Goal: Task Accomplishment & Management: Use online tool/utility

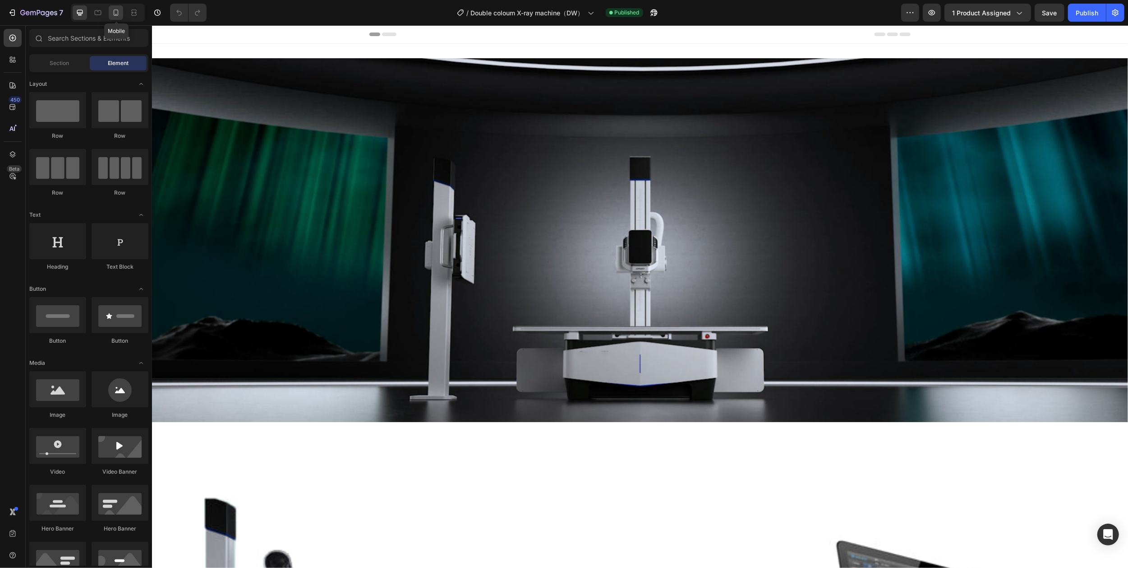
click at [118, 14] on icon at bounding box center [115, 12] width 9 height 9
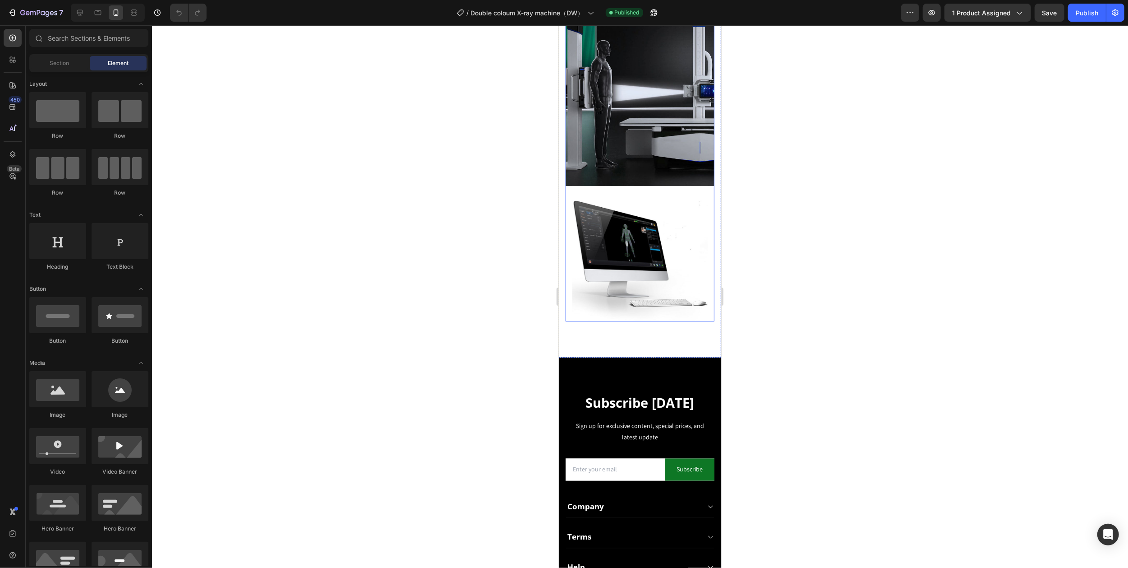
scroll to position [1444, 0]
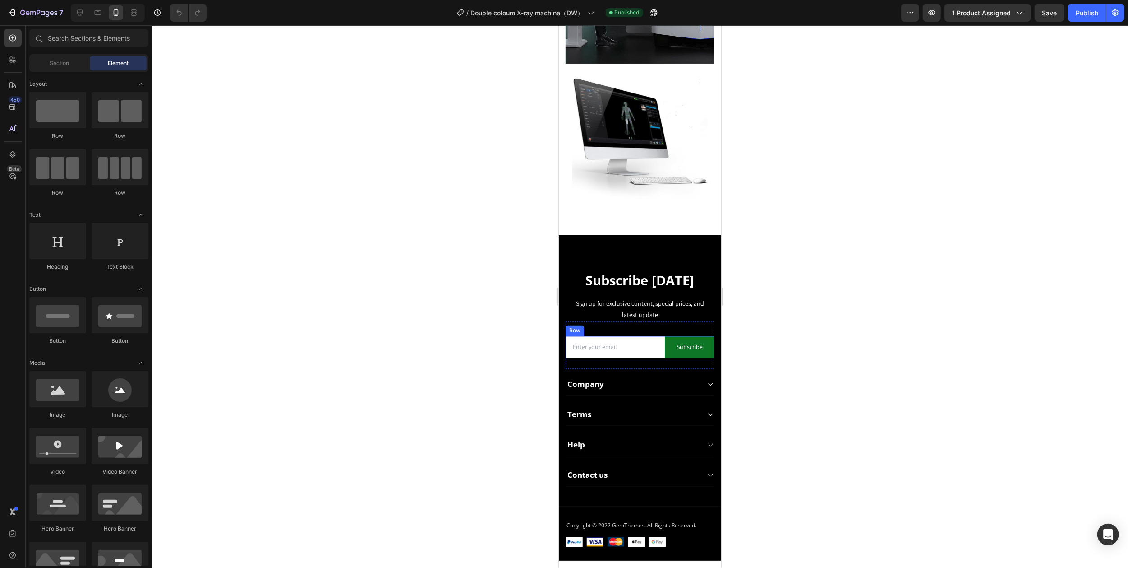
click at [655, 336] on div "Email Field" at bounding box center [614, 347] width 99 height 22
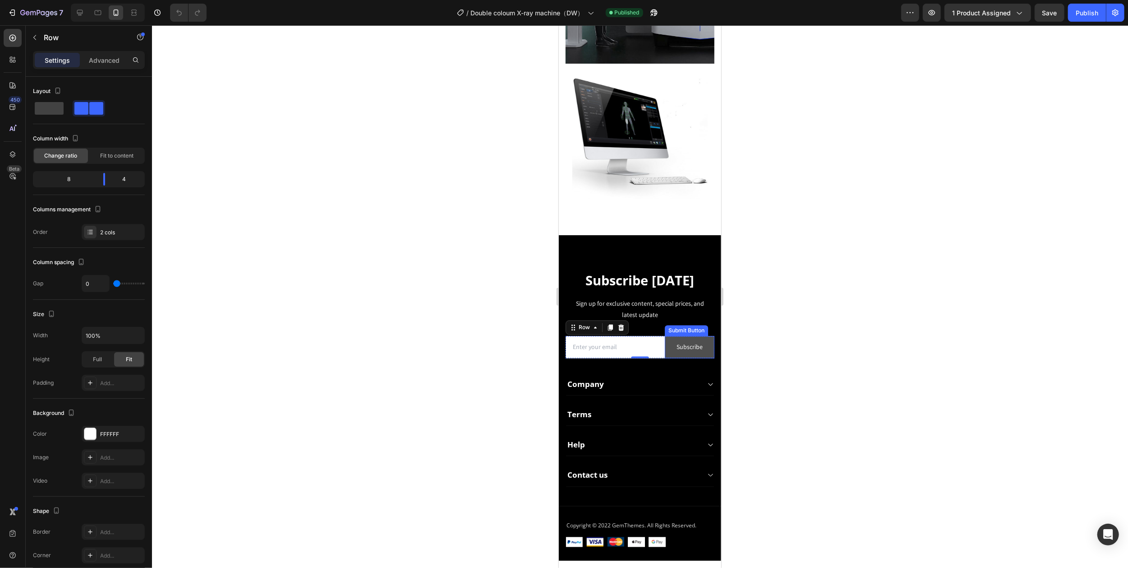
click at [665, 336] on button "Subscribe" at bounding box center [690, 347] width 50 height 22
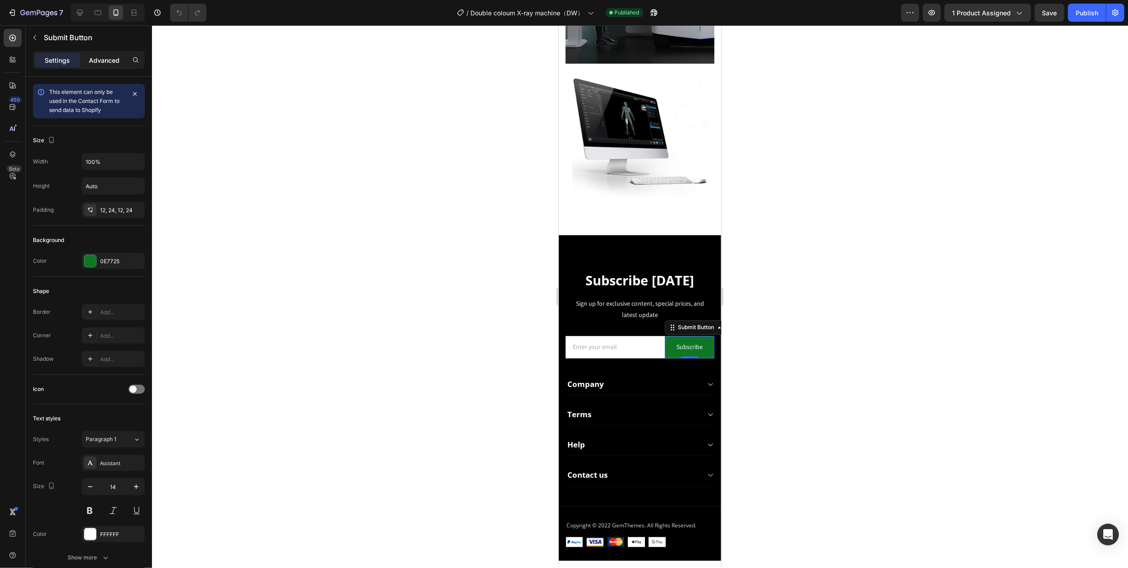
click at [95, 58] on p "Advanced" at bounding box center [104, 59] width 31 height 9
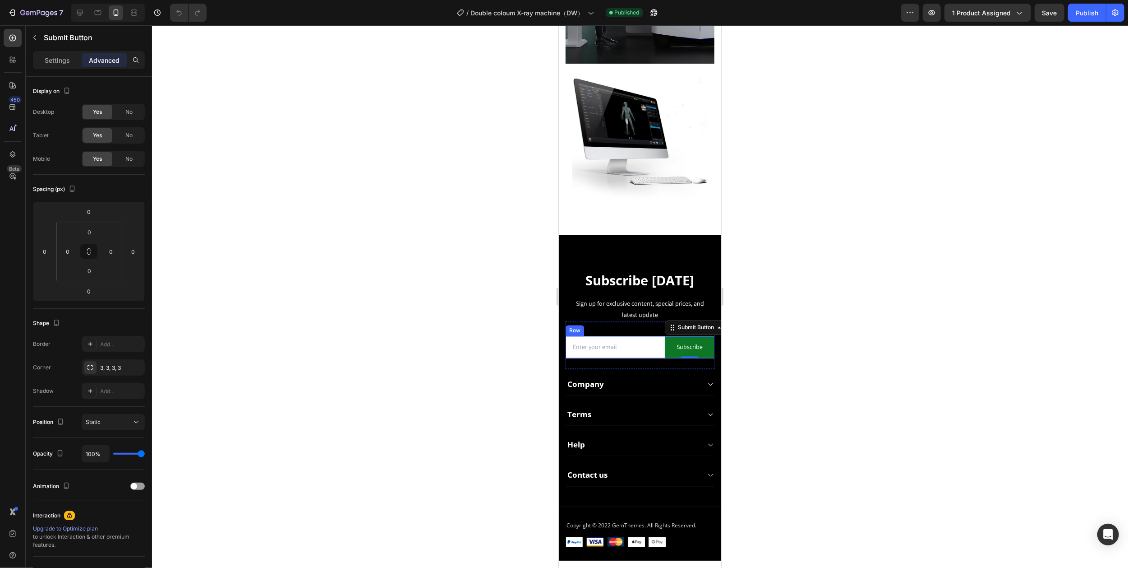
click at [620, 336] on div "Email Field" at bounding box center [614, 347] width 99 height 22
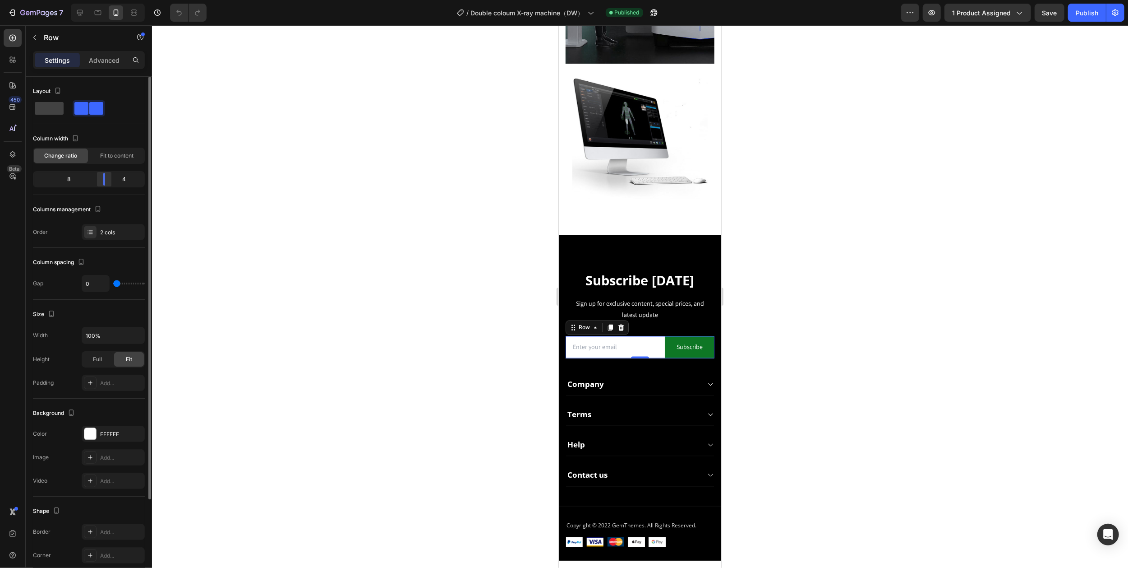
click at [100, 0] on body "7 Version history / Double coloum X-ray machine（DW） Published Preview 1 product…" at bounding box center [564, 0] width 1128 height 0
click at [95, 0] on body "7 Version history / Double coloum X-ray machine（DW） Published Preview 1 product…" at bounding box center [564, 0] width 1128 height 0
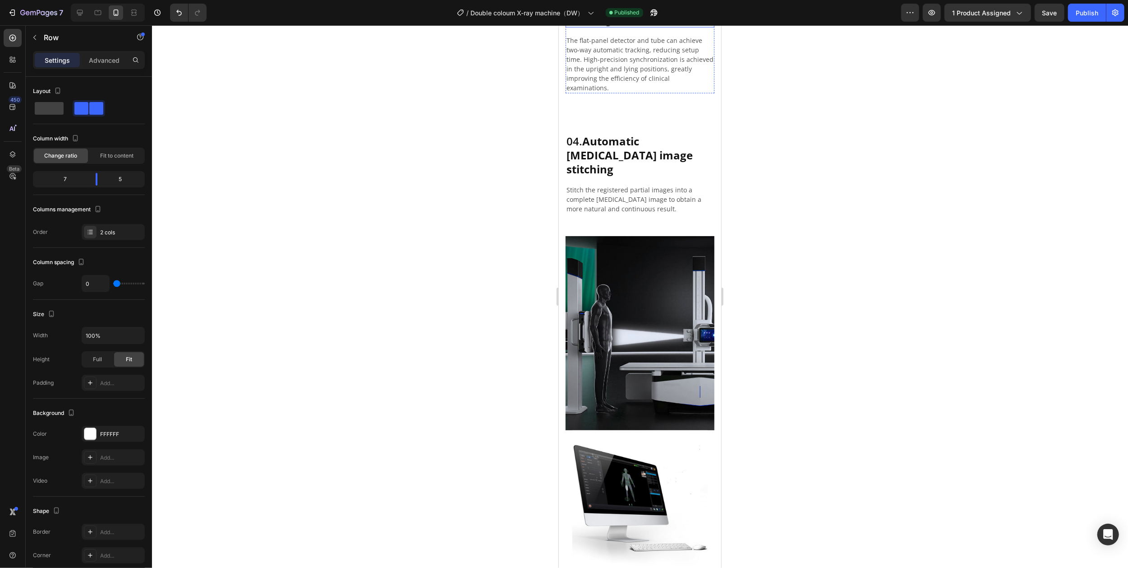
scroll to position [902, 0]
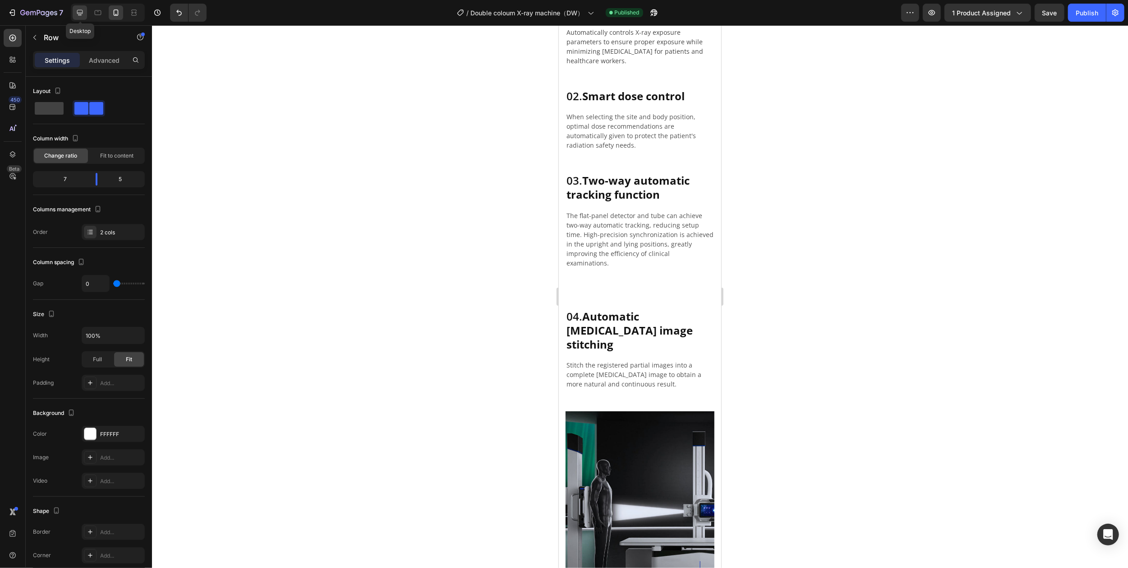
click at [81, 12] on icon at bounding box center [79, 12] width 9 height 9
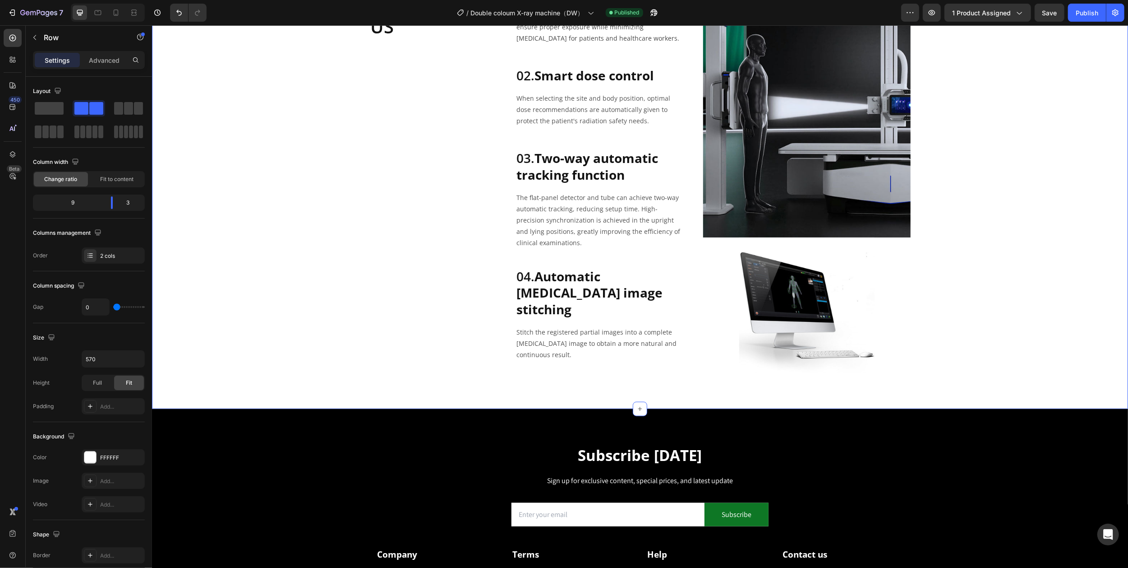
scroll to position [753, 0]
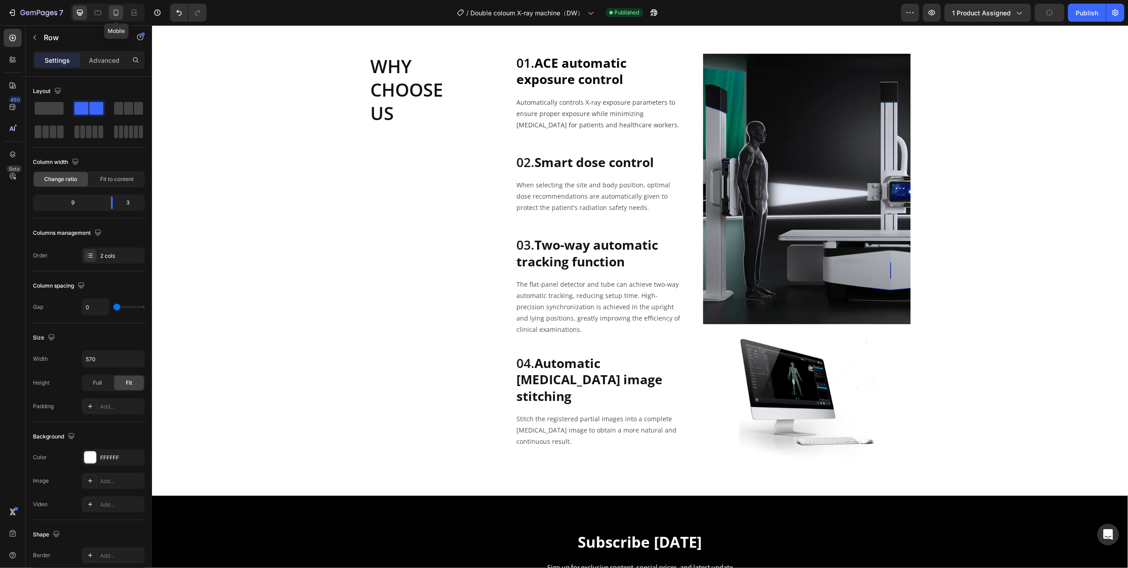
click at [116, 13] on icon at bounding box center [115, 12] width 9 height 9
type input "100%"
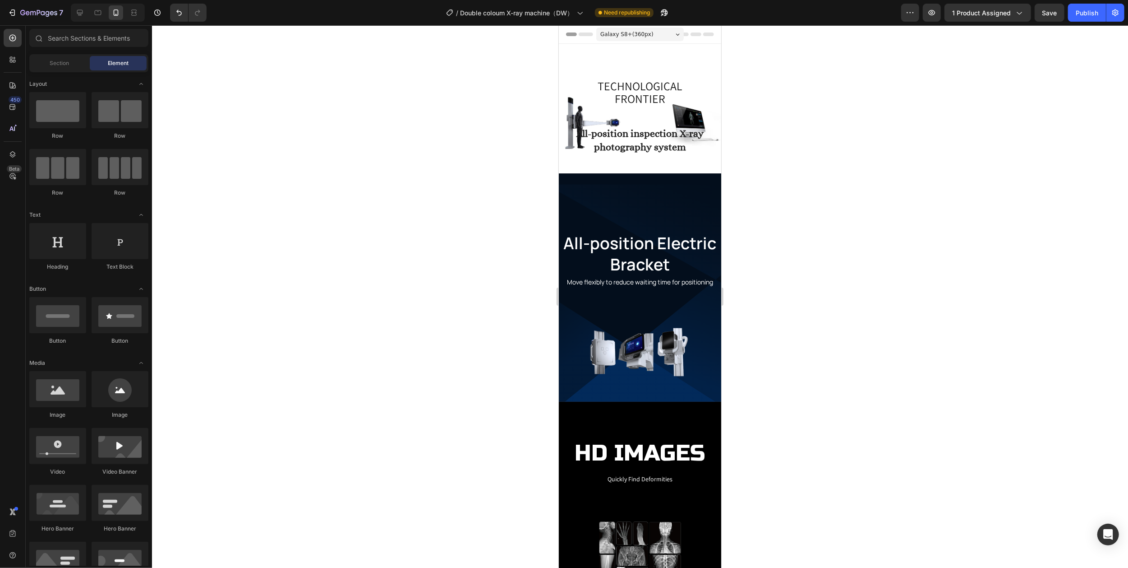
drag, startPoint x: 716, startPoint y: 202, endPoint x: 1227, endPoint y: 44, distance: 534.3
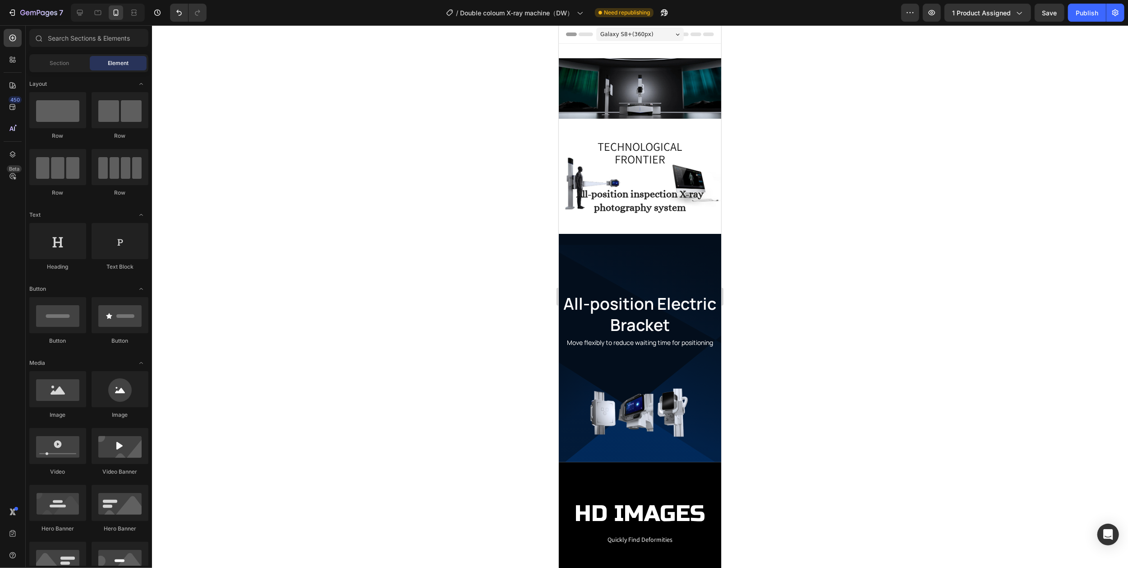
click at [651, 33] on div "Galaxy S8+ ( 360 px)" at bounding box center [640, 35] width 88 height 14
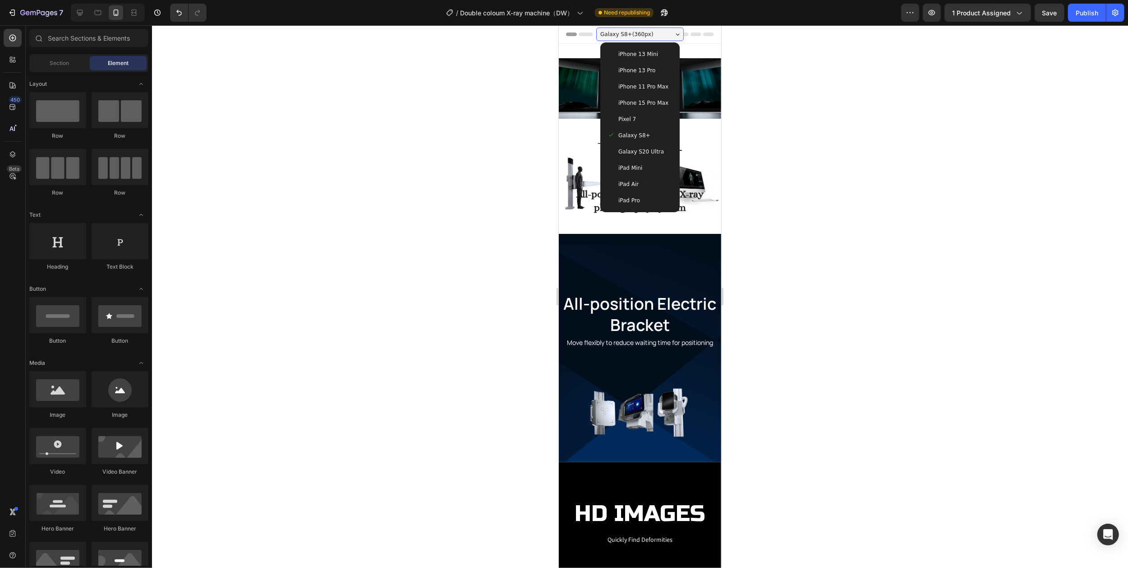
click at [638, 51] on span "iPhone 13 Mini" at bounding box center [638, 54] width 40 height 9
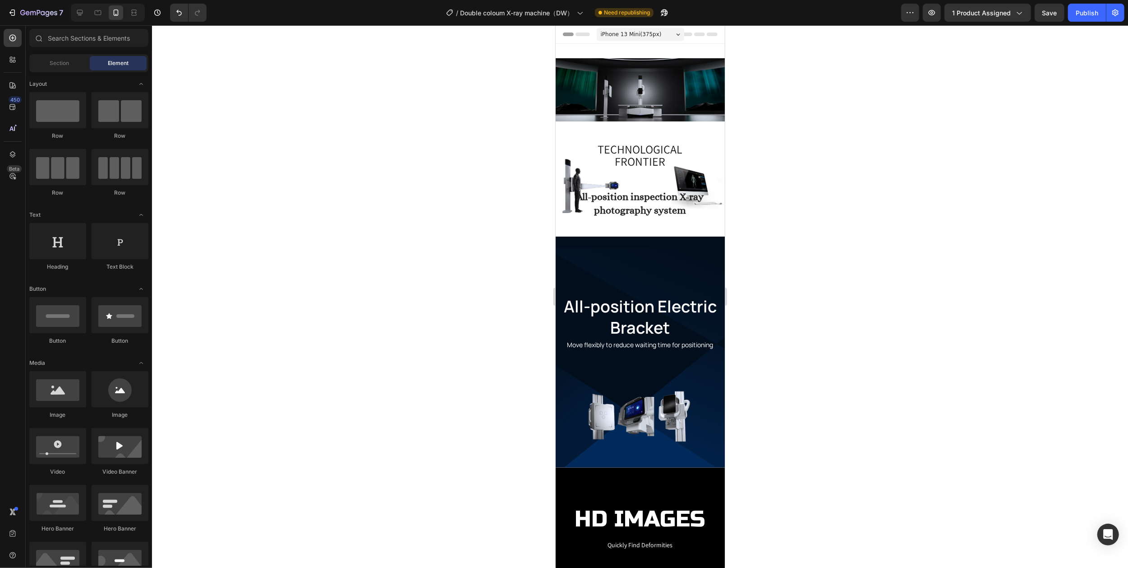
click at [649, 35] on span "iPhone 13 Mini ( 375 px)" at bounding box center [631, 34] width 61 height 9
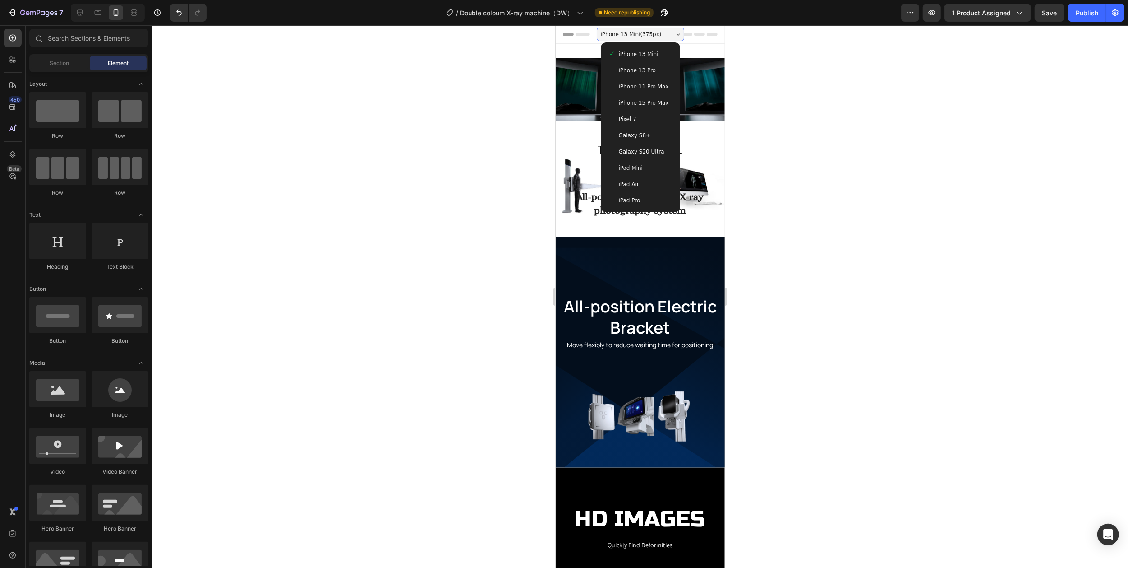
click at [642, 87] on span "iPhone 11 Pro Max" at bounding box center [644, 86] width 50 height 9
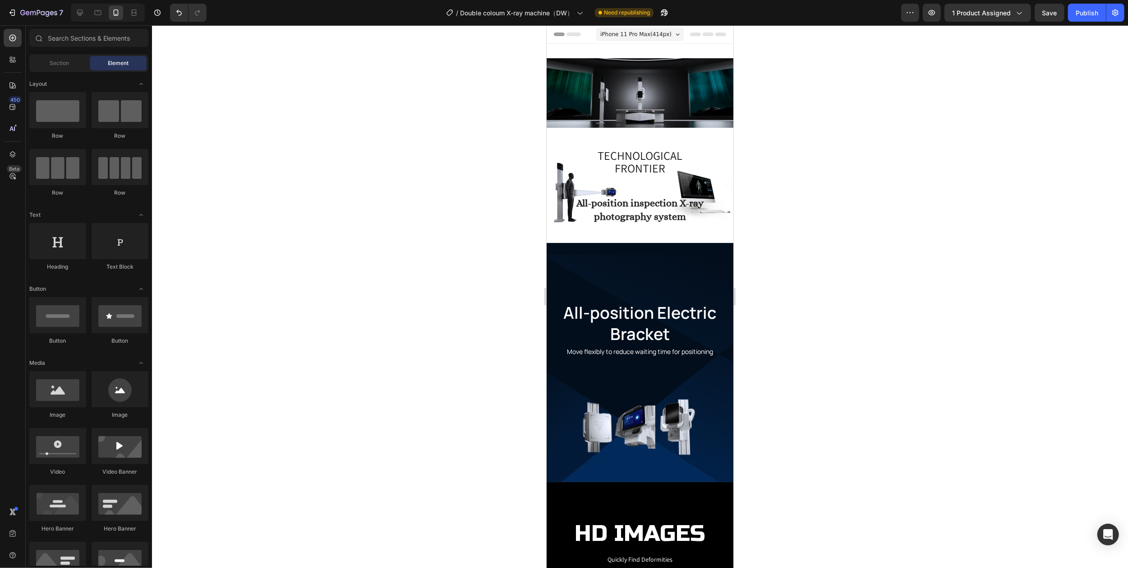
drag, startPoint x: 728, startPoint y: 414, endPoint x: 1277, endPoint y: 34, distance: 667.5
click at [670, 33] on div "iPhone 11 Pro Max ( 414 px)" at bounding box center [640, 35] width 88 height 14
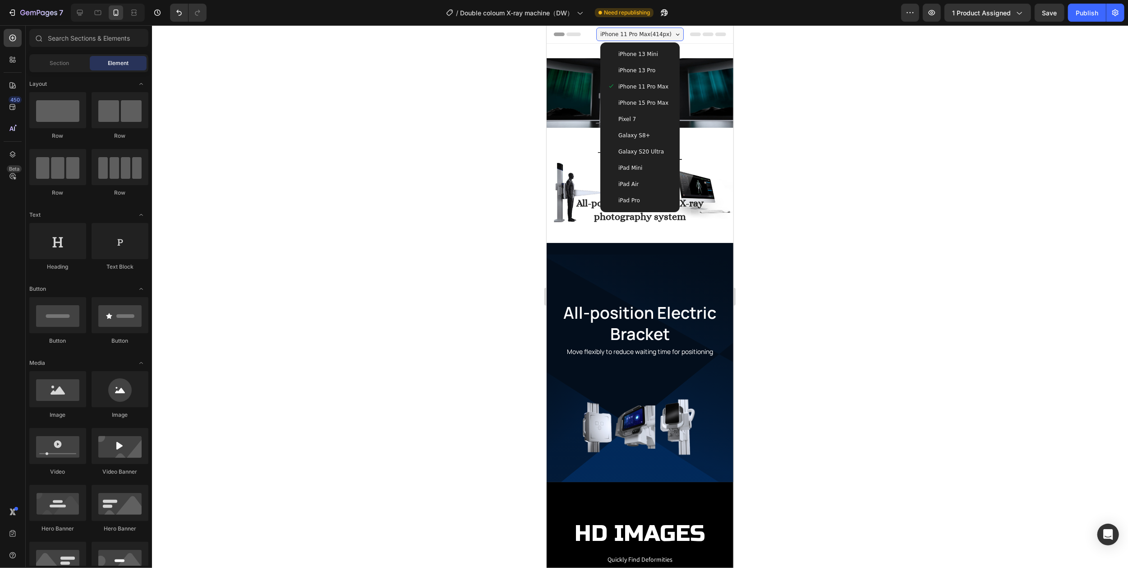
click at [625, 196] on span "iPad Pro" at bounding box center [629, 200] width 22 height 9
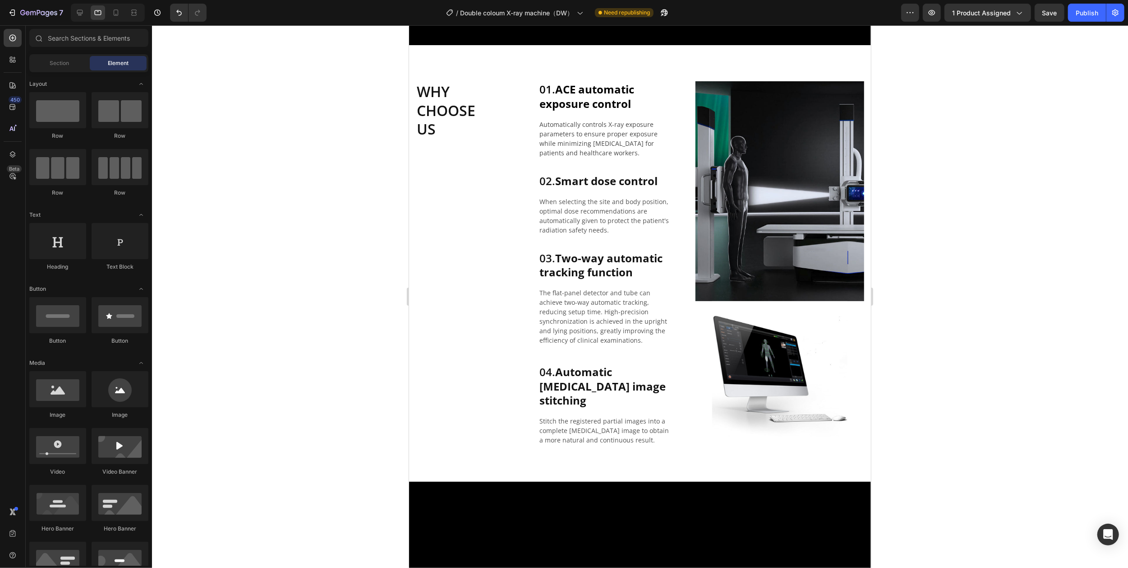
scroll to position [1143, 0]
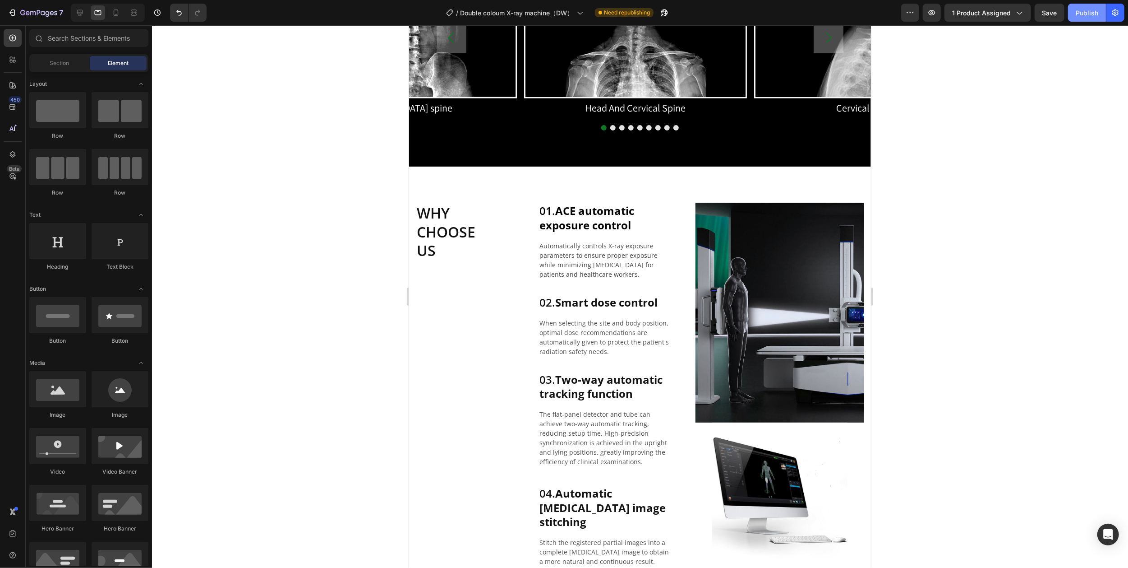
click at [1089, 17] on div "Publish" at bounding box center [1087, 12] width 23 height 9
click at [78, 13] on icon at bounding box center [80, 13] width 6 height 6
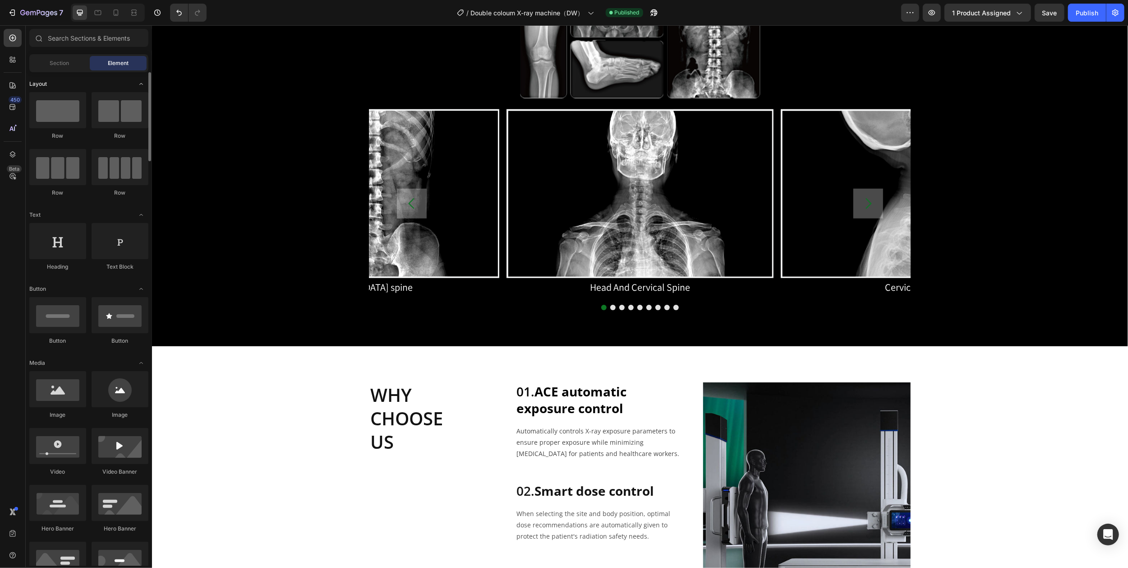
scroll to position [615, 0]
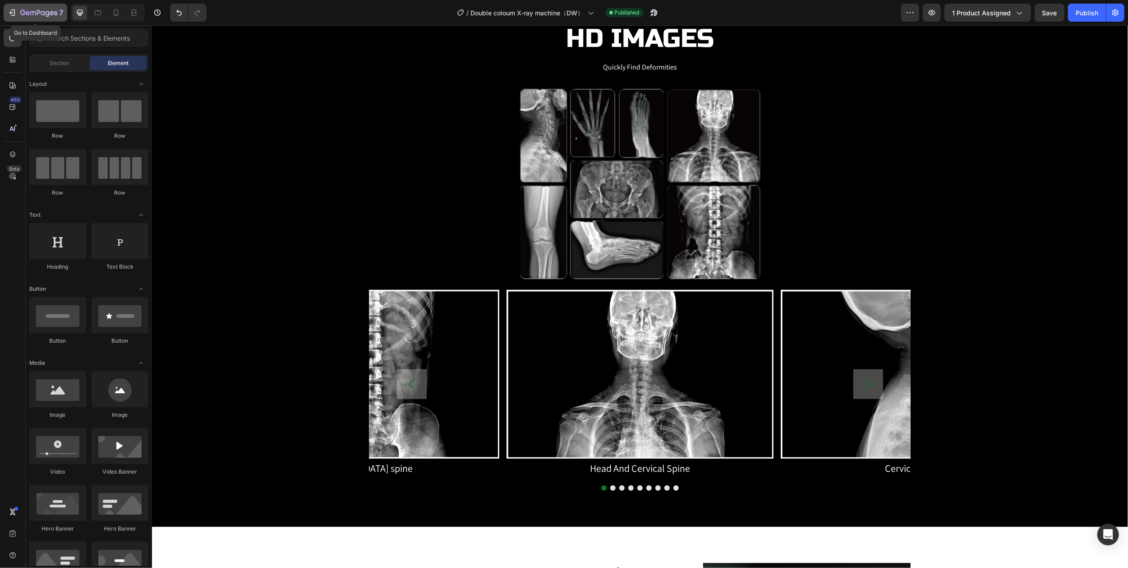
click at [43, 13] on icon "button" at bounding box center [38, 13] width 37 height 8
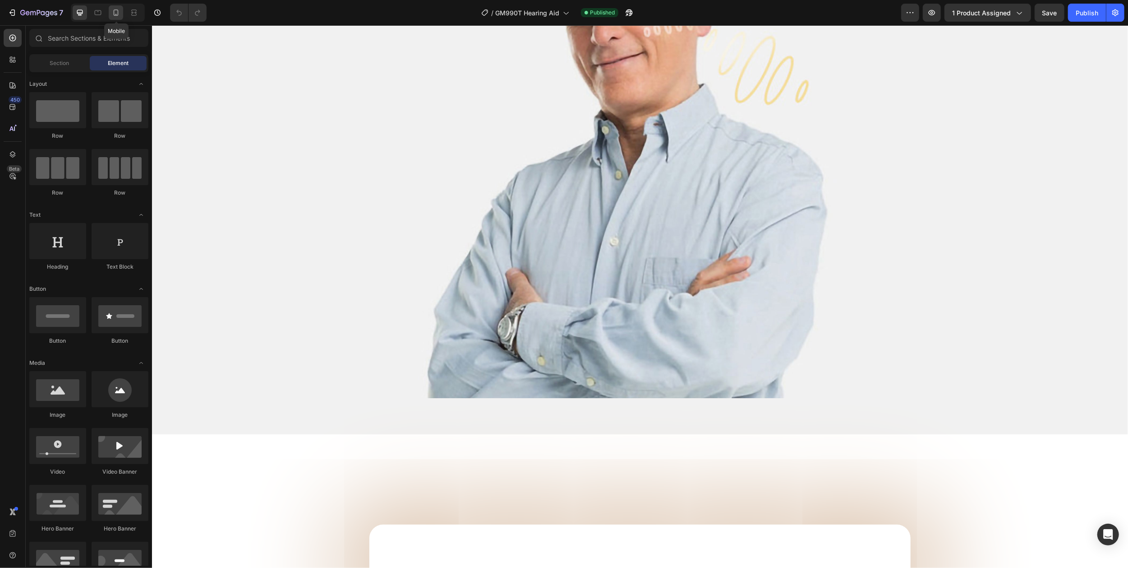
click at [118, 15] on icon at bounding box center [116, 12] width 5 height 6
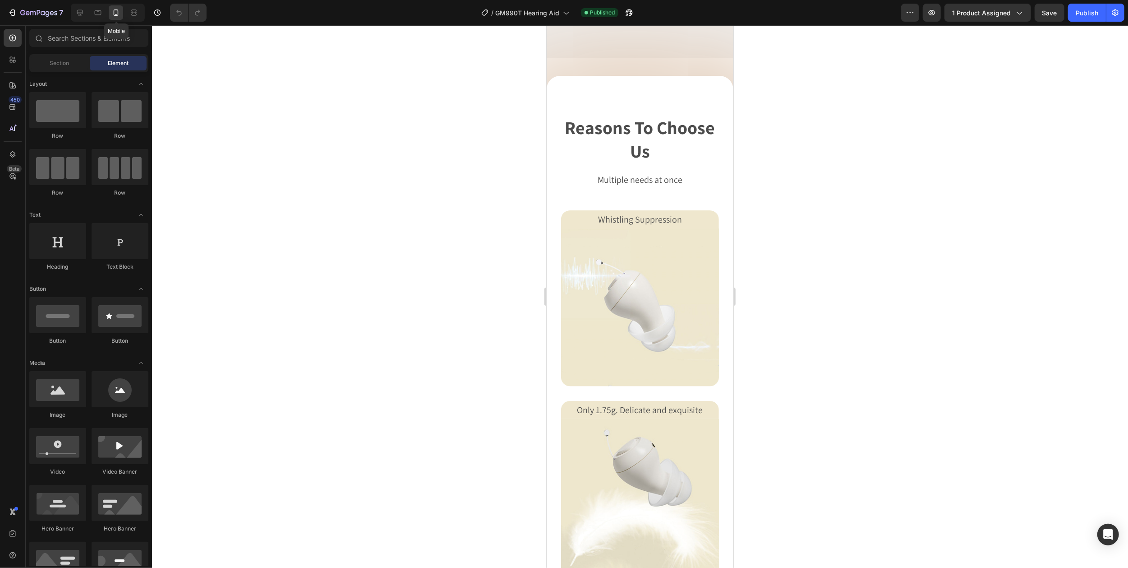
scroll to position [877, 0]
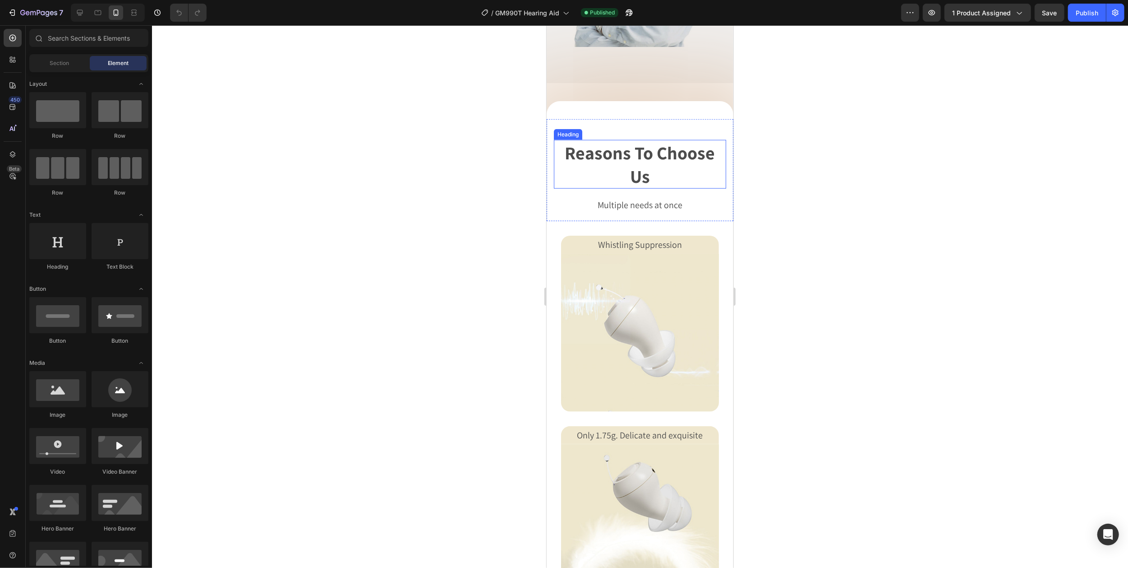
click at [641, 176] on span "reasons to choose us" at bounding box center [640, 164] width 150 height 47
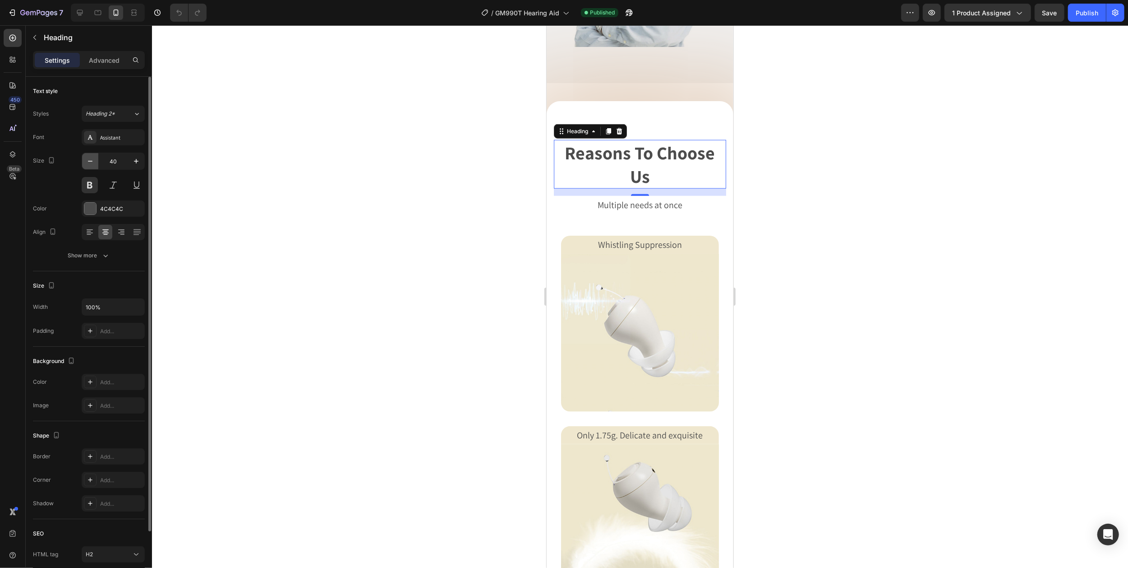
click at [91, 162] on icon "button" at bounding box center [90, 161] width 9 height 9
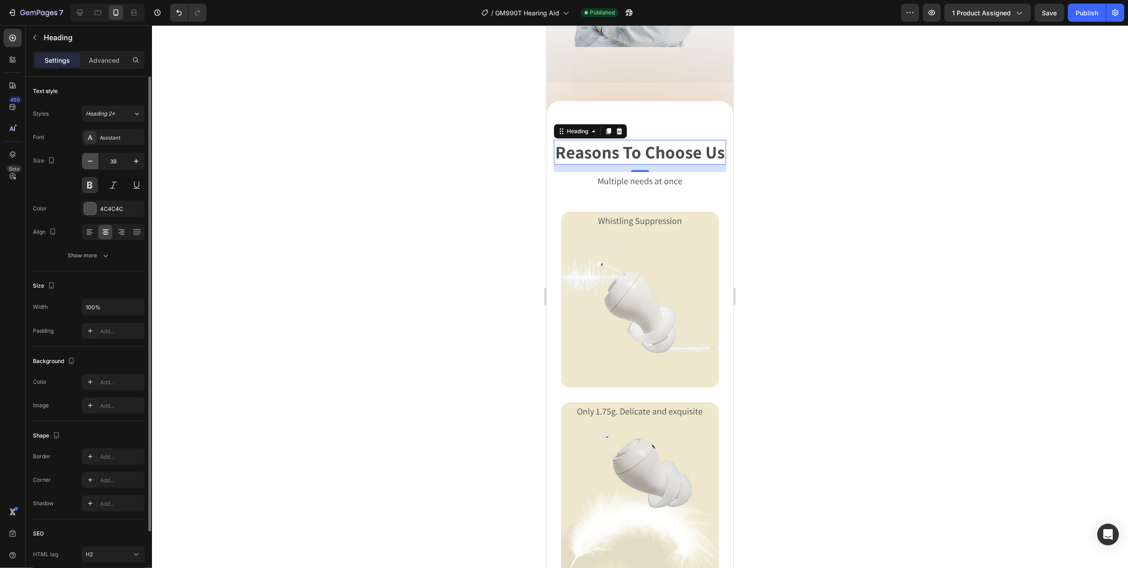
click at [91, 162] on icon "button" at bounding box center [90, 161] width 9 height 9
type input "37"
click at [820, 174] on div at bounding box center [640, 296] width 976 height 542
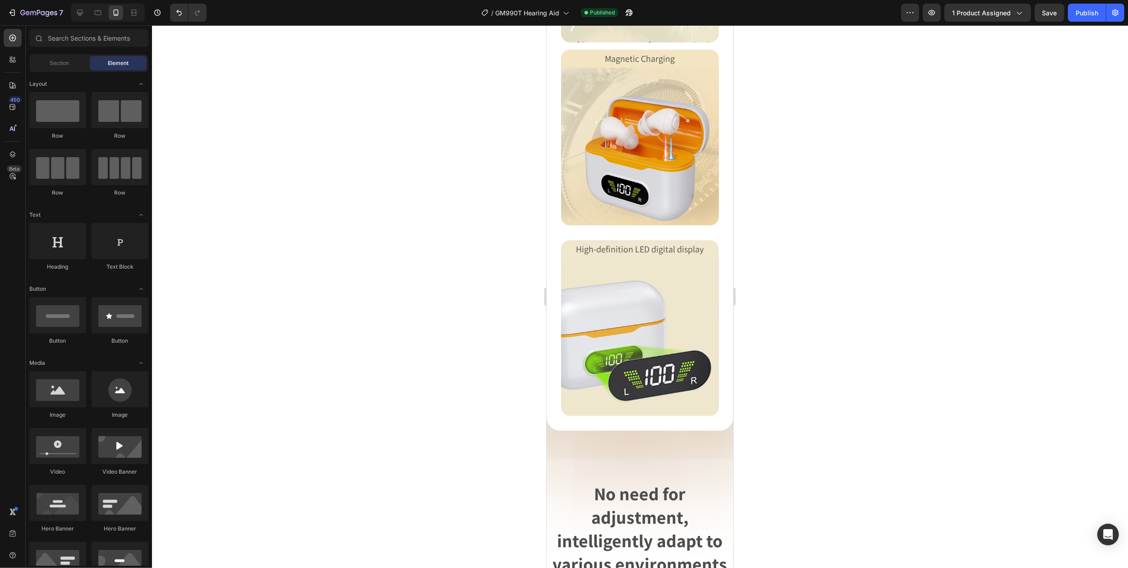
scroll to position [1659, 0]
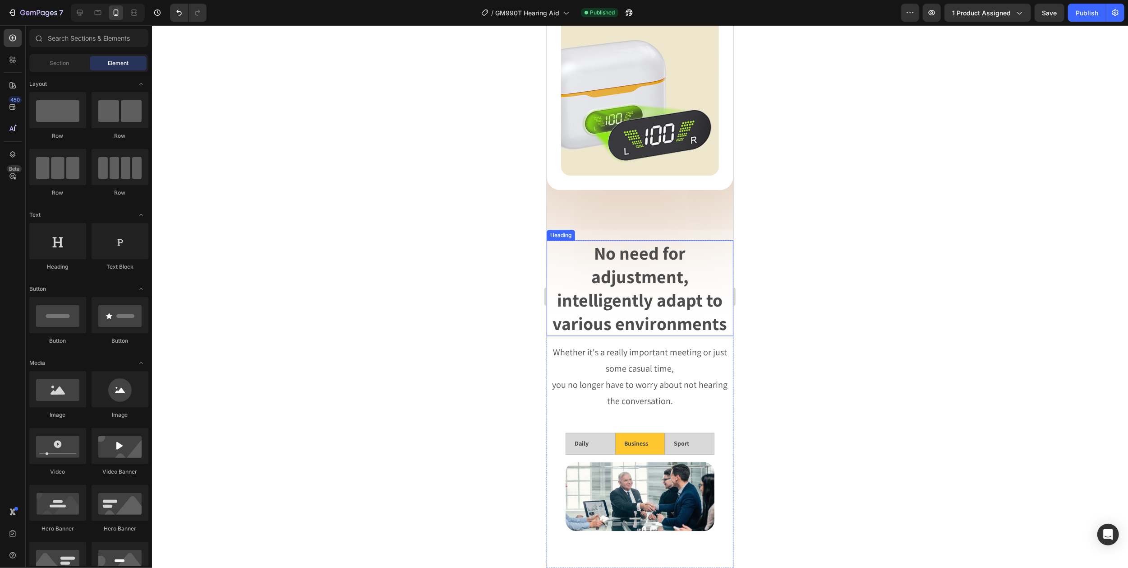
click at [643, 288] on strong "intelligently adapt to various environments" at bounding box center [640, 311] width 175 height 47
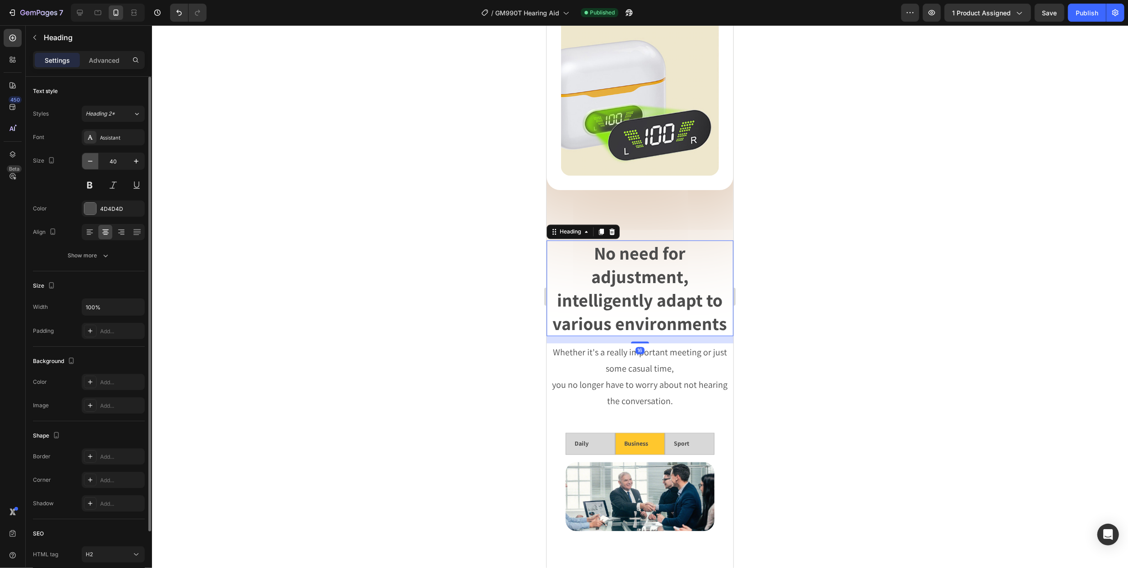
click at [87, 159] on icon "button" at bounding box center [90, 161] width 9 height 9
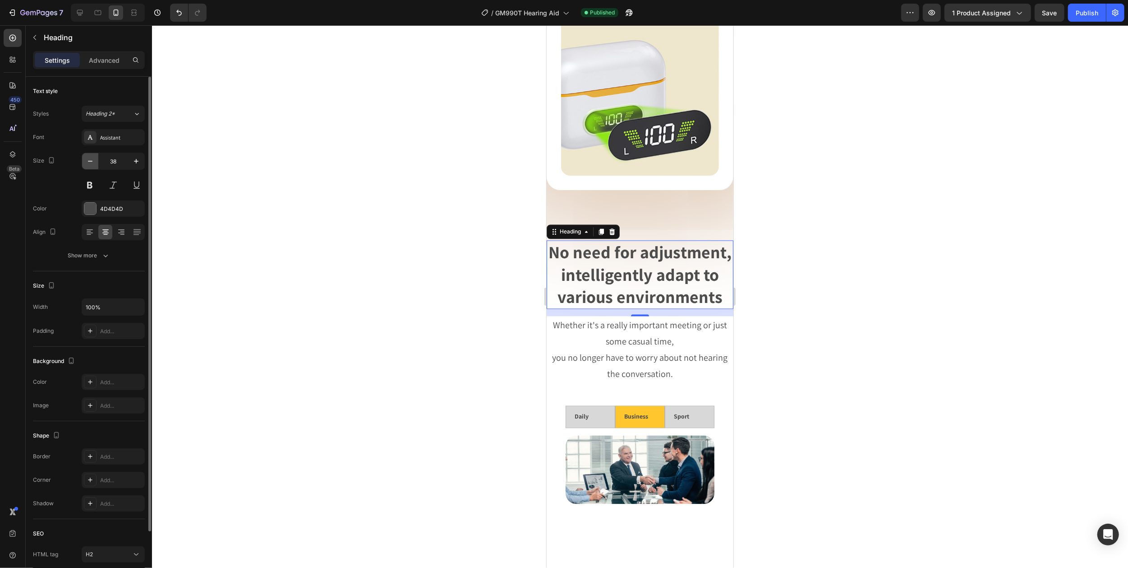
click at [87, 159] on icon "button" at bounding box center [90, 161] width 9 height 9
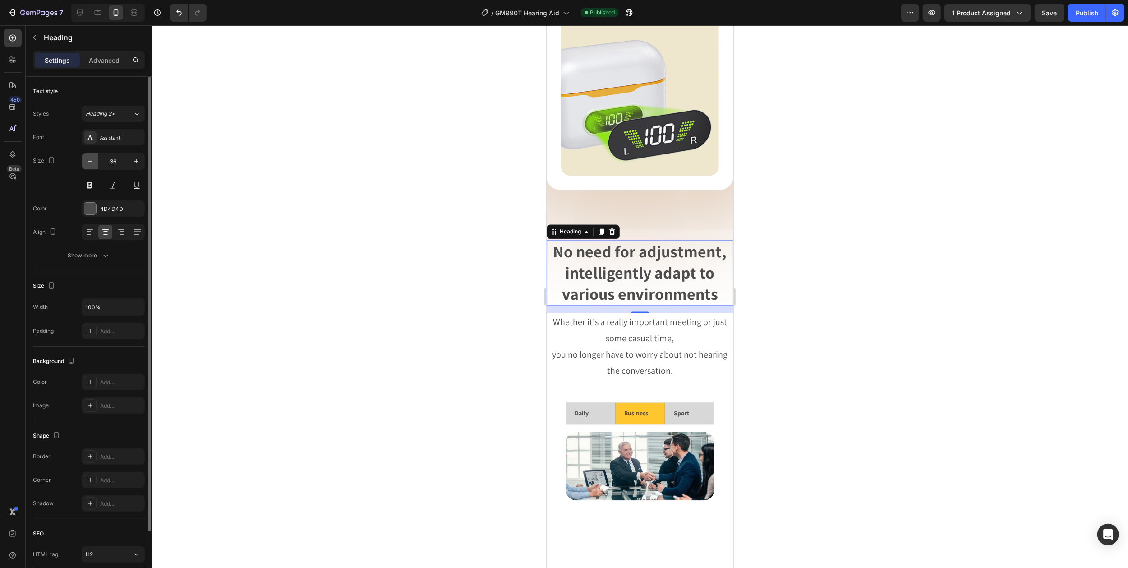
click at [87, 159] on icon "button" at bounding box center [90, 161] width 9 height 9
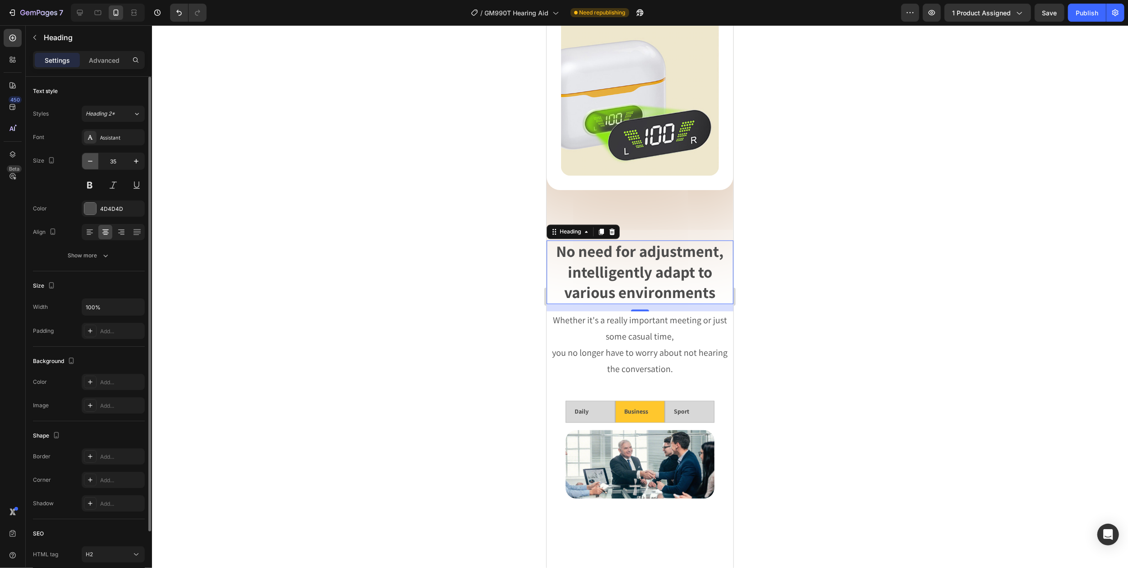
click at [87, 159] on icon "button" at bounding box center [90, 161] width 9 height 9
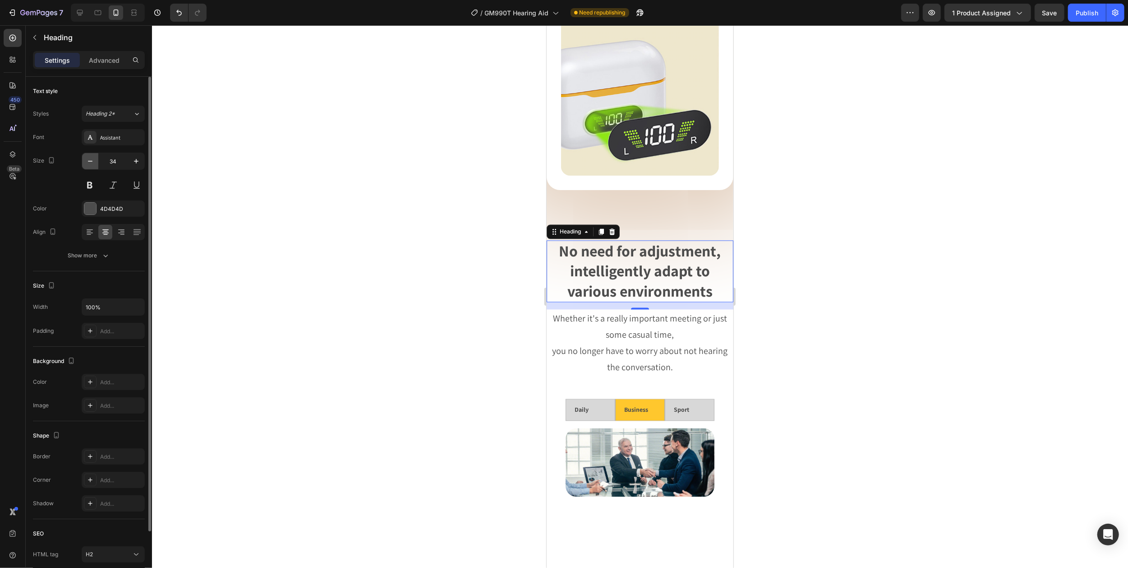
click at [87, 159] on icon "button" at bounding box center [90, 161] width 9 height 9
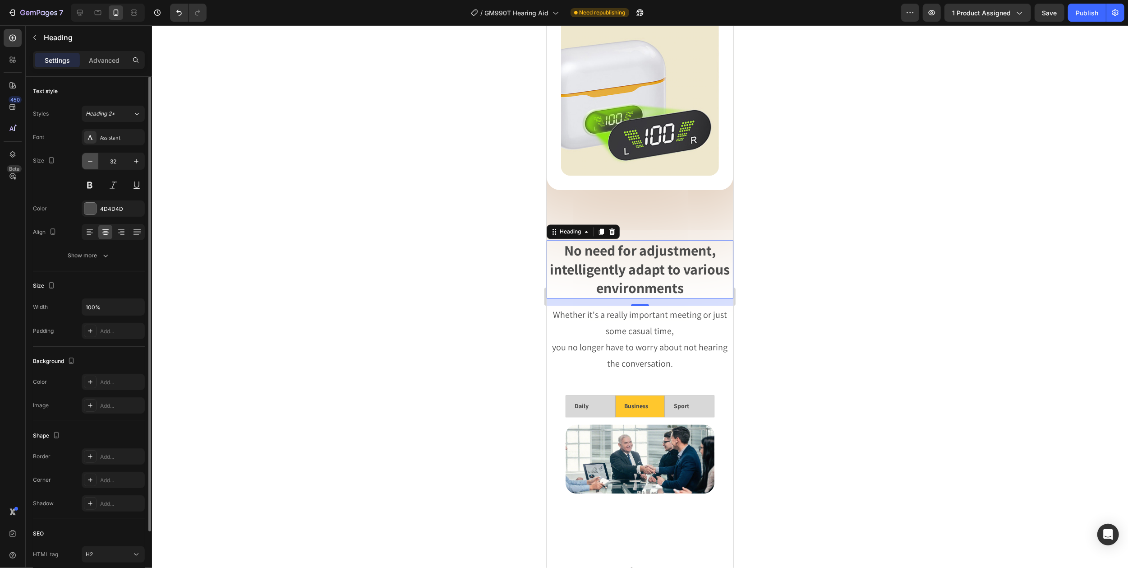
click at [87, 159] on icon "button" at bounding box center [90, 161] width 9 height 9
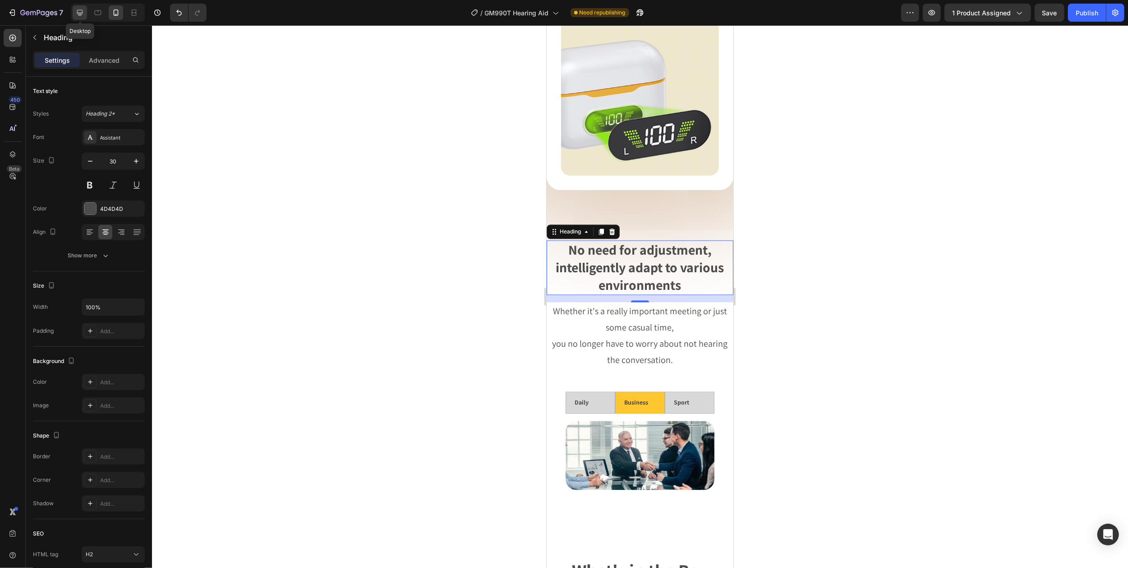
click at [80, 11] on icon at bounding box center [79, 12] width 9 height 9
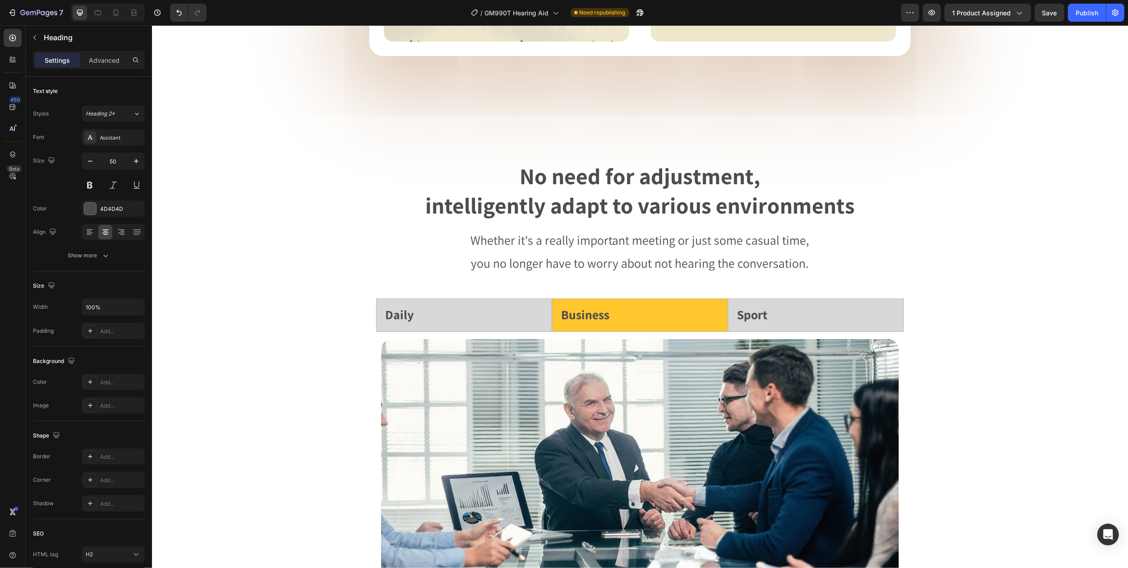
scroll to position [1721, 0]
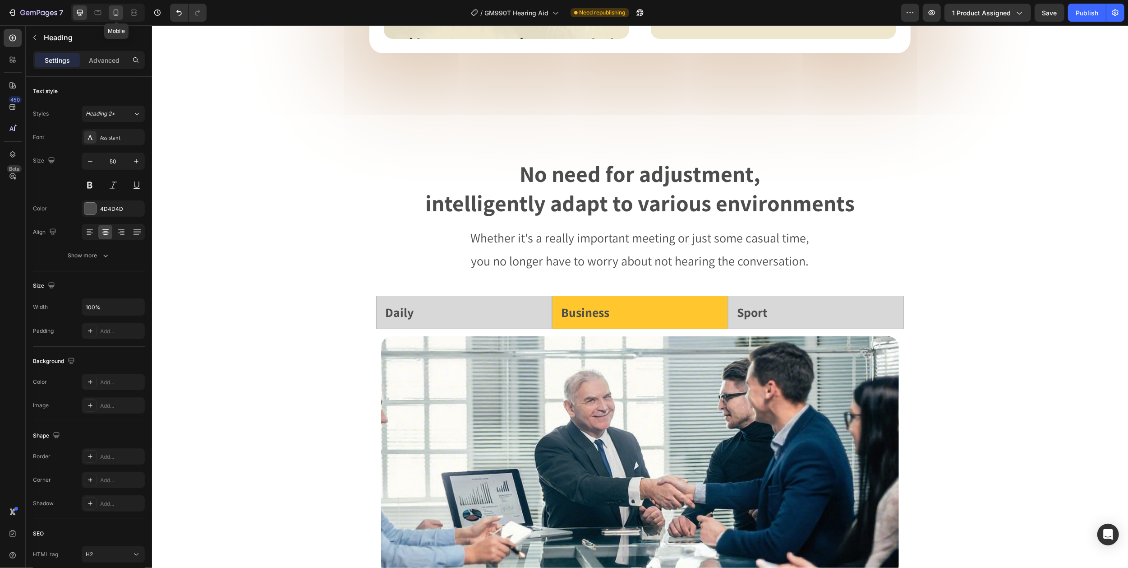
click at [117, 10] on icon at bounding box center [115, 12] width 9 height 9
type input "30"
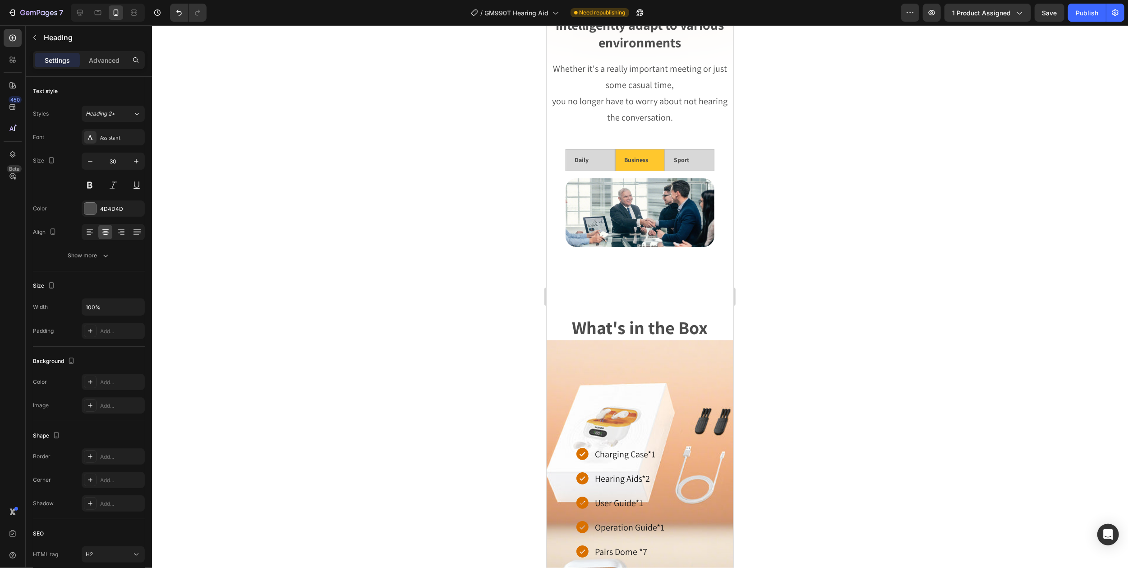
scroll to position [1868, 0]
click at [595, 328] on h2 "What's in the Box" at bounding box center [639, 314] width 187 height 49
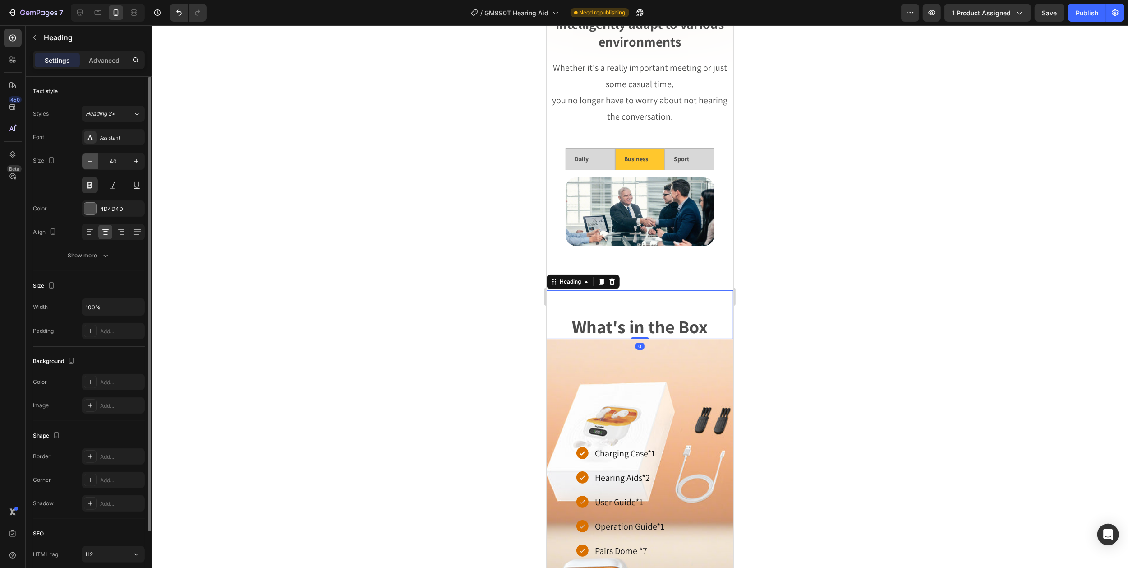
click at [88, 161] on icon "button" at bounding box center [90, 161] width 9 height 9
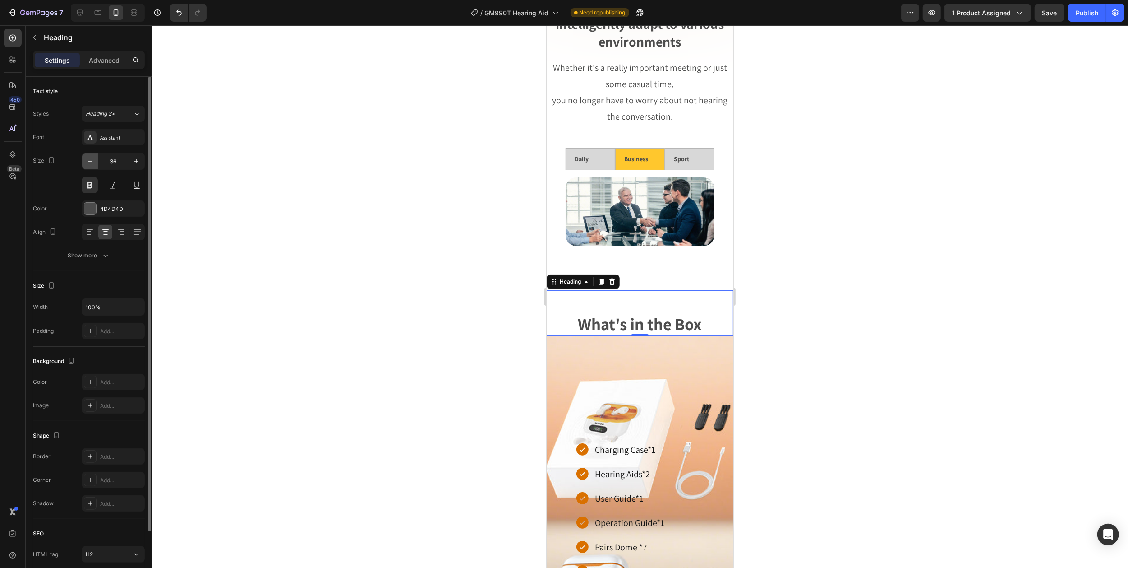
click at [88, 161] on icon "button" at bounding box center [90, 161] width 9 height 9
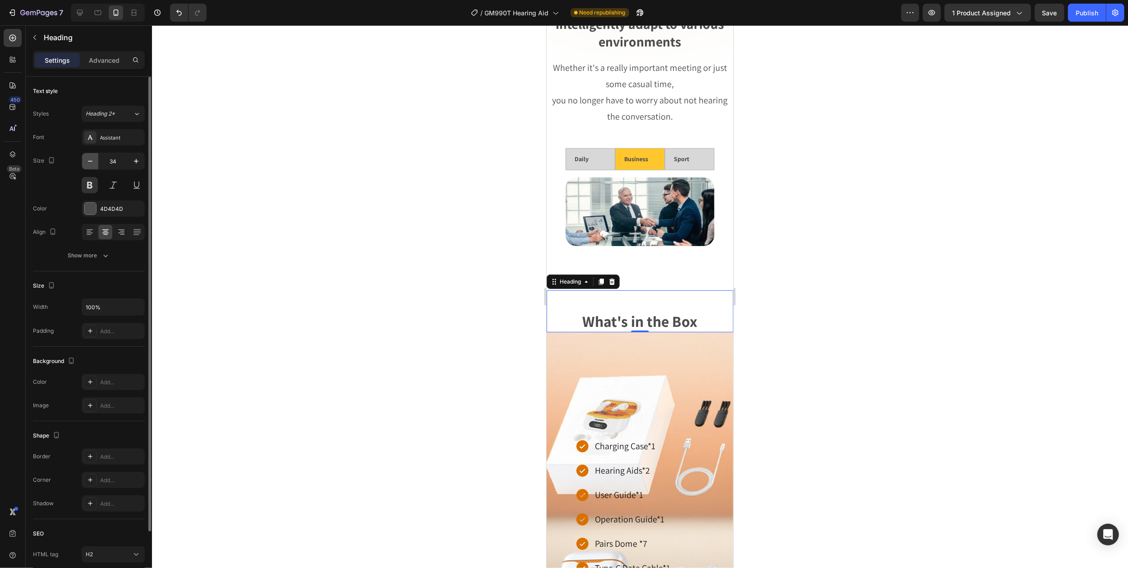
click at [88, 161] on icon "button" at bounding box center [90, 161] width 9 height 9
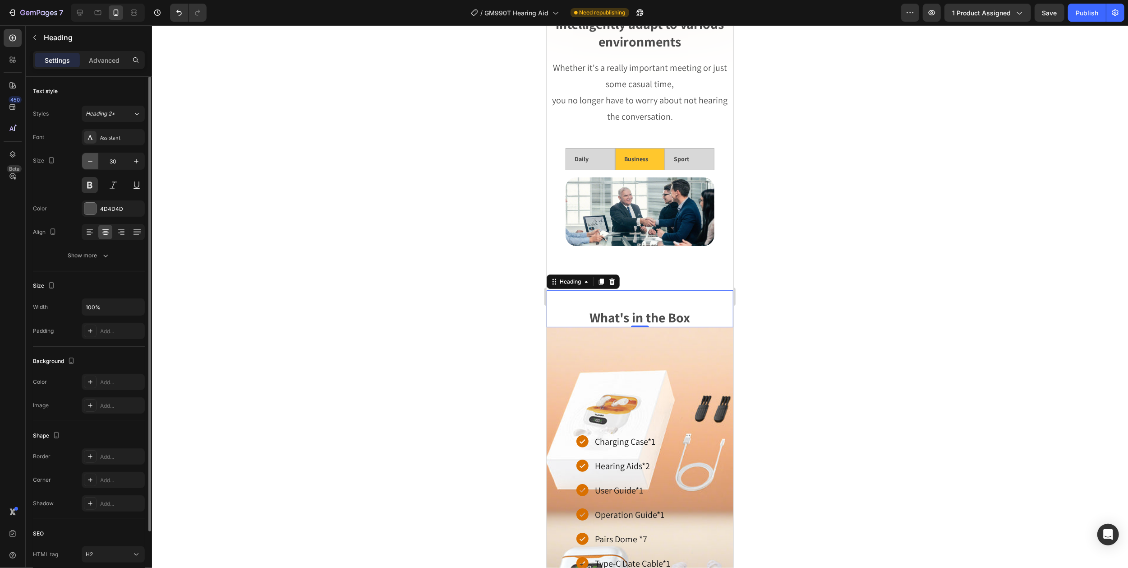
click at [88, 161] on icon "button" at bounding box center [90, 161] width 9 height 9
click at [132, 159] on icon "button" at bounding box center [136, 161] width 9 height 9
type input "30"
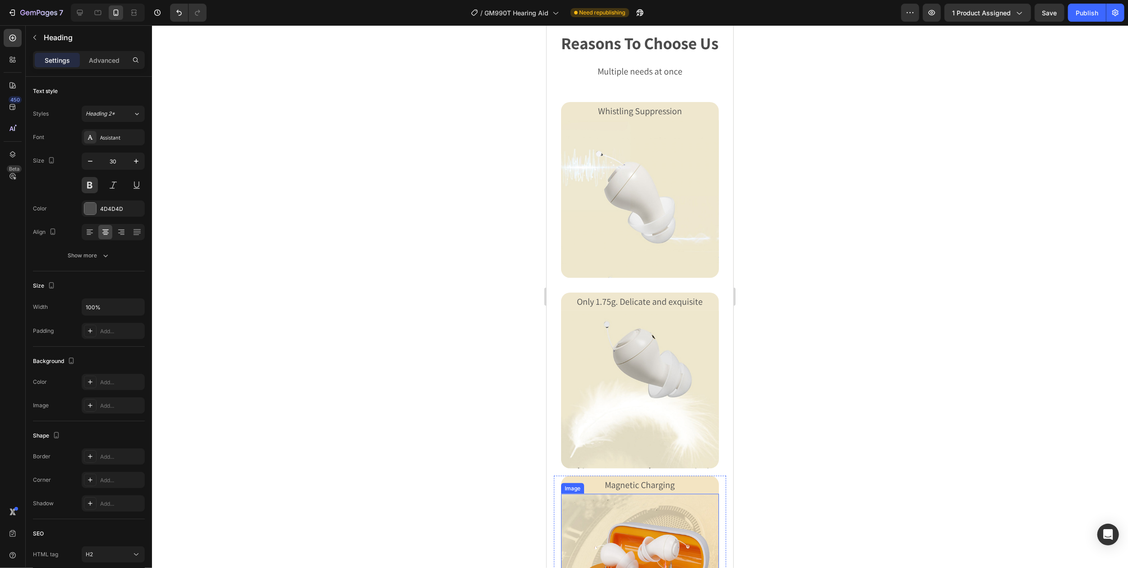
scroll to position [905, 0]
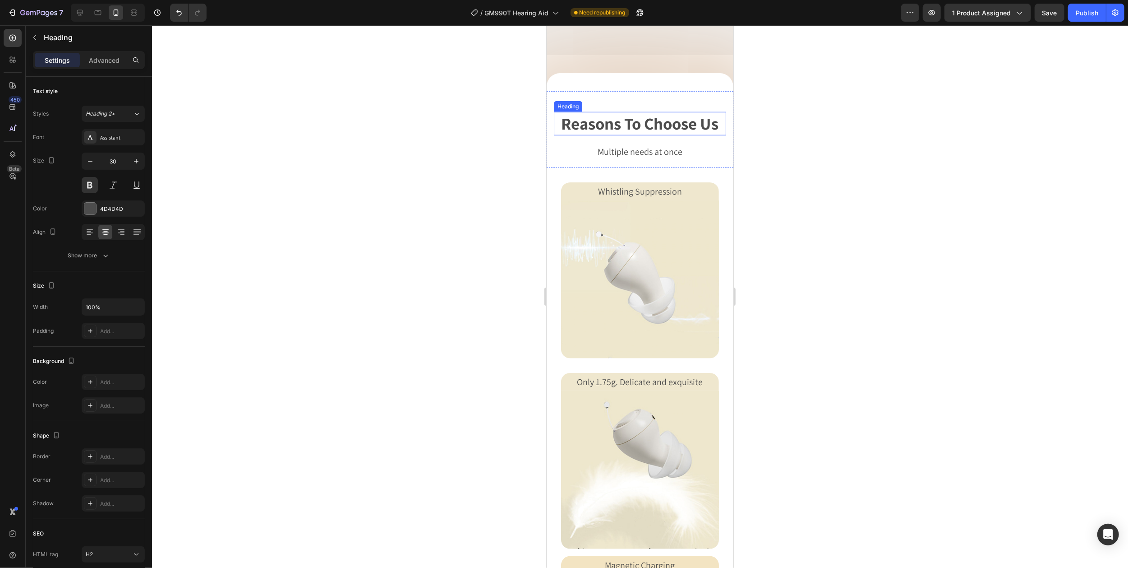
click at [599, 134] on span "reasons to choose us" at bounding box center [639, 123] width 157 height 22
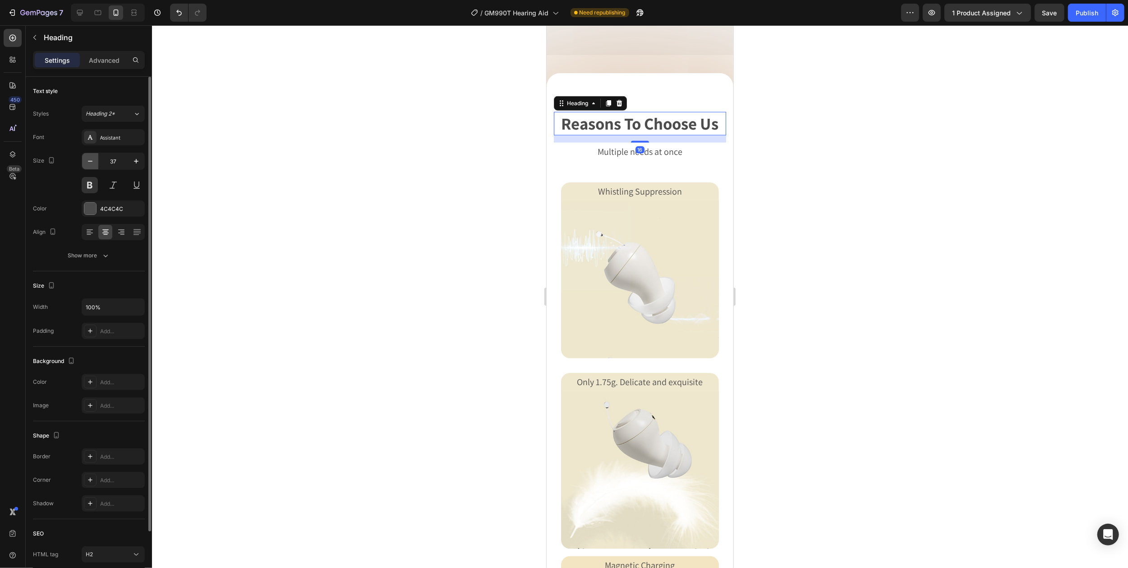
click at [92, 157] on icon "button" at bounding box center [90, 161] width 9 height 9
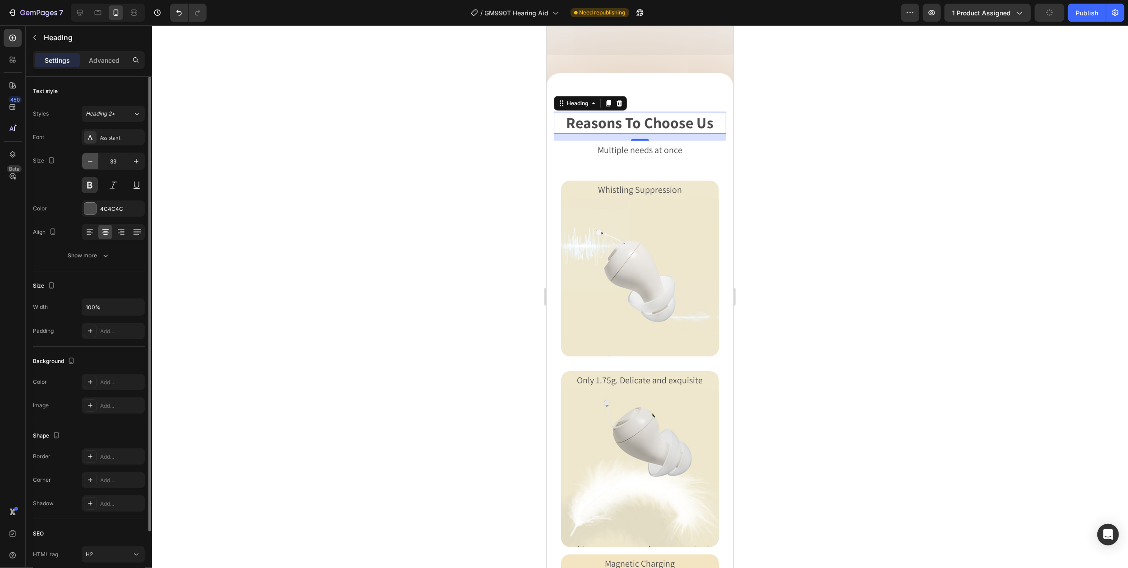
click at [92, 157] on icon "button" at bounding box center [90, 161] width 9 height 9
type input "30"
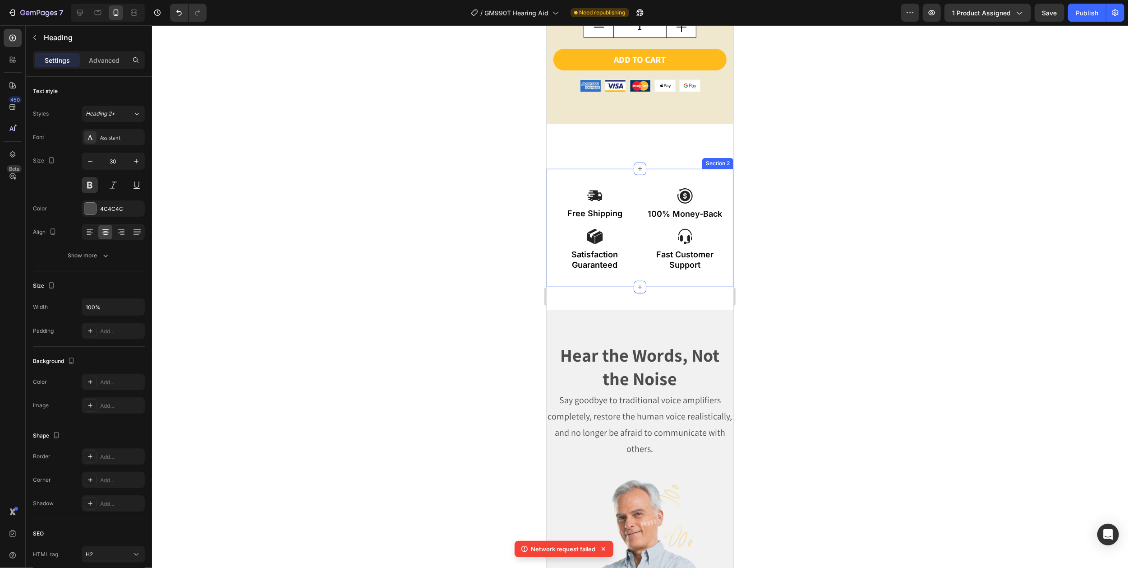
scroll to position [501, 0]
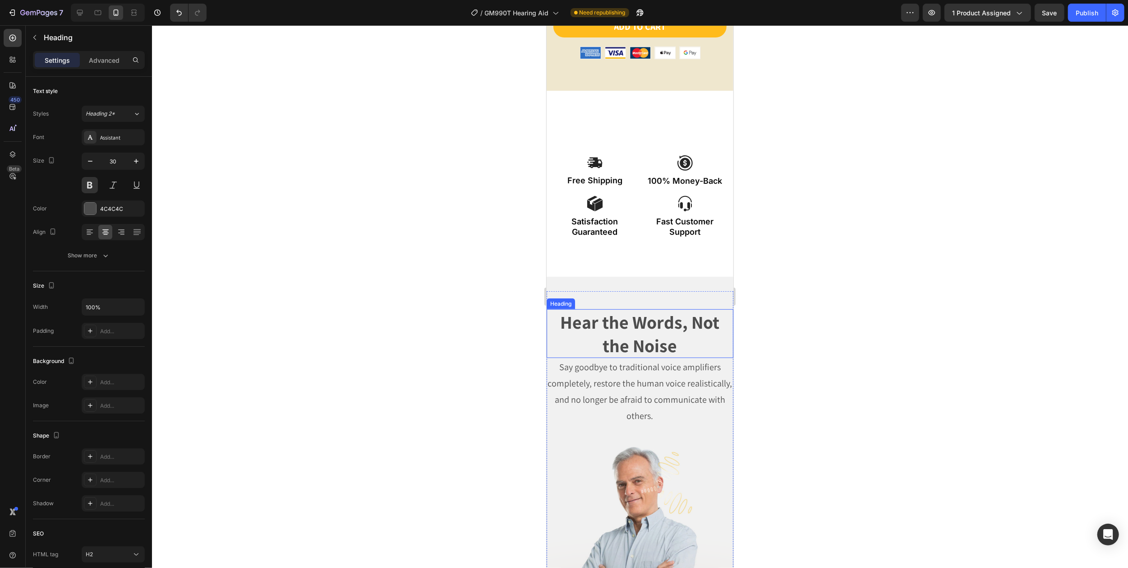
click at [616, 357] on strong "Hear the Words, Not the Noise" at bounding box center [639, 333] width 159 height 47
click at [87, 162] on icon "button" at bounding box center [90, 161] width 9 height 9
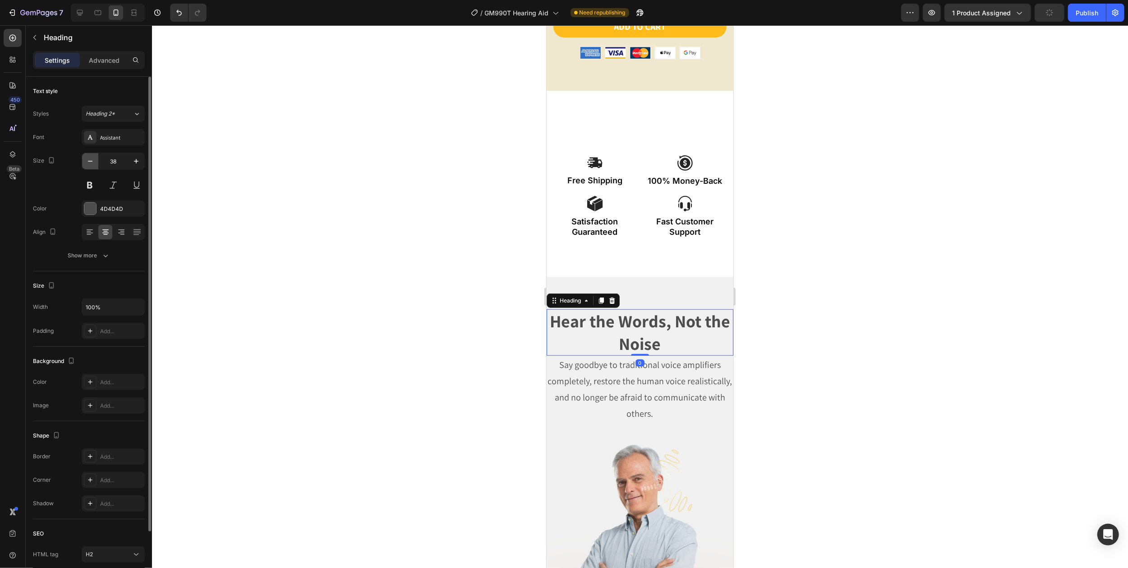
click at [87, 162] on icon "button" at bounding box center [90, 161] width 9 height 9
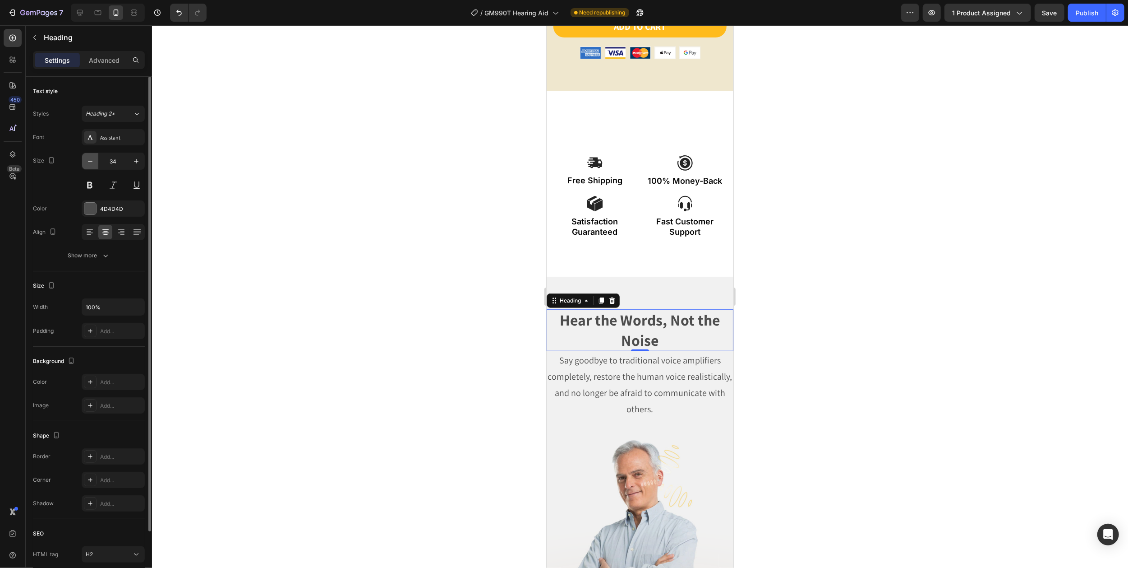
click at [87, 162] on icon "button" at bounding box center [90, 161] width 9 height 9
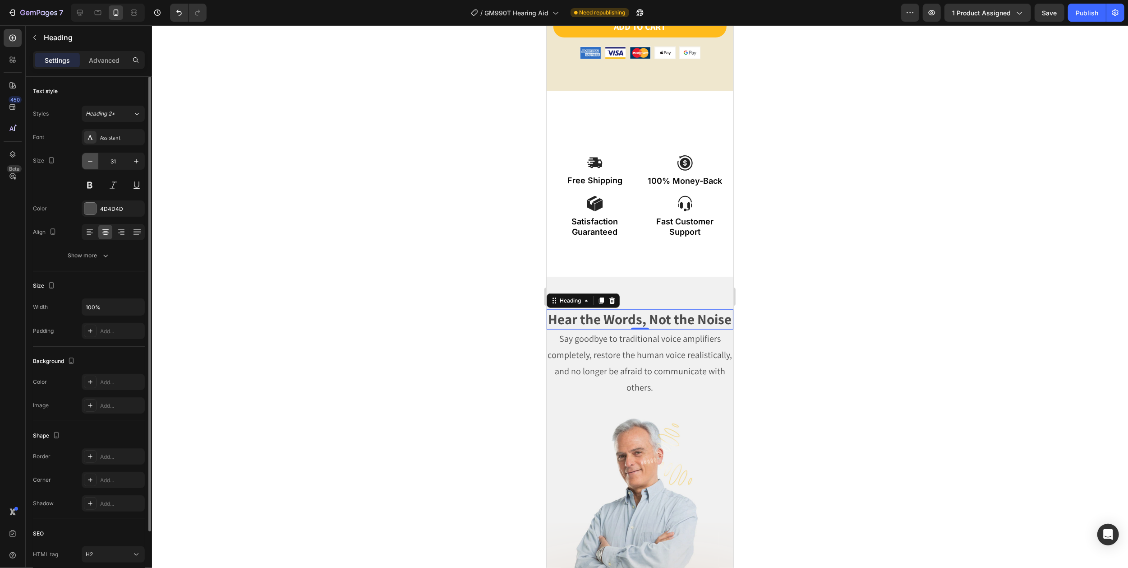
click at [87, 162] on icon "button" at bounding box center [90, 161] width 9 height 9
type input "30"
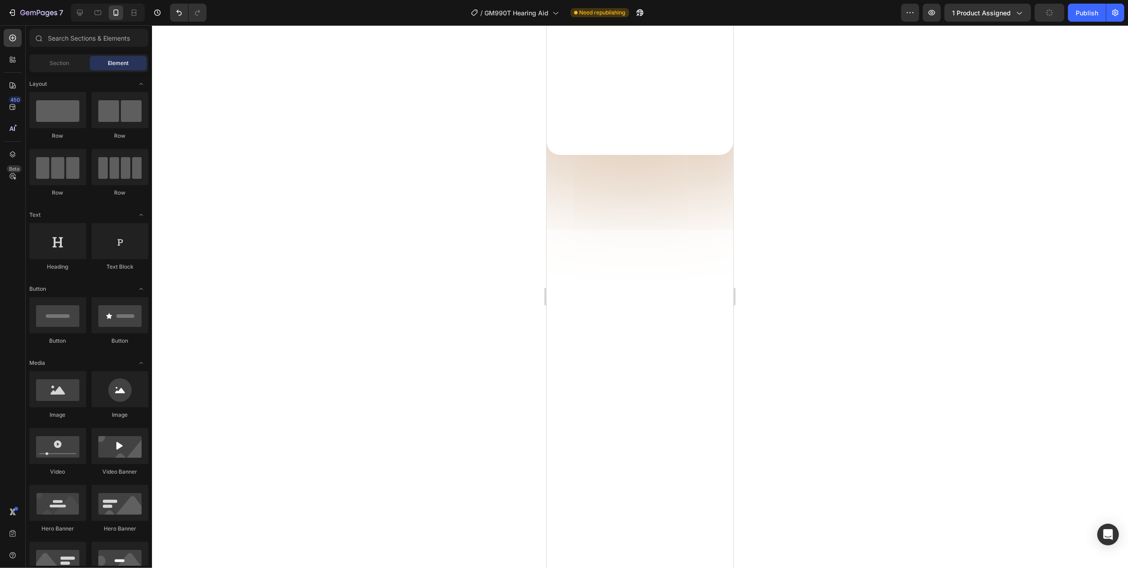
scroll to position [0, 0]
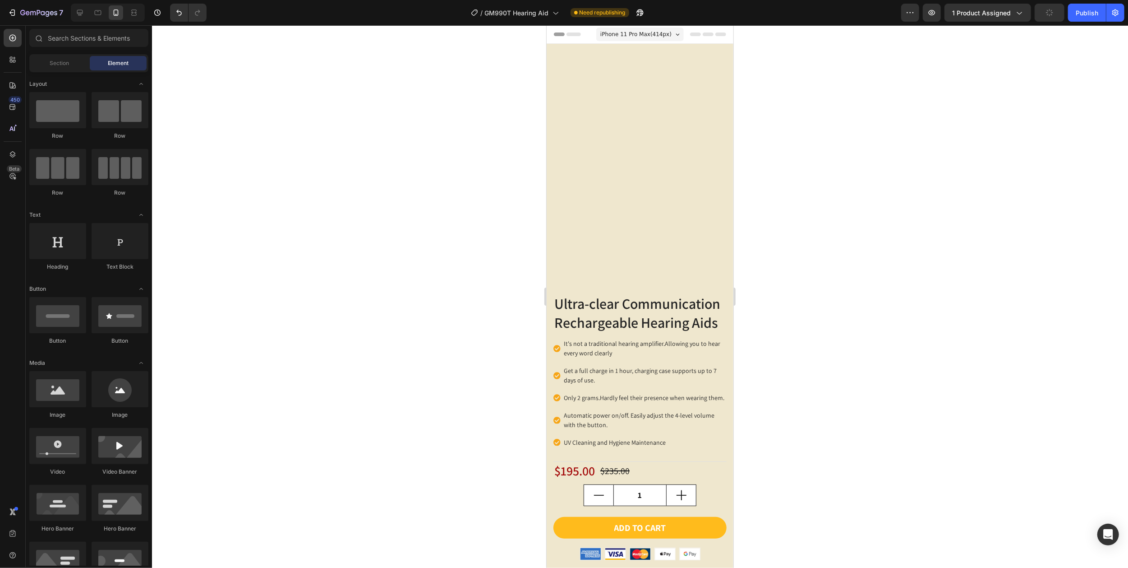
click at [657, 34] on span "iPhone 11 Pro Max ( 414 px)" at bounding box center [635, 34] width 71 height 9
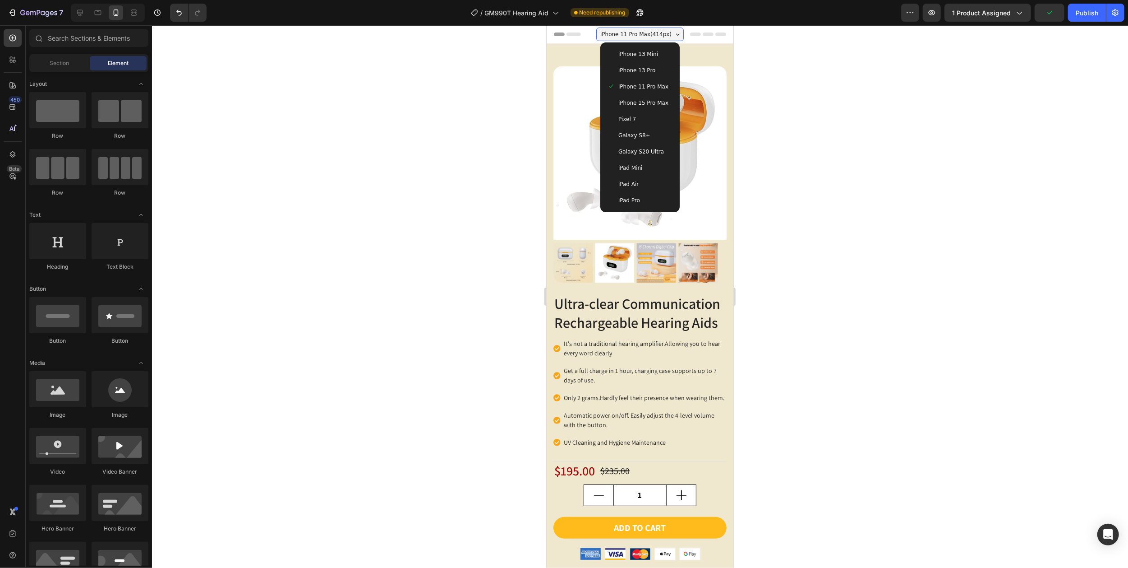
click at [643, 104] on span "iPhone 15 Pro Max" at bounding box center [643, 102] width 50 height 9
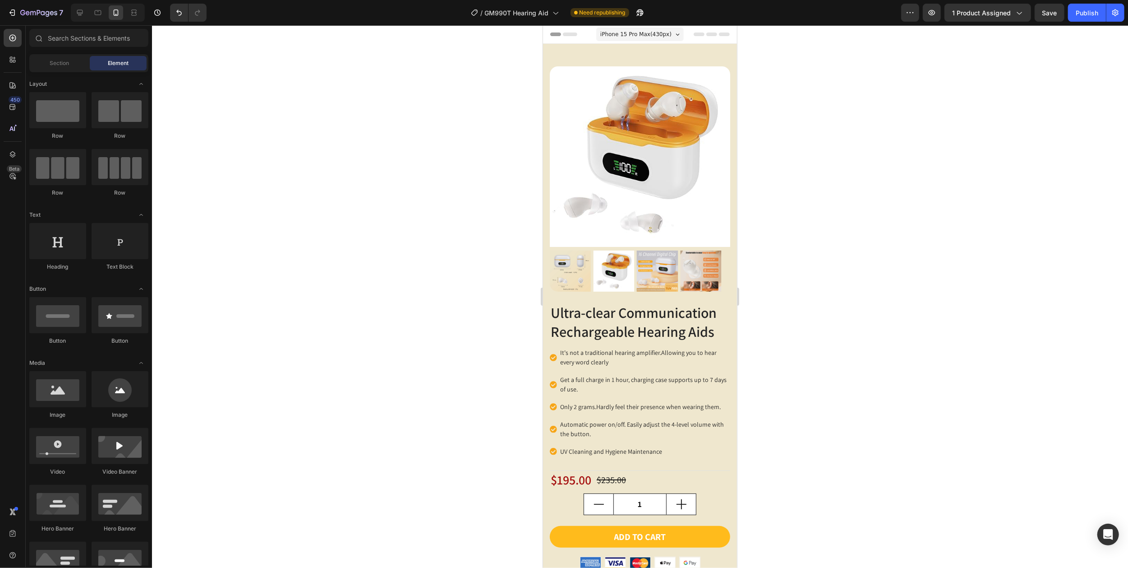
click at [668, 29] on div "iPhone 15 Pro Max ( 430 px)" at bounding box center [640, 35] width 88 height 14
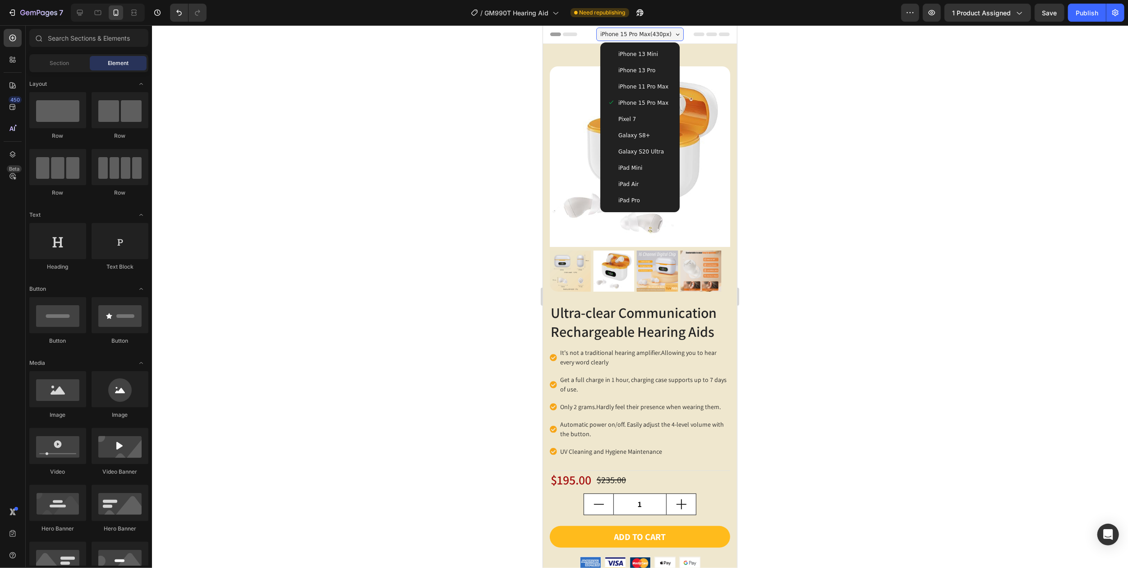
click at [632, 136] on span "Galaxy S8+" at bounding box center [634, 135] width 32 height 9
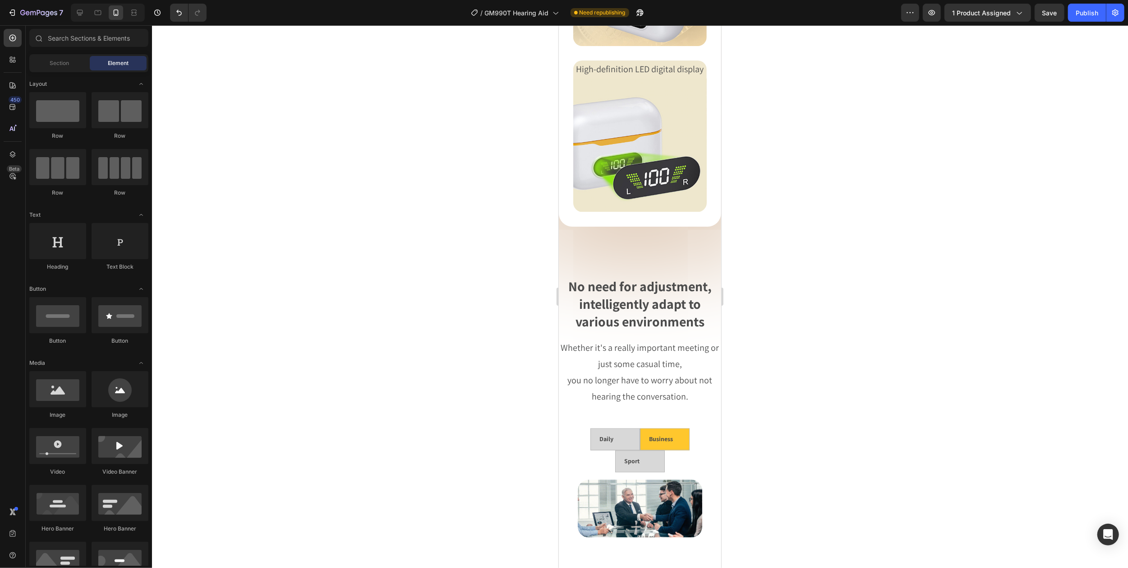
scroll to position [1744, 0]
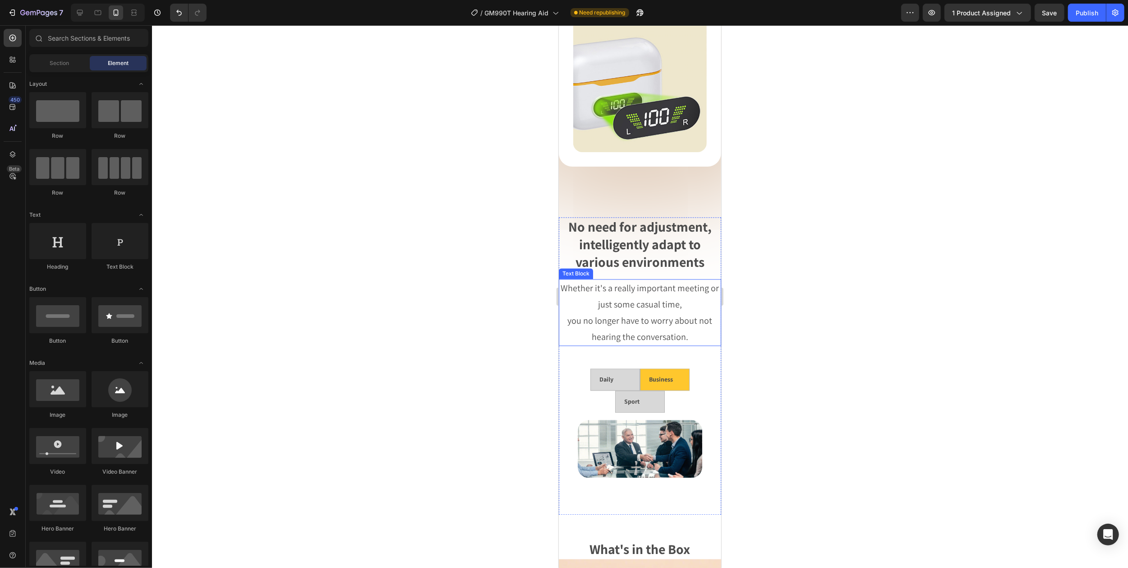
click at [625, 307] on p "Whether it's a really important meeting or just some casual time," at bounding box center [639, 296] width 161 height 32
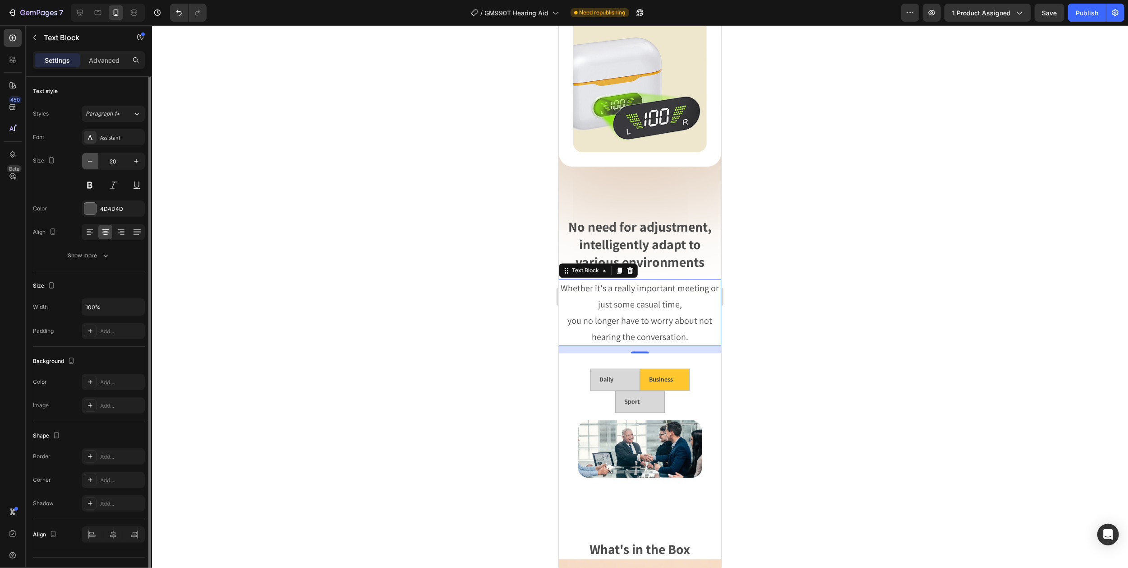
click at [89, 162] on icon "button" at bounding box center [90, 161] width 5 height 1
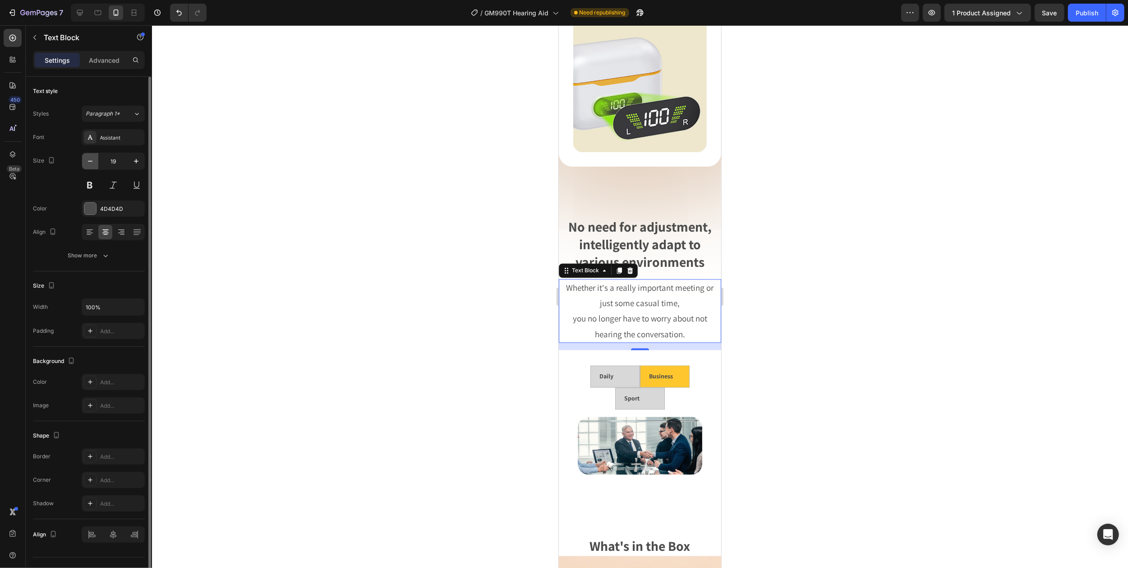
click at [89, 162] on icon "button" at bounding box center [90, 161] width 5 height 1
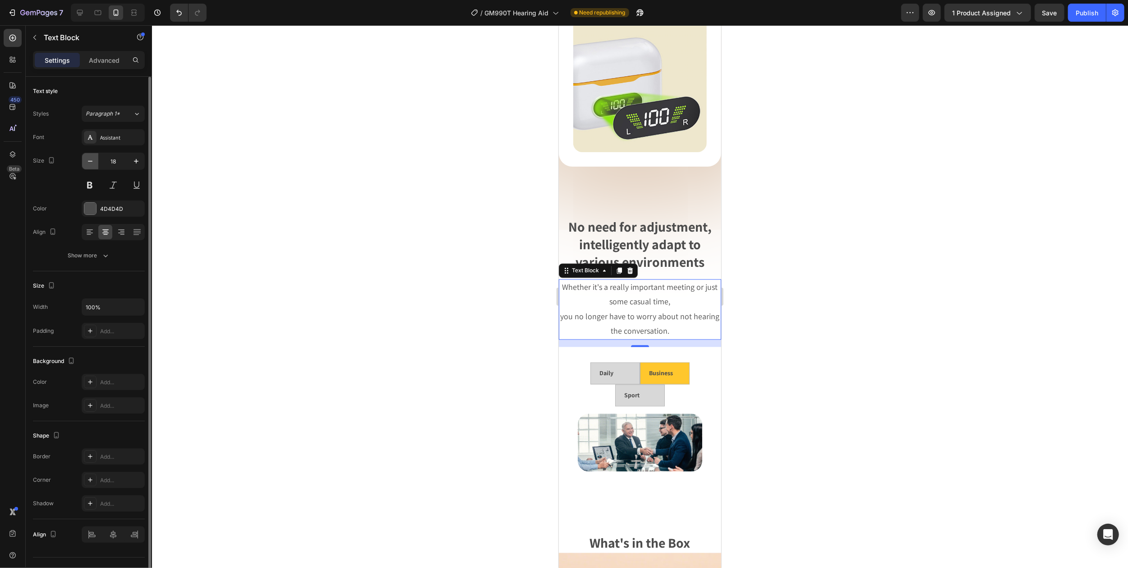
click at [89, 162] on icon "button" at bounding box center [90, 161] width 5 height 1
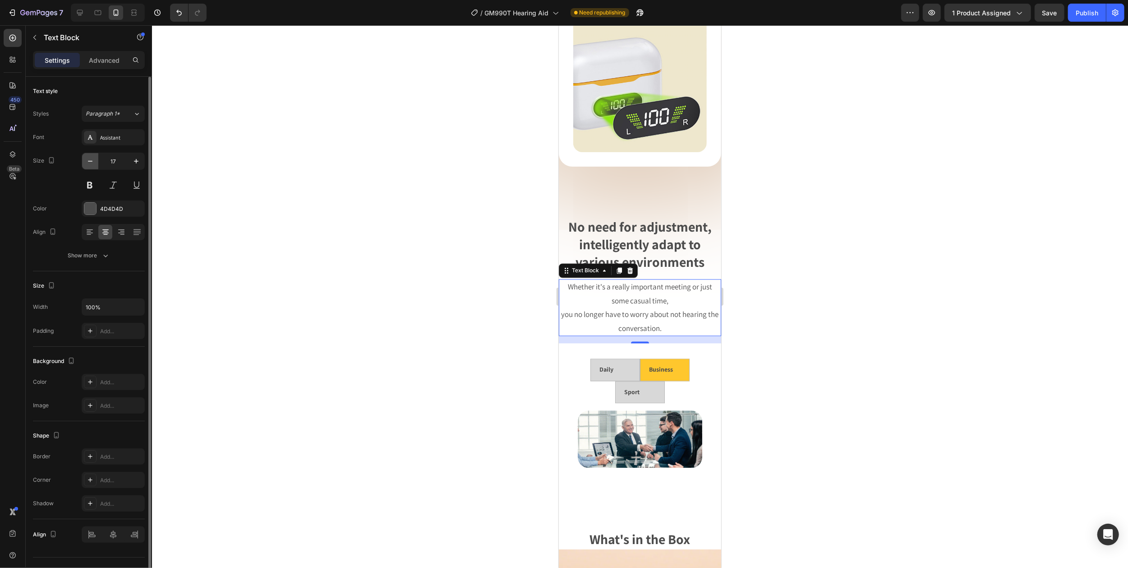
click at [89, 162] on icon "button" at bounding box center [90, 161] width 5 height 1
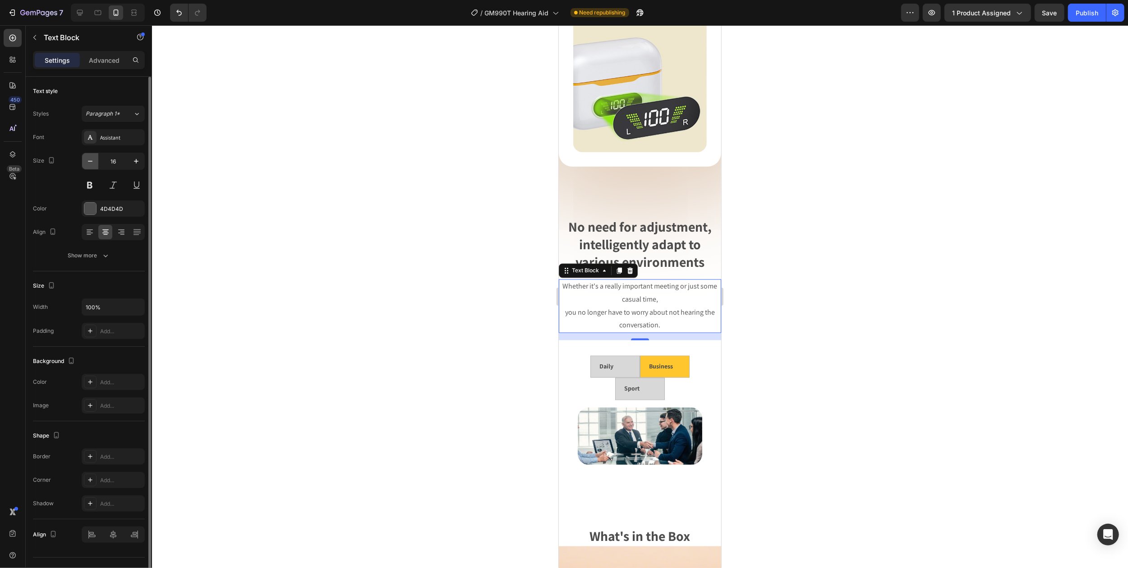
click at [89, 162] on icon "button" at bounding box center [90, 161] width 5 height 1
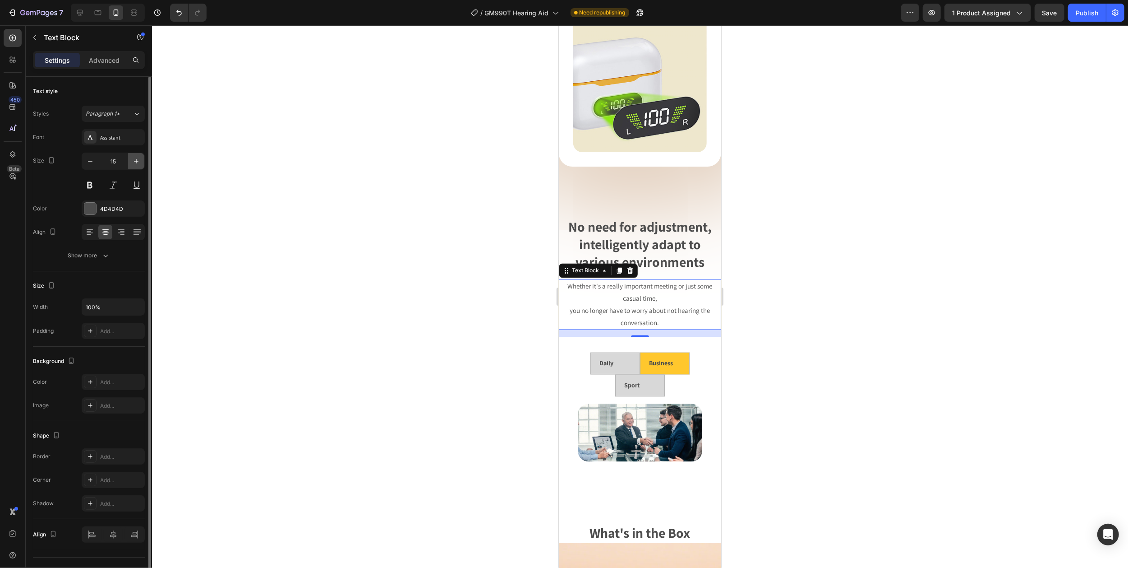
click at [134, 164] on icon "button" at bounding box center [136, 161] width 9 height 9
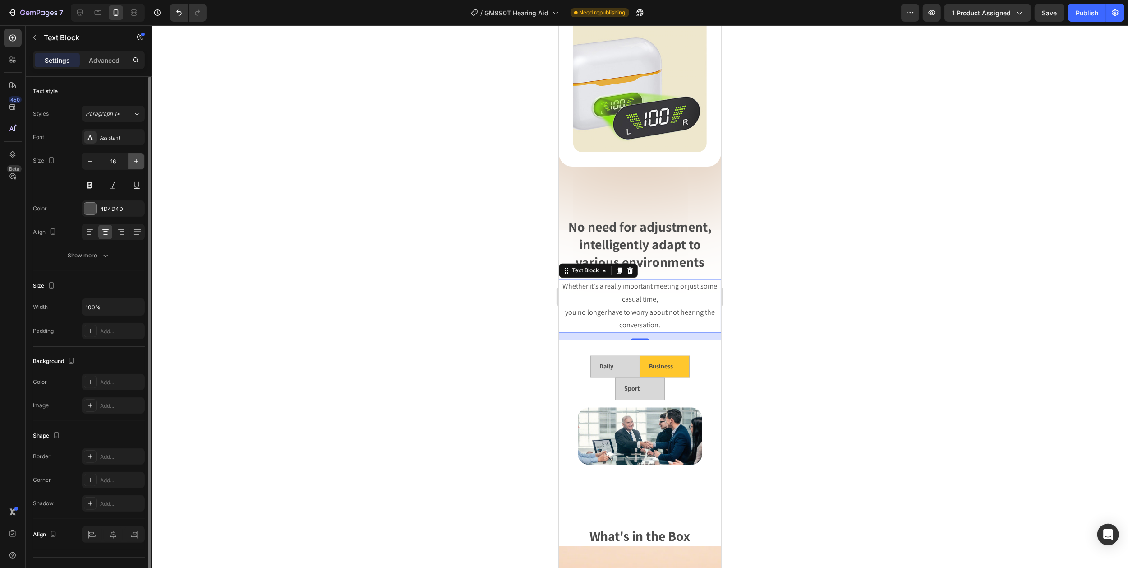
click at [134, 164] on icon "button" at bounding box center [136, 161] width 9 height 9
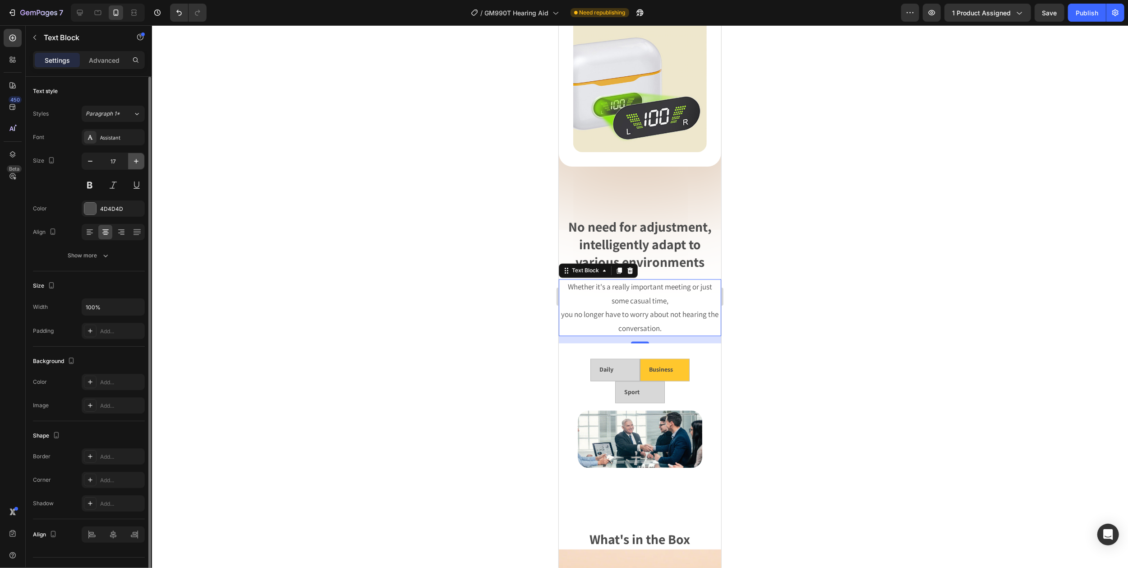
click at [134, 164] on icon "button" at bounding box center [136, 161] width 9 height 9
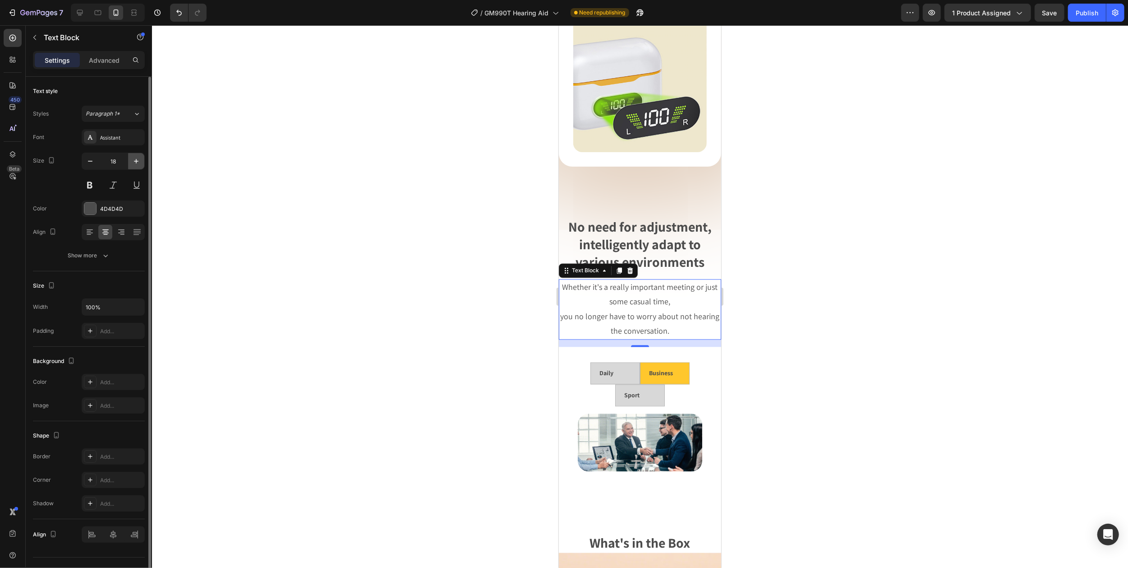
click at [134, 164] on icon "button" at bounding box center [136, 161] width 9 height 9
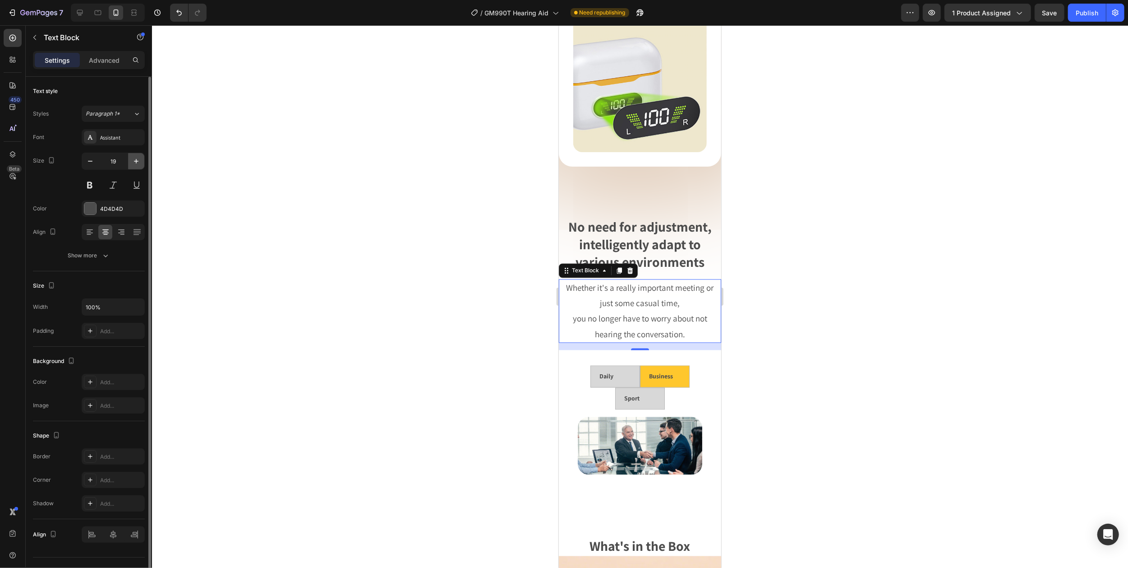
click at [134, 164] on icon "button" at bounding box center [136, 161] width 9 height 9
type input "20"
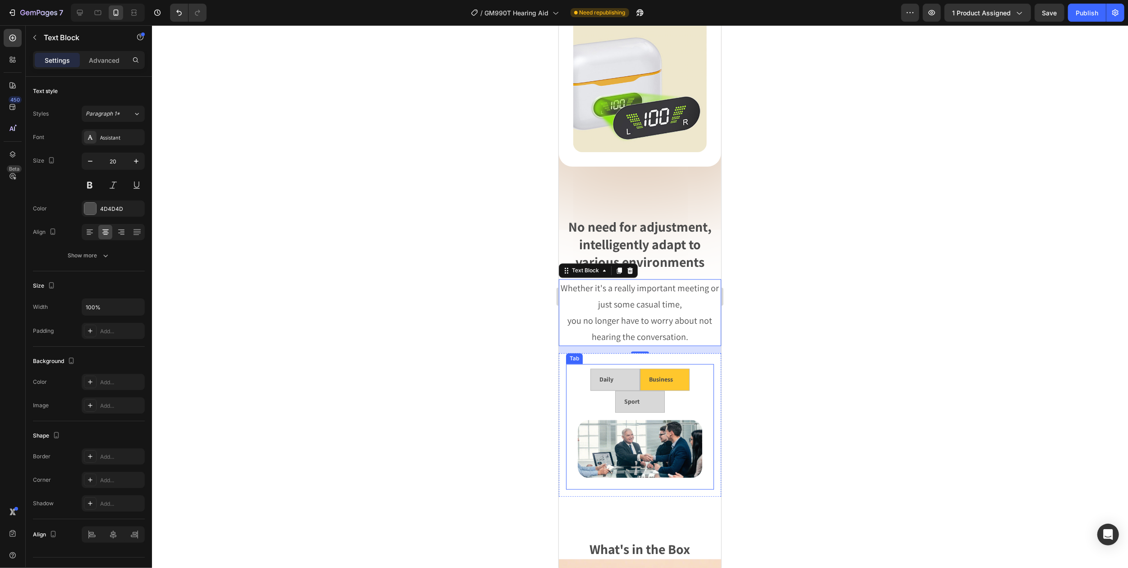
click at [577, 369] on ul "Daily Business Sport" at bounding box center [639, 390] width 139 height 44
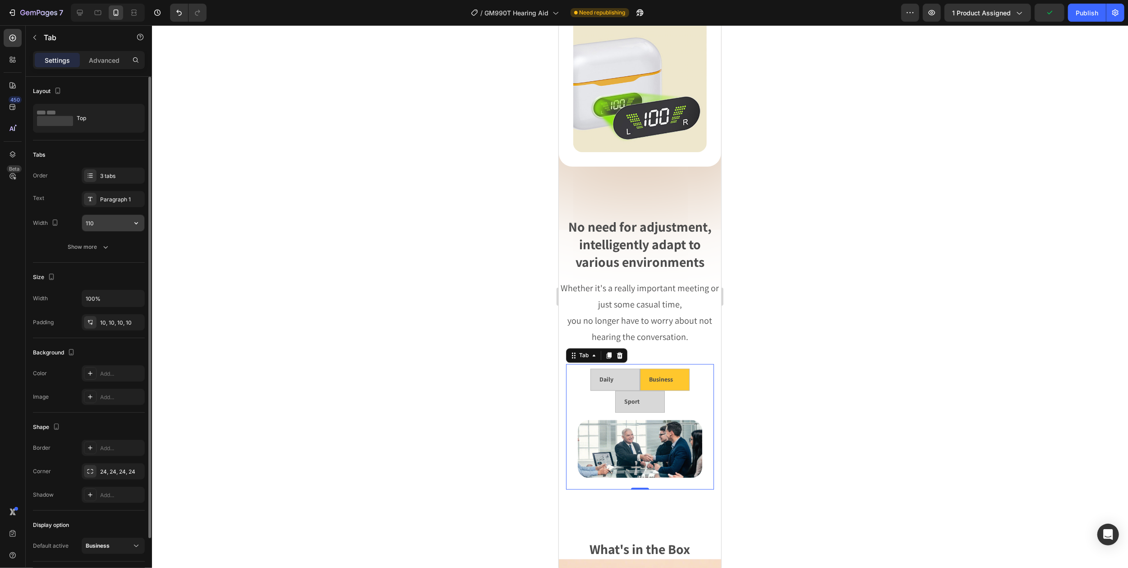
click at [96, 225] on input "110" at bounding box center [113, 223] width 62 height 16
click at [136, 222] on icon "button" at bounding box center [136, 222] width 9 height 9
click at [107, 244] on span "Fit content" at bounding box center [98, 246] width 27 height 8
type input "Auto"
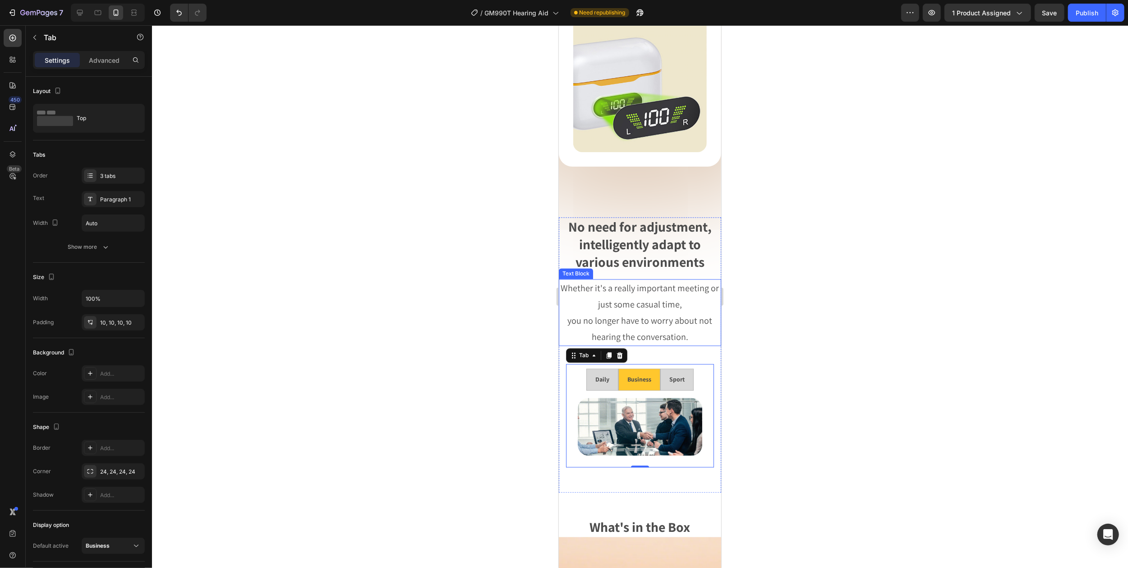
click at [832, 289] on div at bounding box center [640, 296] width 976 height 542
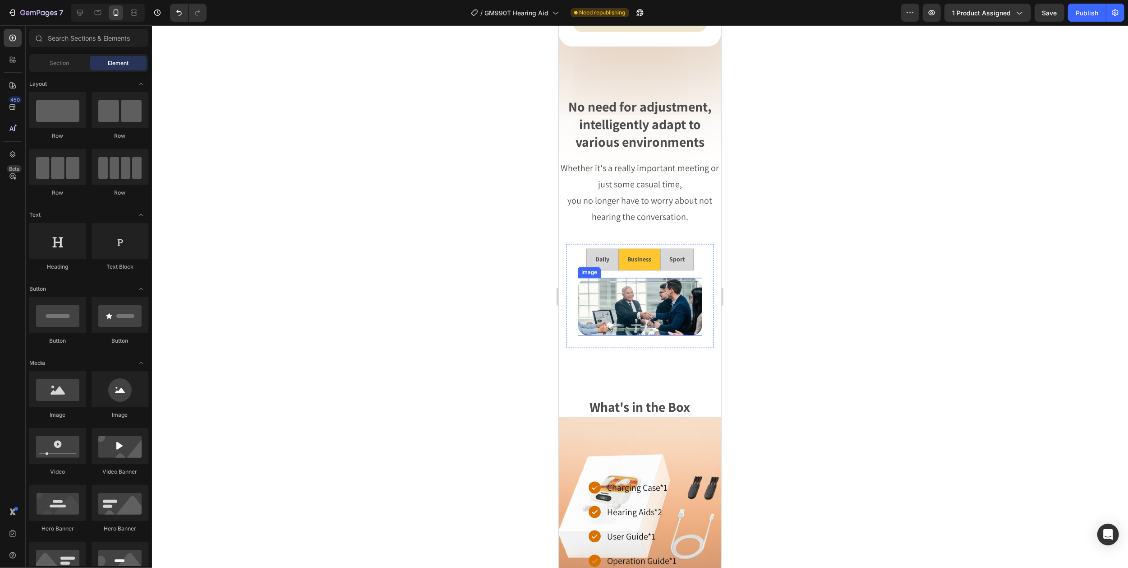
scroll to position [1865, 0]
click at [571, 249] on ul "Daily Business Sport" at bounding box center [639, 259] width 139 height 22
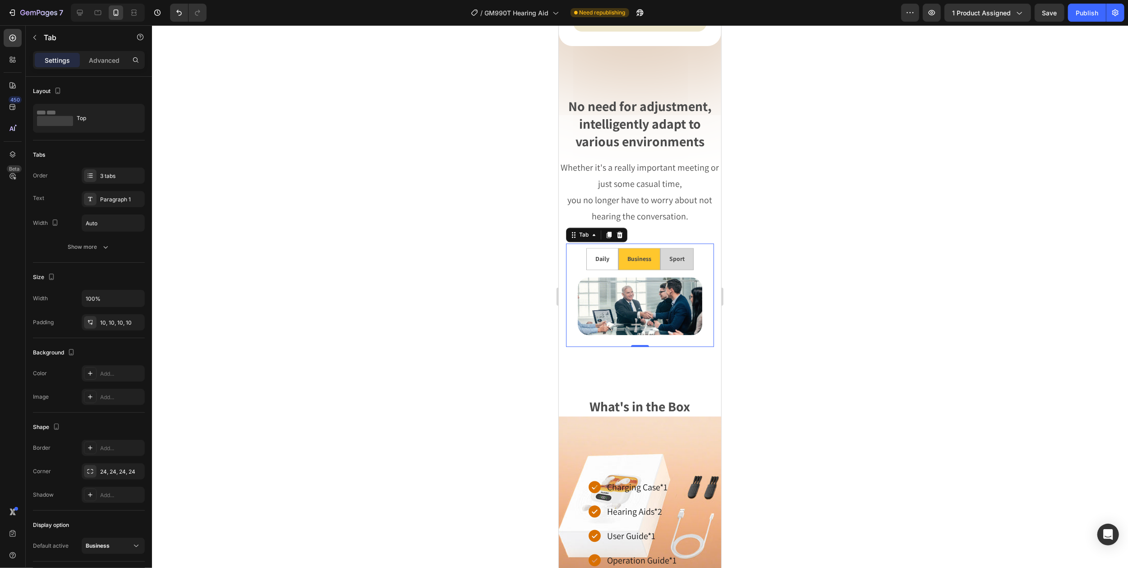
click at [595, 255] on strong "Daily" at bounding box center [602, 258] width 14 height 8
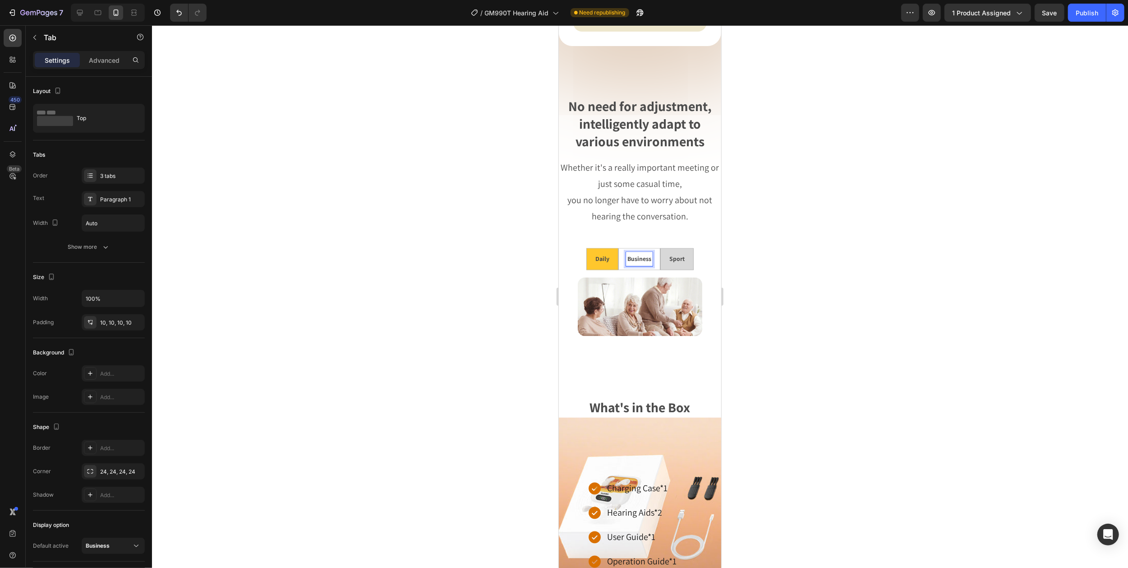
click at [647, 256] on div "Business" at bounding box center [639, 259] width 27 height 14
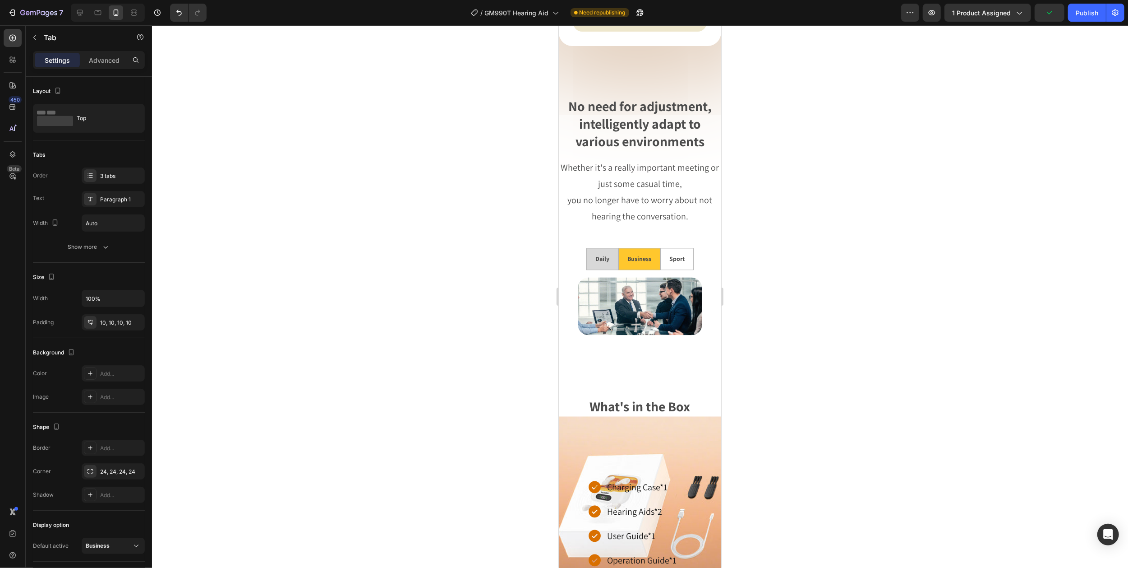
click at [684, 251] on li "Sport" at bounding box center [676, 259] width 33 height 22
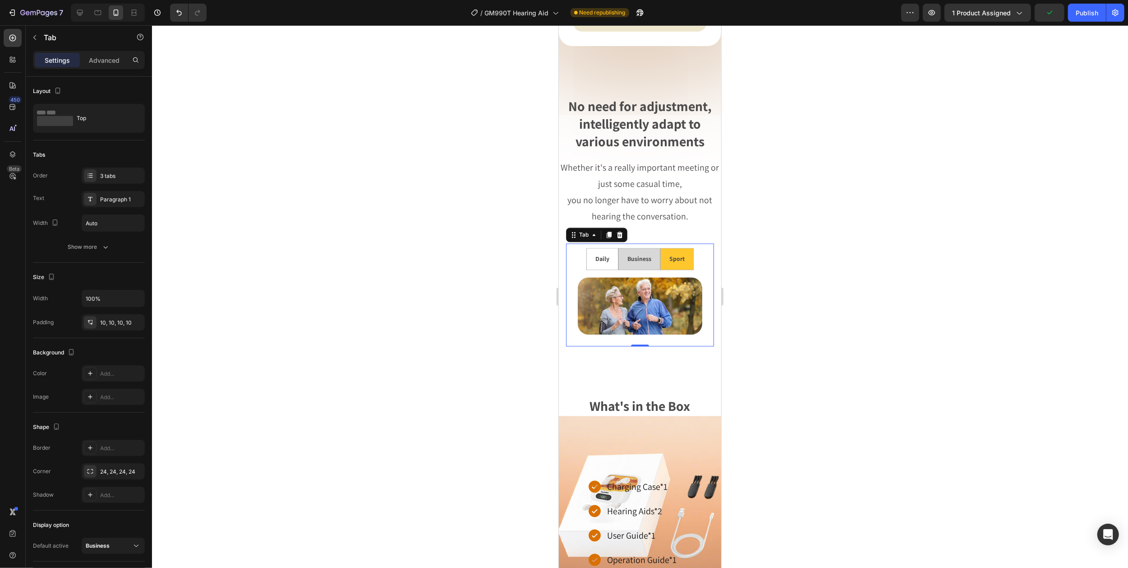
click at [591, 248] on li "Daily" at bounding box center [602, 259] width 32 height 22
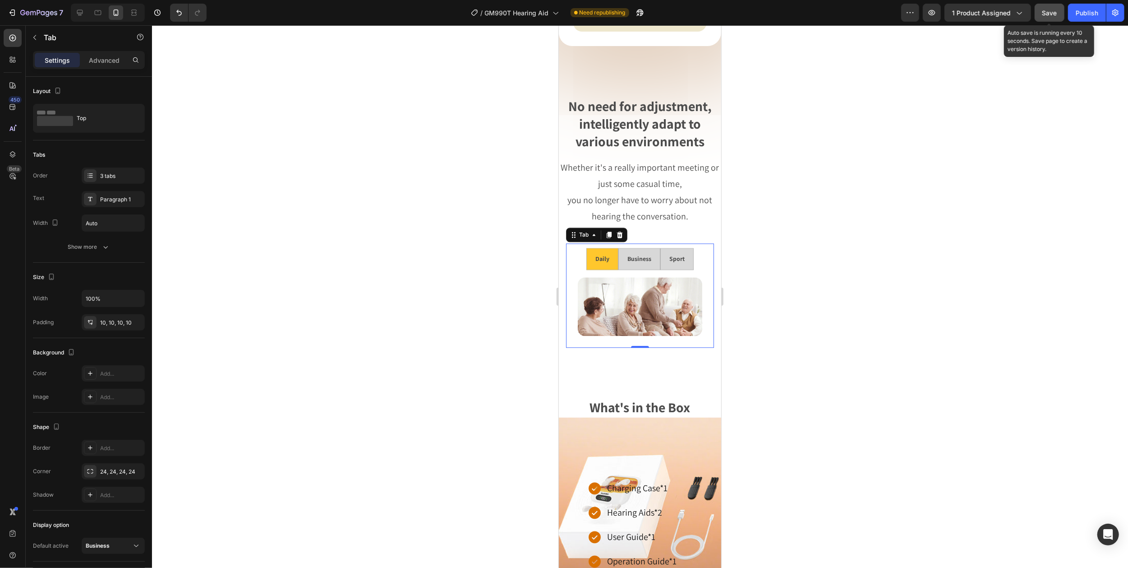
click at [1046, 16] on div "Save" at bounding box center [1050, 12] width 15 height 9
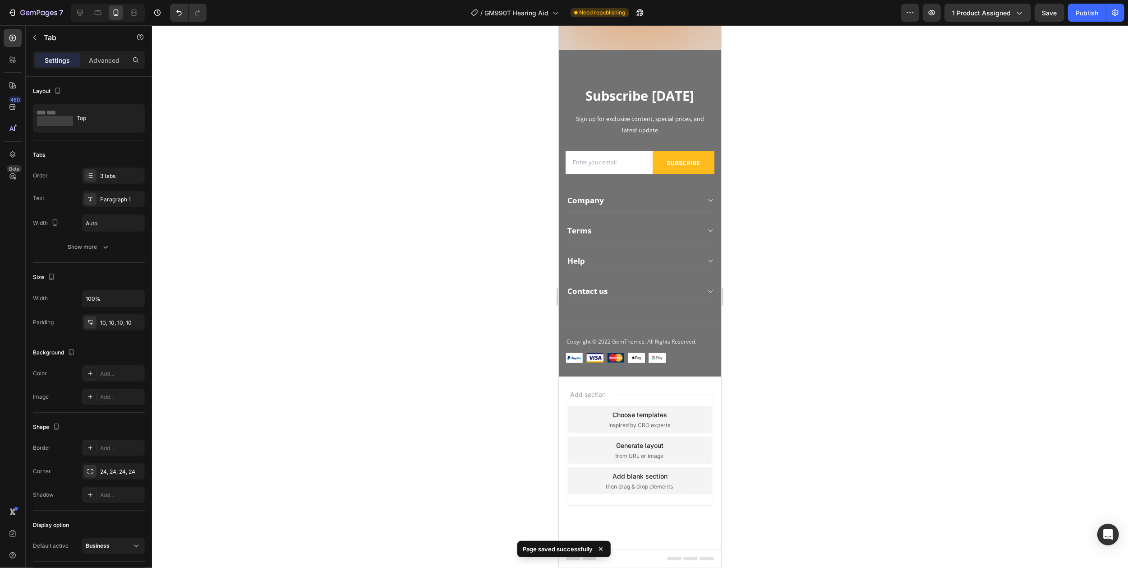
scroll to position [3901, 0]
click at [1092, 14] on div "Publish" at bounding box center [1087, 12] width 23 height 9
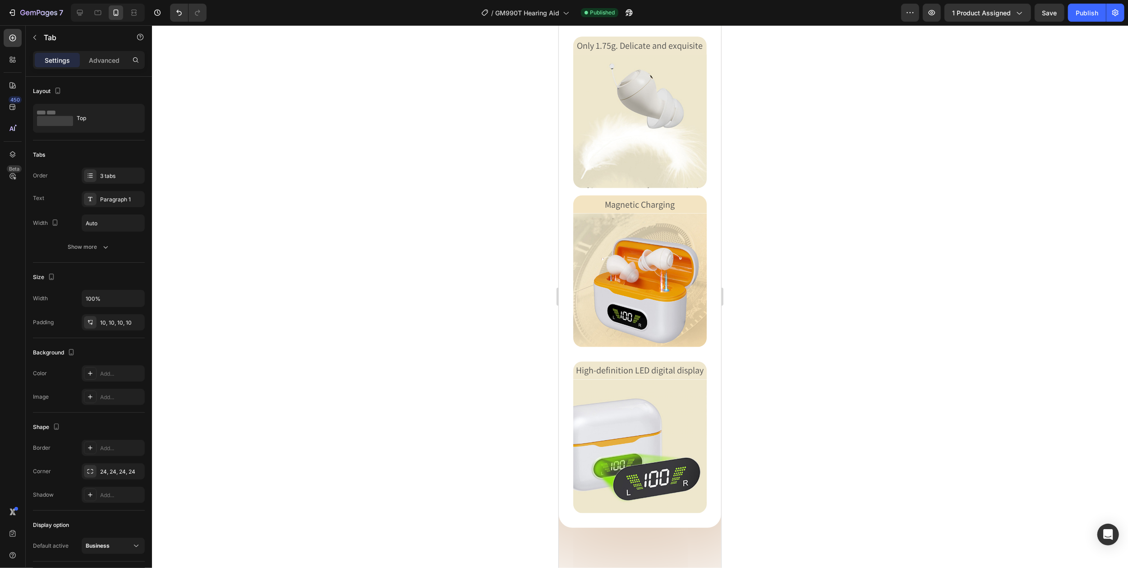
scroll to position [1747, 0]
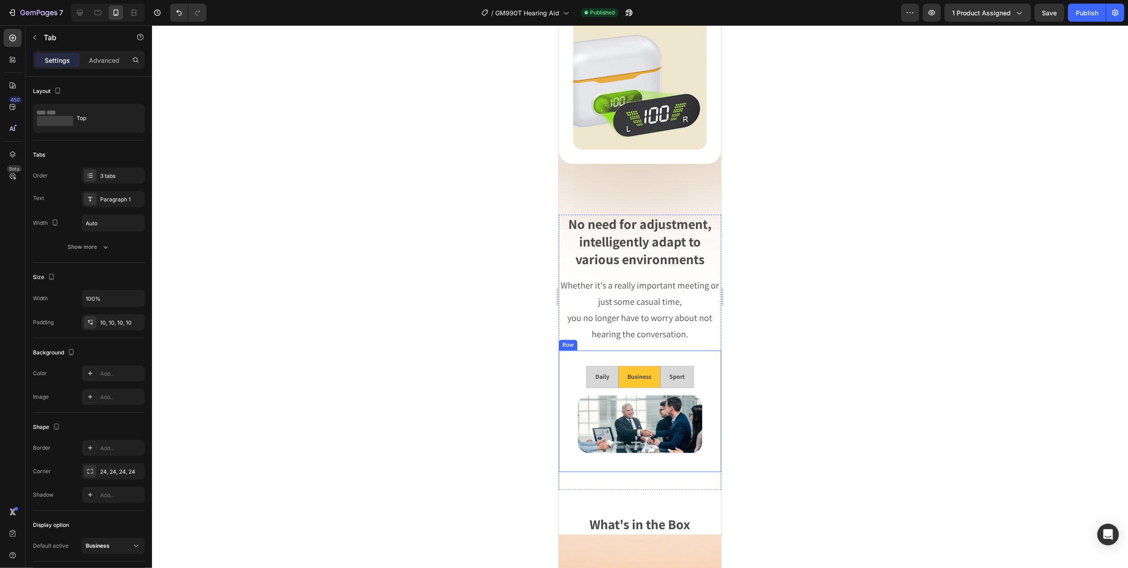
click at [577, 355] on div "Daily Business Sport Image Image Image Tab Row" at bounding box center [640, 410] width 162 height 121
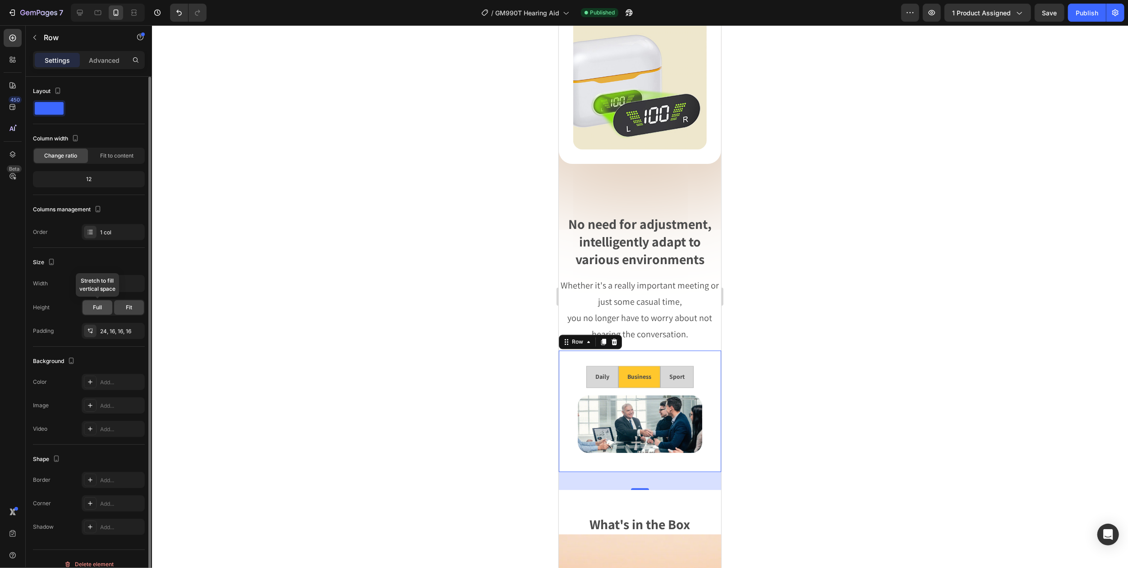
click at [97, 309] on span "Full" at bounding box center [97, 307] width 9 height 8
click at [126, 309] on span "Fit" at bounding box center [129, 307] width 6 height 8
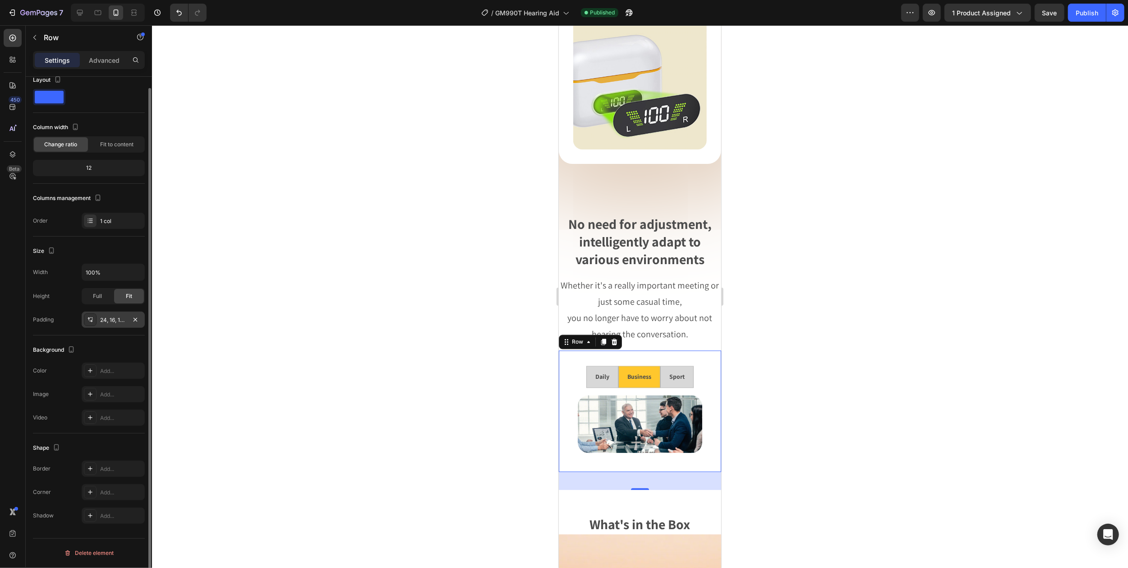
click at [109, 323] on div "24, 16, 16, 16" at bounding box center [113, 320] width 26 height 8
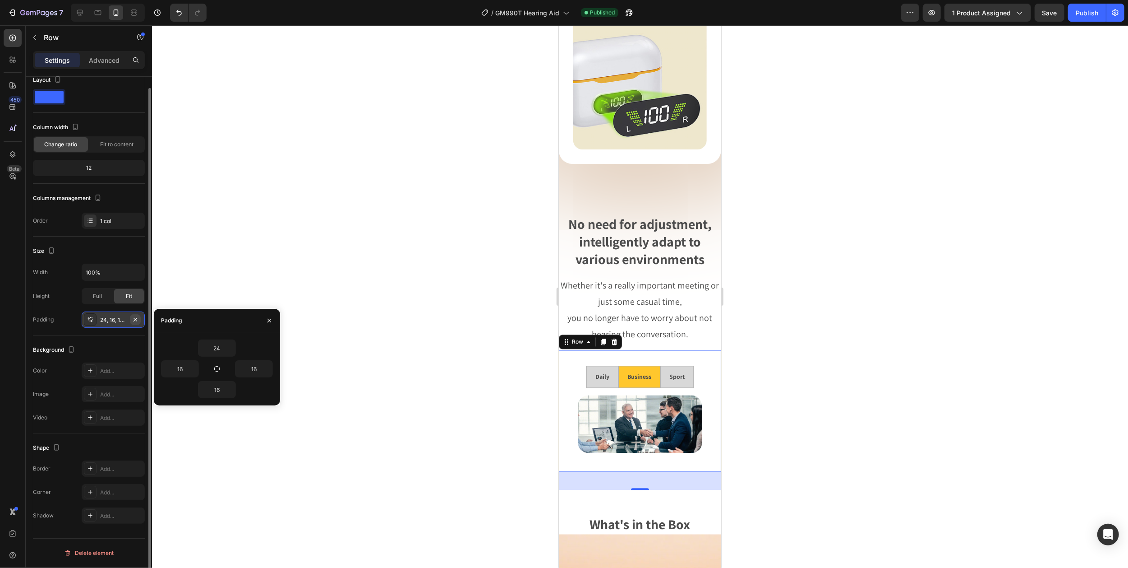
click at [138, 319] on icon "button" at bounding box center [135, 319] width 7 height 7
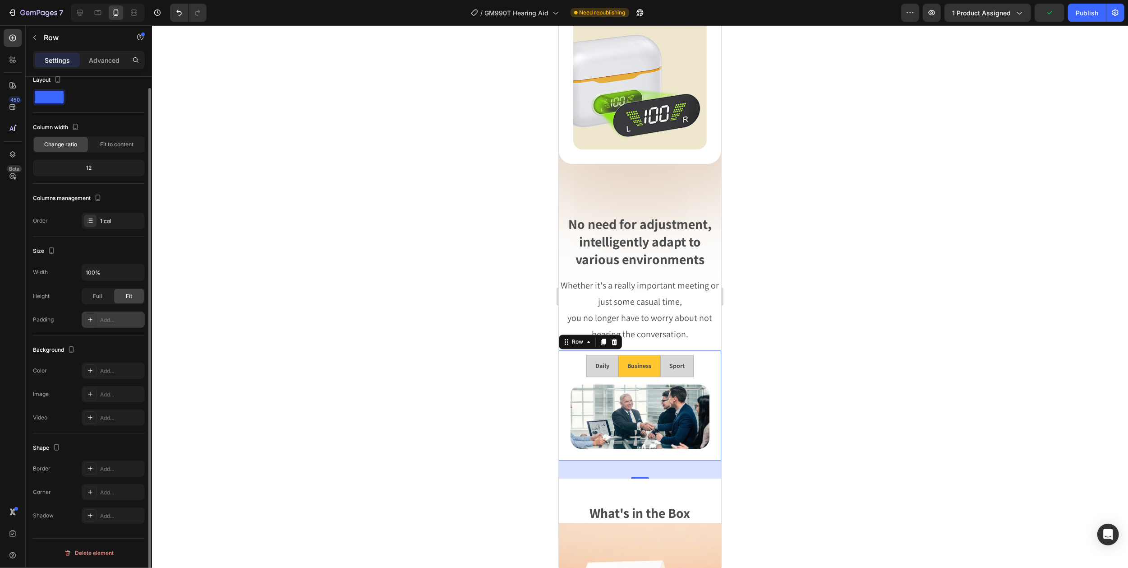
click at [443, 307] on div at bounding box center [640, 296] width 976 height 542
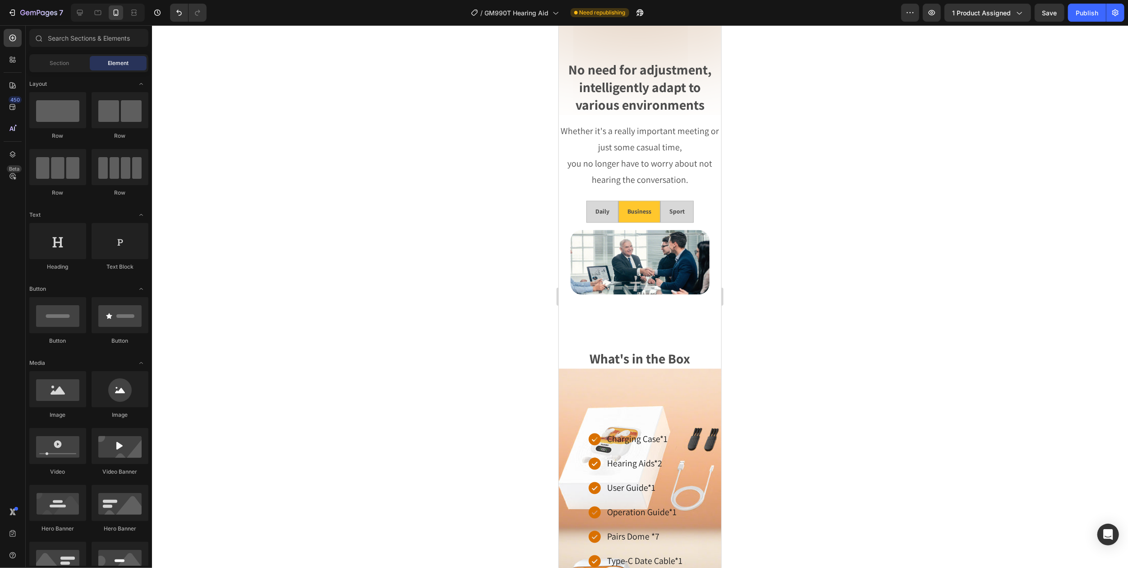
scroll to position [1844, 0]
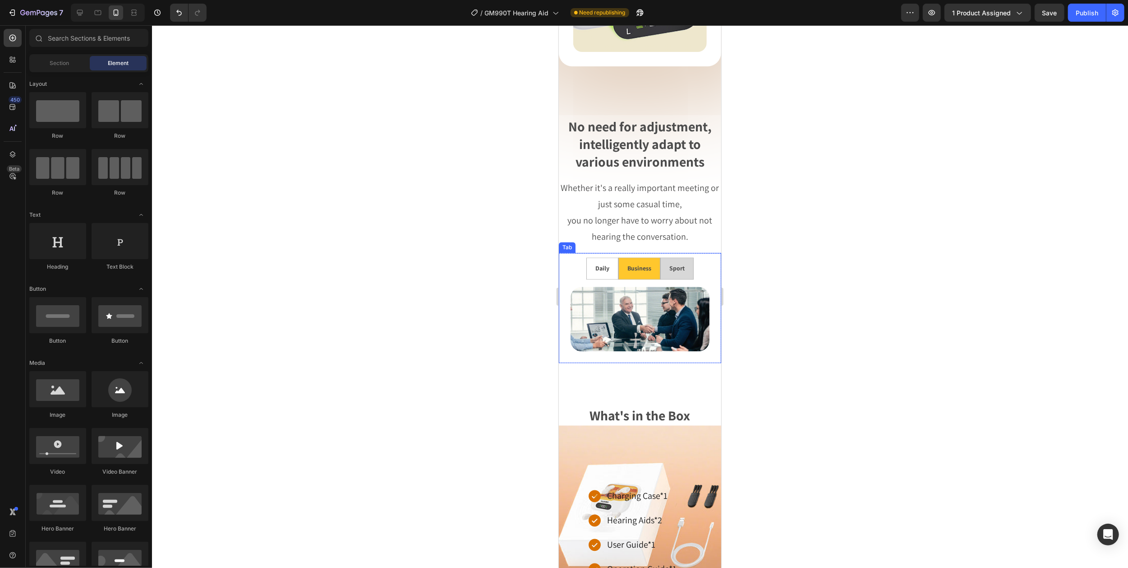
click at [586, 257] on li "Daily" at bounding box center [602, 268] width 32 height 22
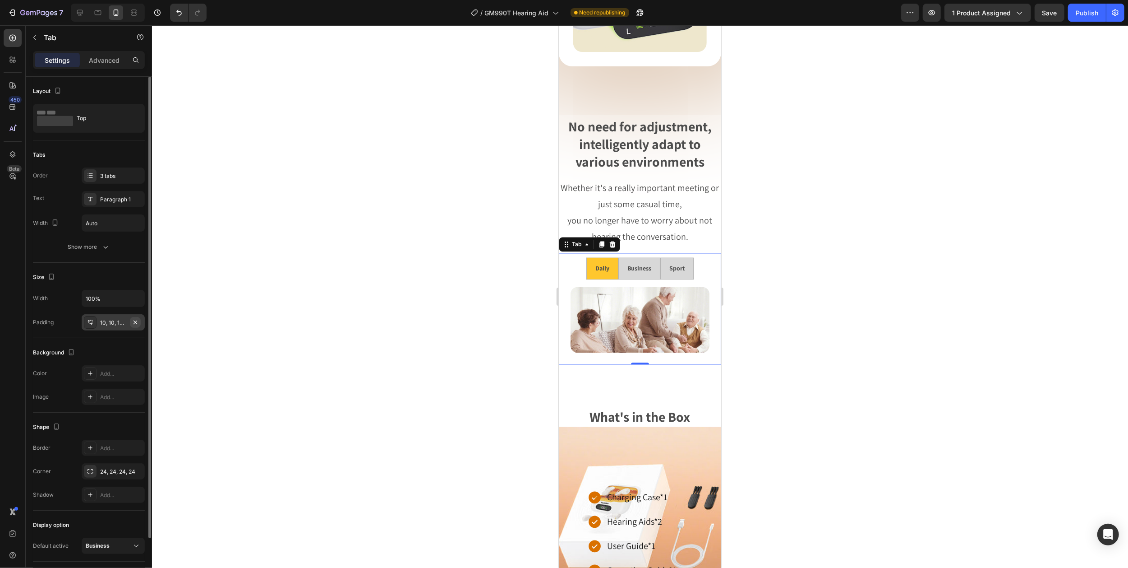
click at [134, 323] on icon "button" at bounding box center [136, 322] width 4 height 4
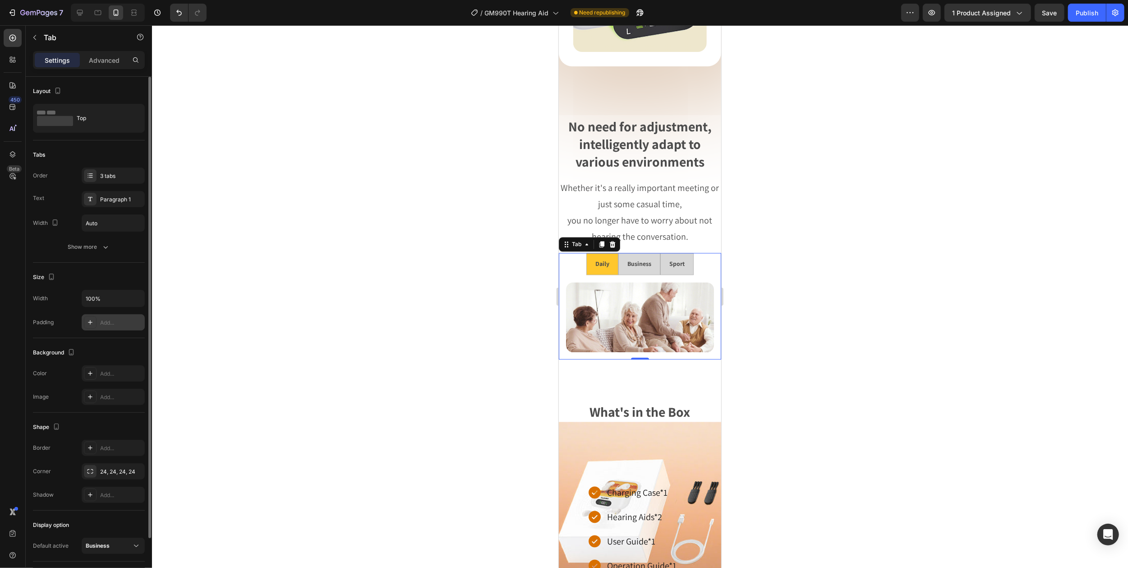
click at [287, 250] on div at bounding box center [640, 296] width 976 height 542
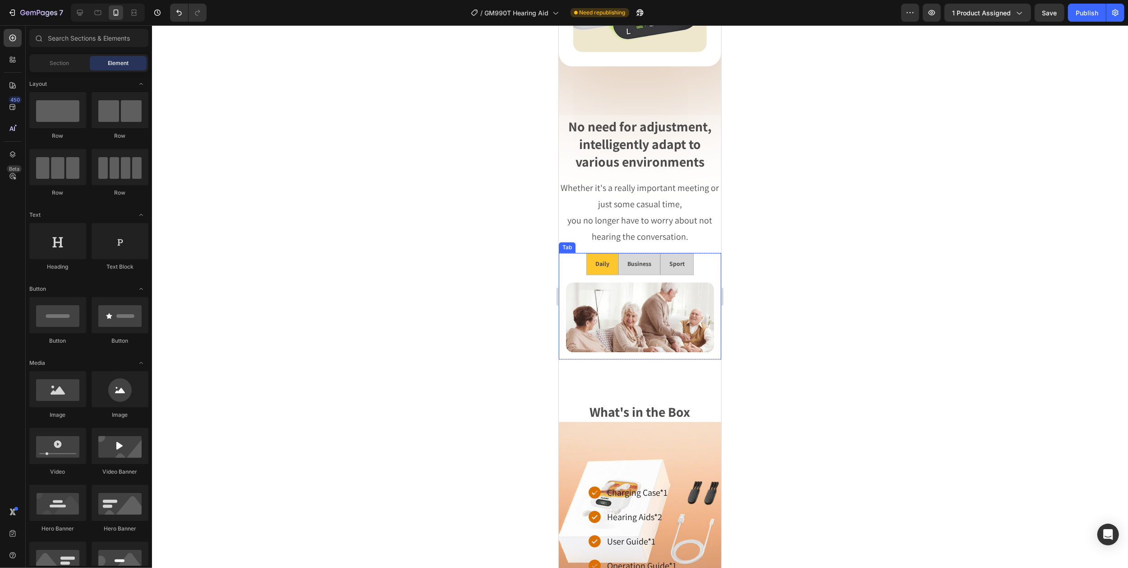
click at [586, 255] on li "Daily" at bounding box center [602, 264] width 32 height 22
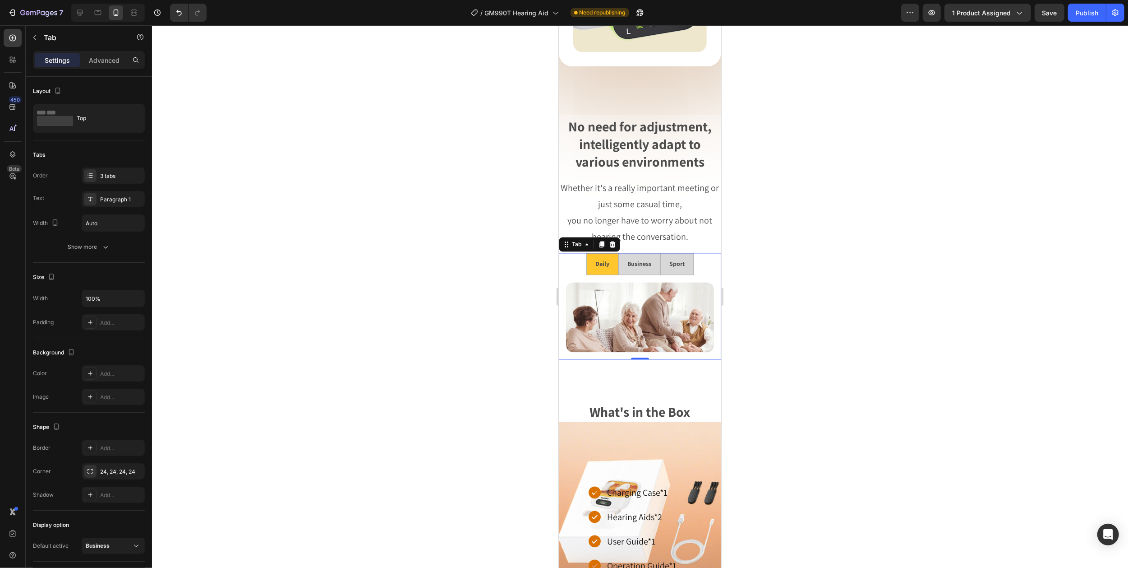
click at [586, 257] on li "Daily" at bounding box center [602, 264] width 32 height 22
click at [136, 219] on icon "button" at bounding box center [136, 222] width 9 height 9
click at [101, 260] on p "Full 100%" at bounding box center [110, 263] width 51 height 8
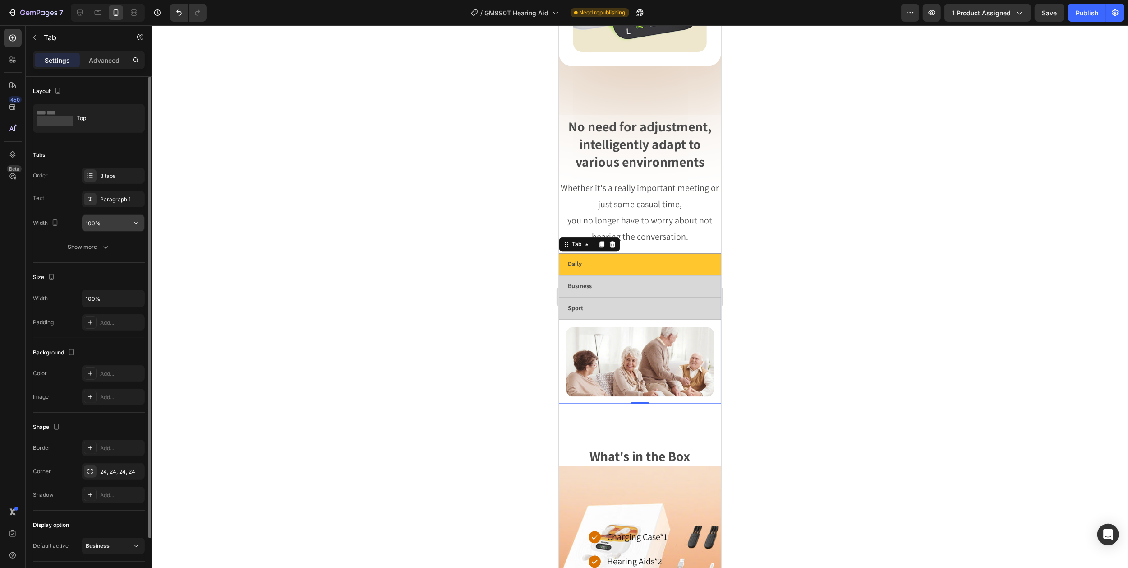
click at [116, 222] on input "100%" at bounding box center [113, 223] width 62 height 16
click at [138, 221] on icon "button" at bounding box center [136, 222] width 9 height 9
click at [109, 248] on span "Fit content" at bounding box center [98, 246] width 27 height 8
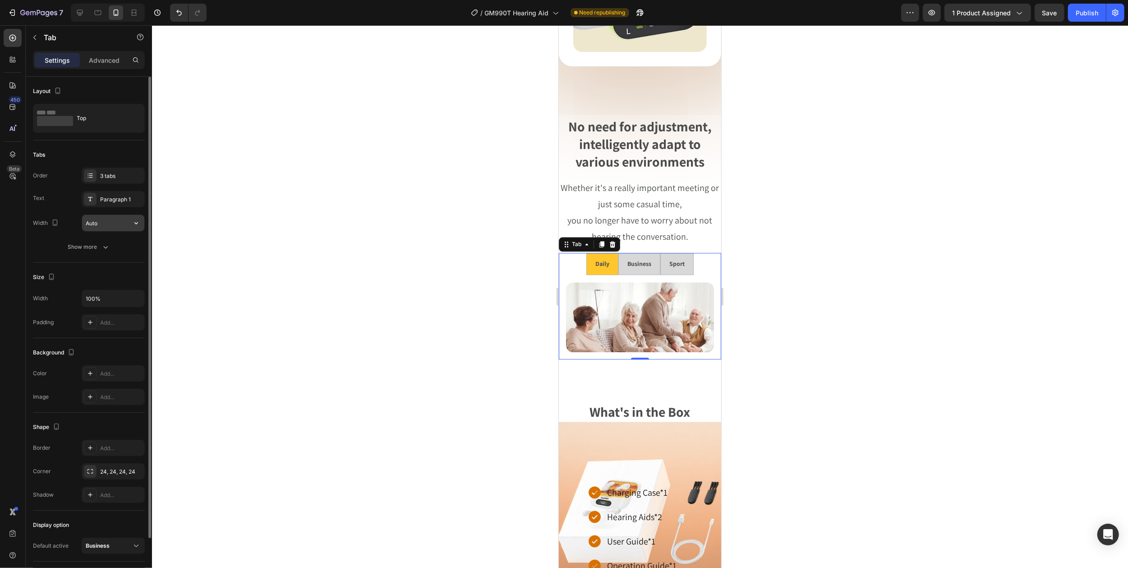
click at [112, 223] on input "Auto" at bounding box center [113, 223] width 62 height 16
click at [112, 226] on input "Auto" at bounding box center [113, 223] width 62 height 16
drag, startPoint x: 110, startPoint y: 222, endPoint x: 49, endPoint y: 233, distance: 61.8
click at [49, 233] on div "Order 3 tabs Text Paragraph 1 Width Auto Show more" at bounding box center [89, 211] width 112 height 88
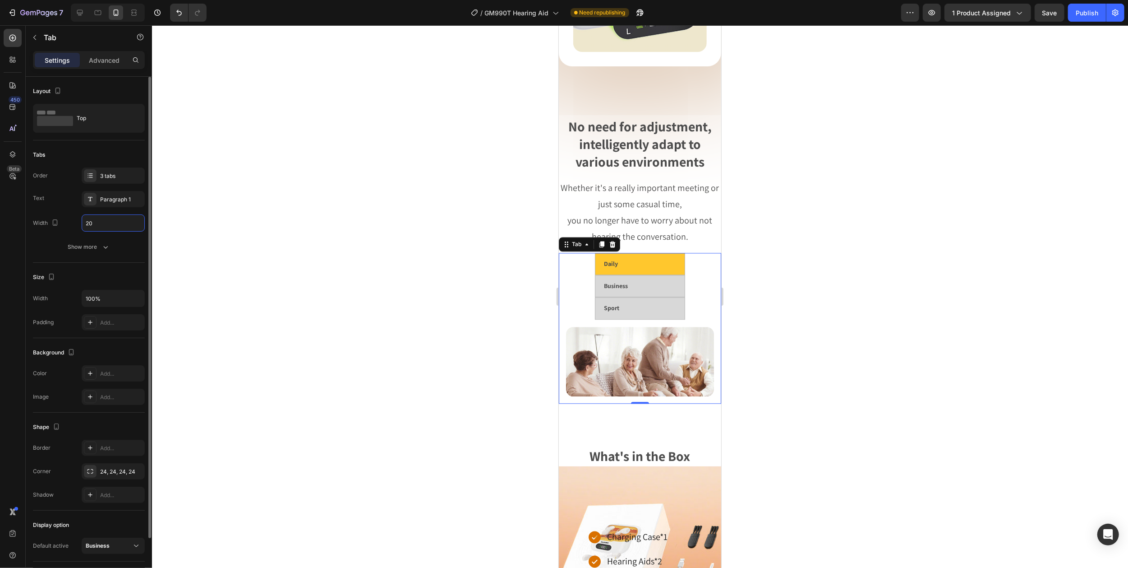
type input "2"
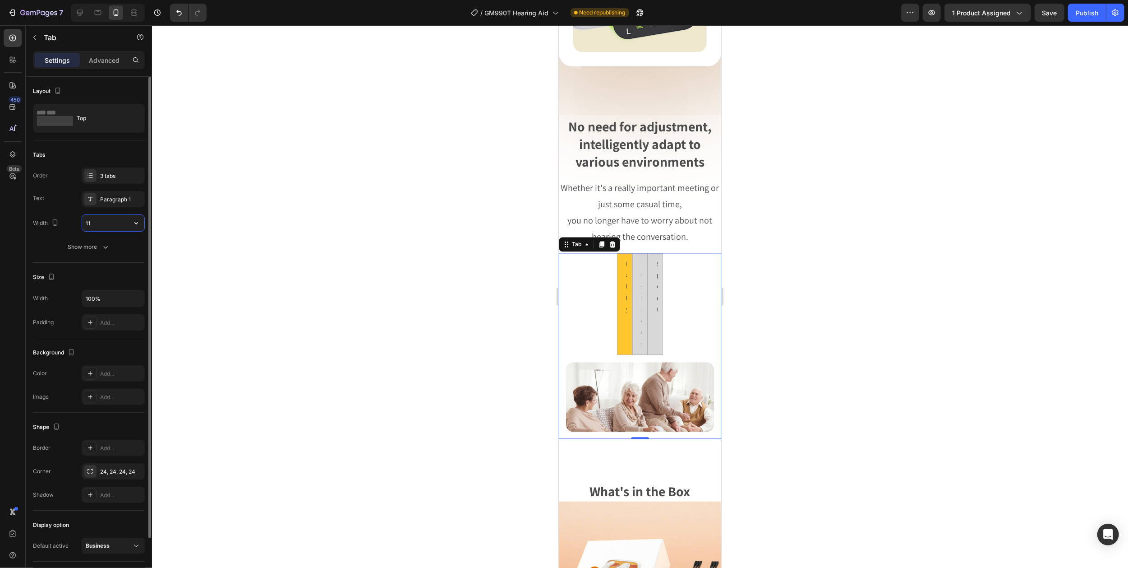
type input "110"
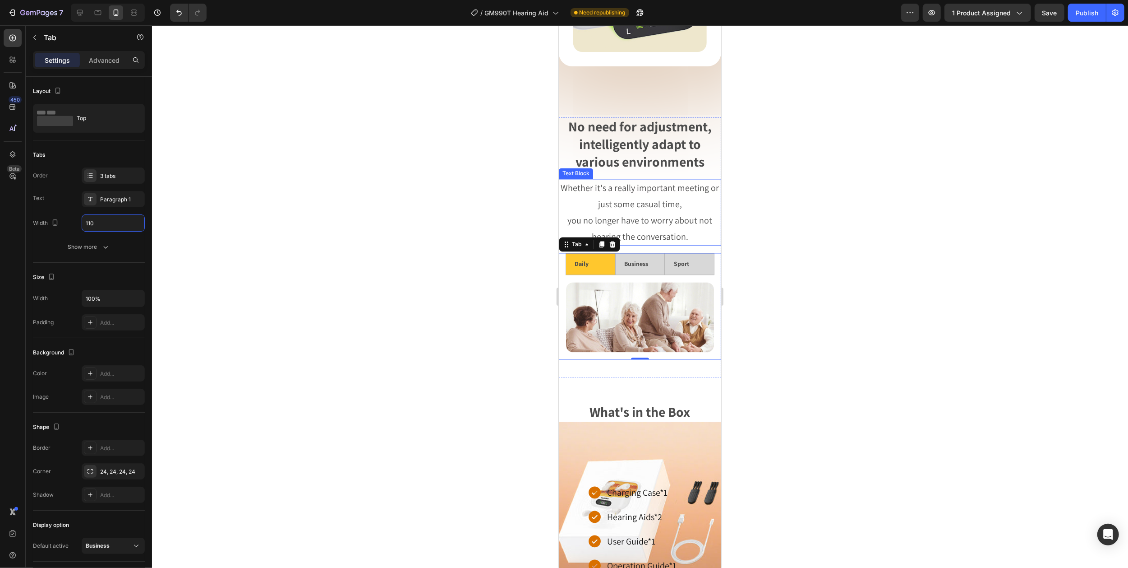
click at [756, 195] on div at bounding box center [640, 296] width 976 height 542
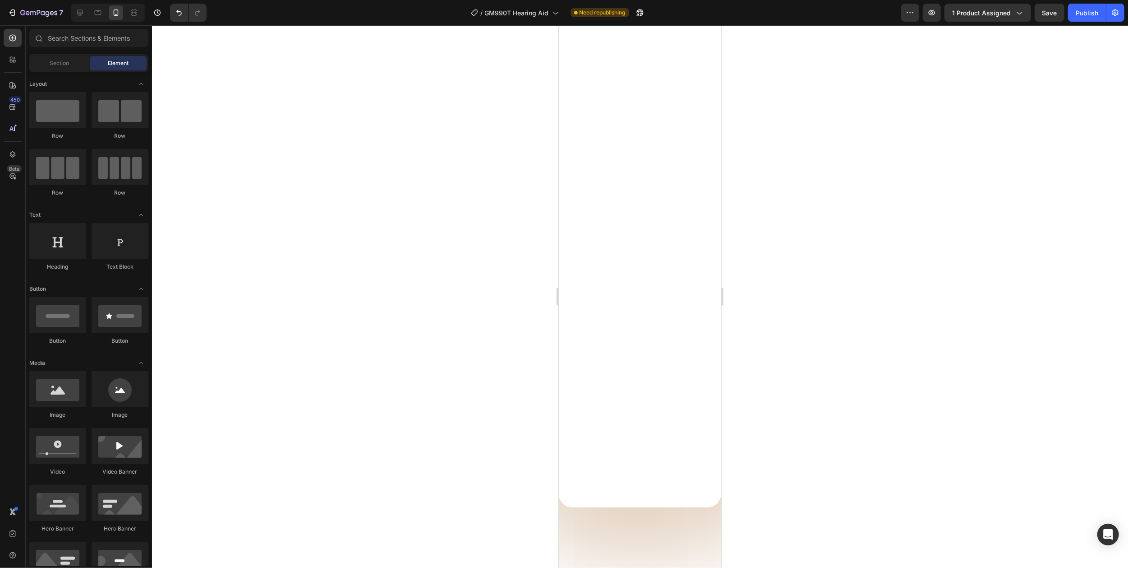
scroll to position [0, 0]
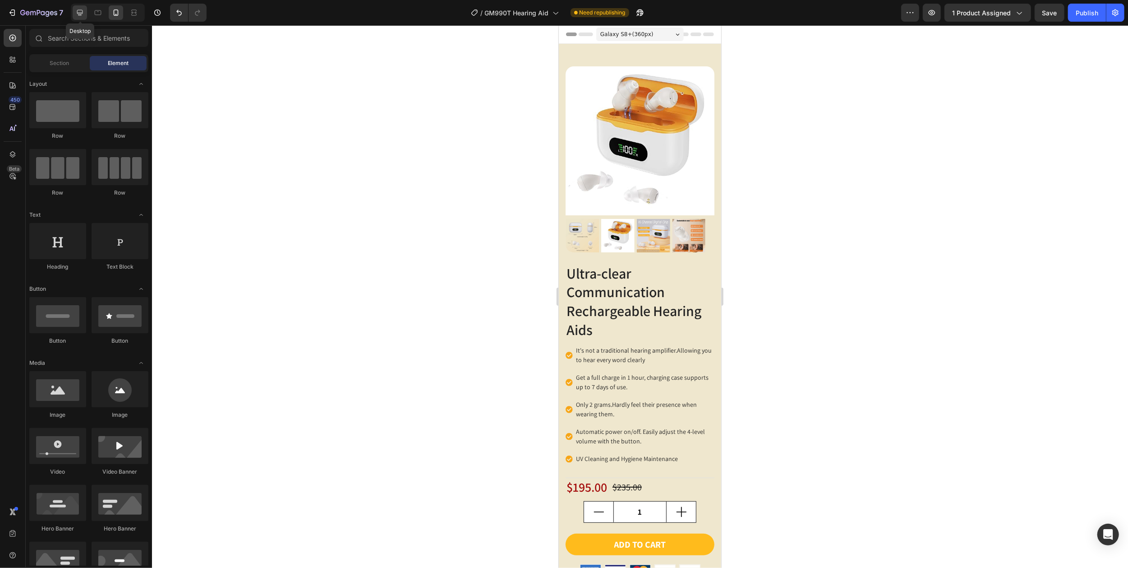
click at [80, 15] on icon at bounding box center [79, 12] width 9 height 9
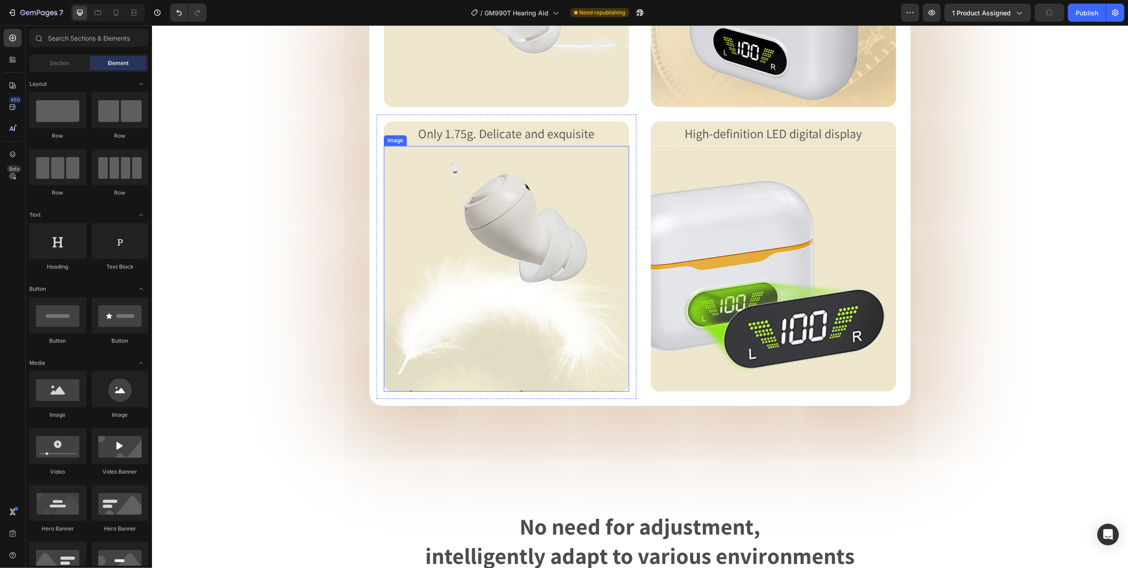
scroll to position [1624, 0]
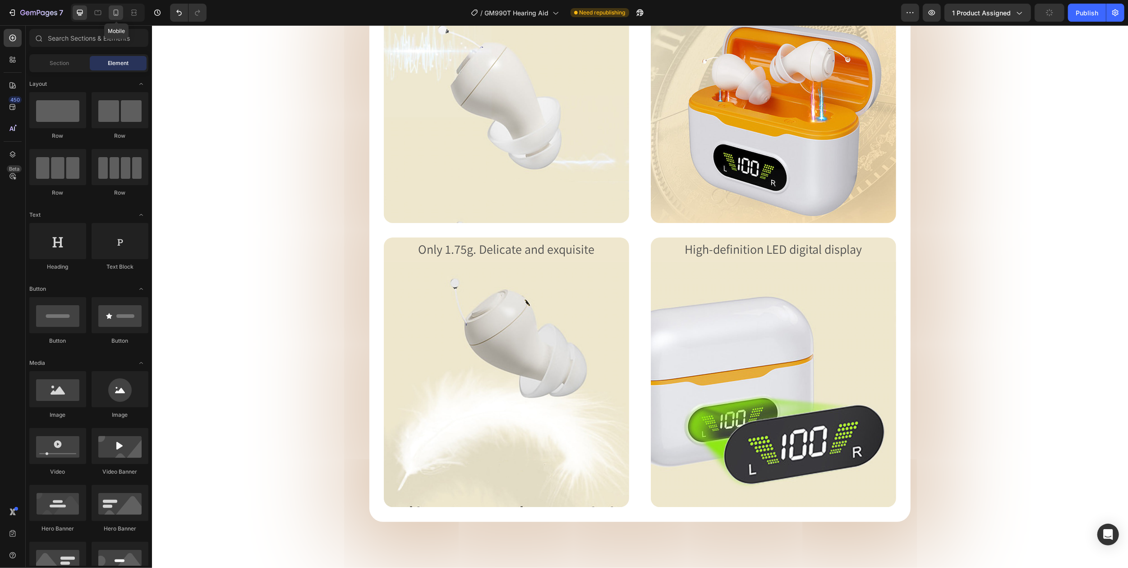
click at [121, 13] on div at bounding box center [116, 12] width 14 height 14
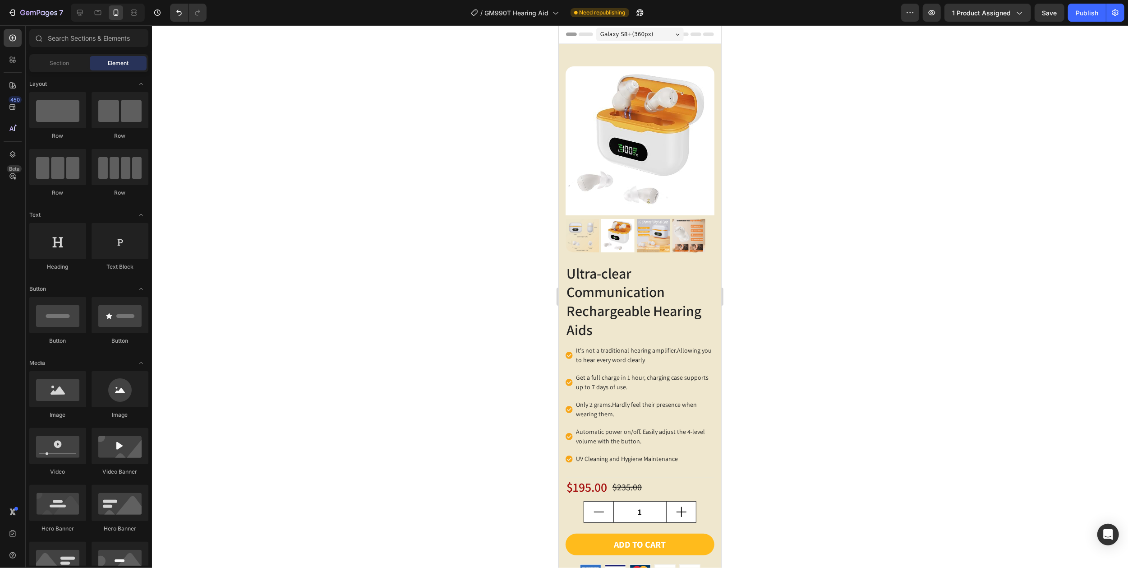
click at [667, 34] on div "Galaxy S8+ ( 360 px)" at bounding box center [640, 35] width 88 height 14
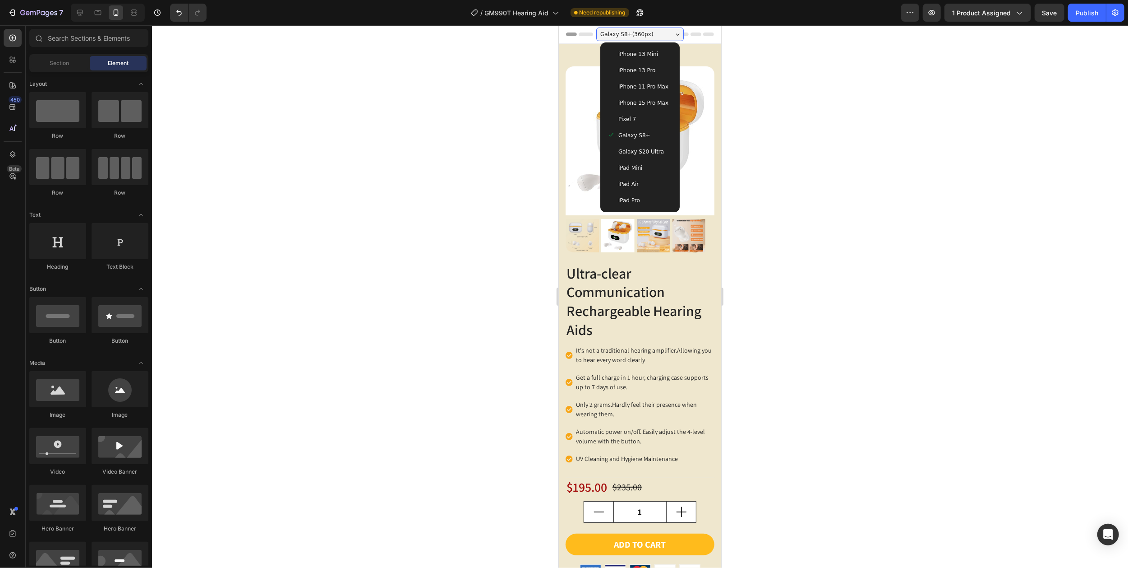
click at [641, 55] on span "iPhone 13 Mini" at bounding box center [638, 54] width 40 height 9
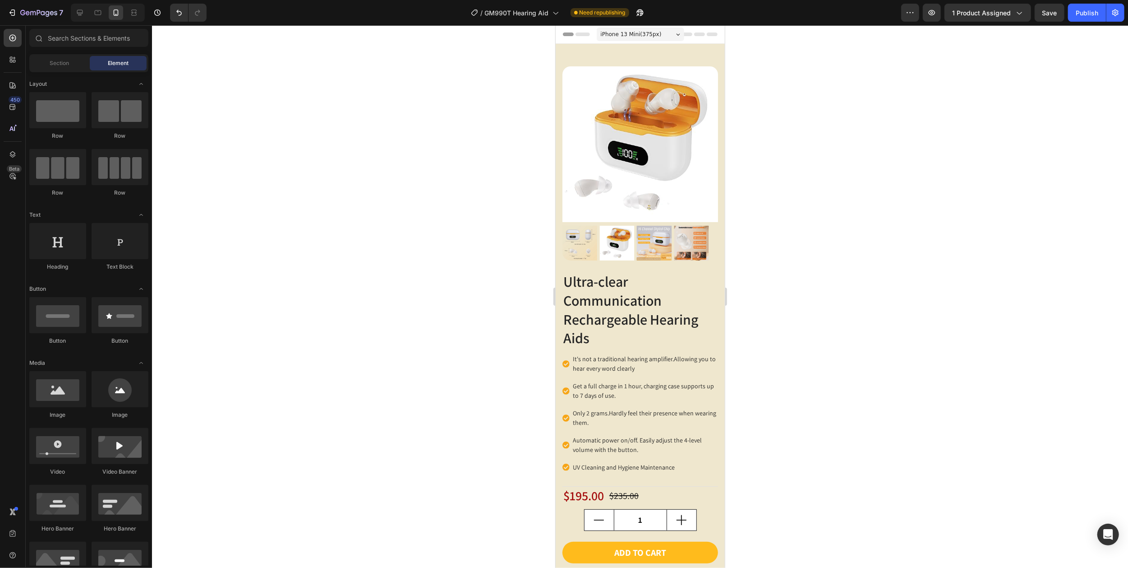
click at [667, 32] on div "iPhone 13 Mini ( 375 px)" at bounding box center [640, 35] width 88 height 14
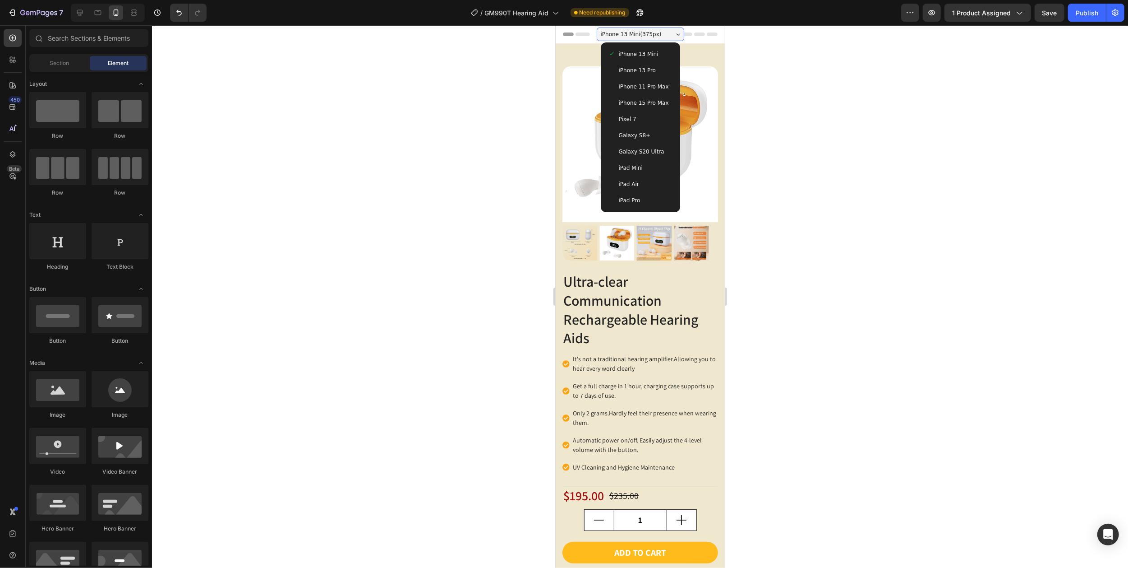
click at [650, 106] on span "iPhone 15 Pro Max" at bounding box center [644, 102] width 50 height 9
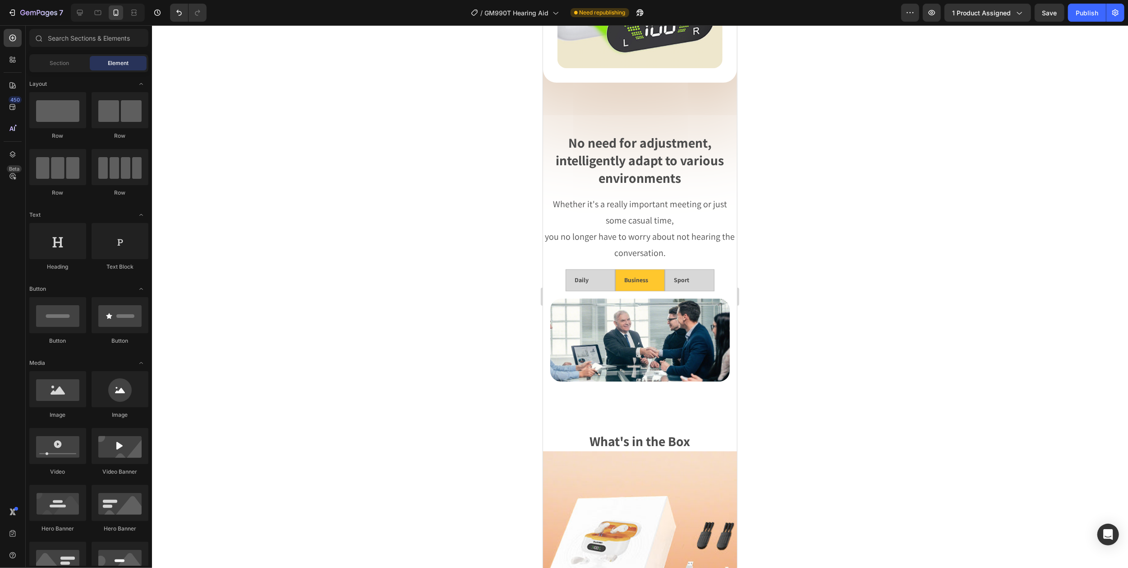
scroll to position [1932, 0]
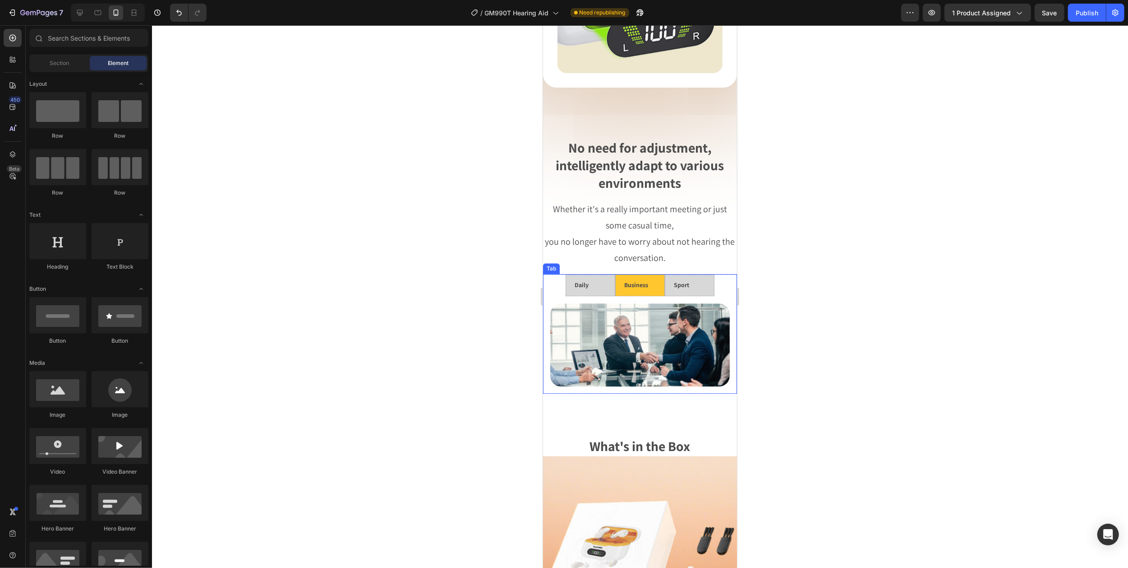
click at [558, 274] on ul "Daily Business Sport" at bounding box center [640, 285] width 194 height 22
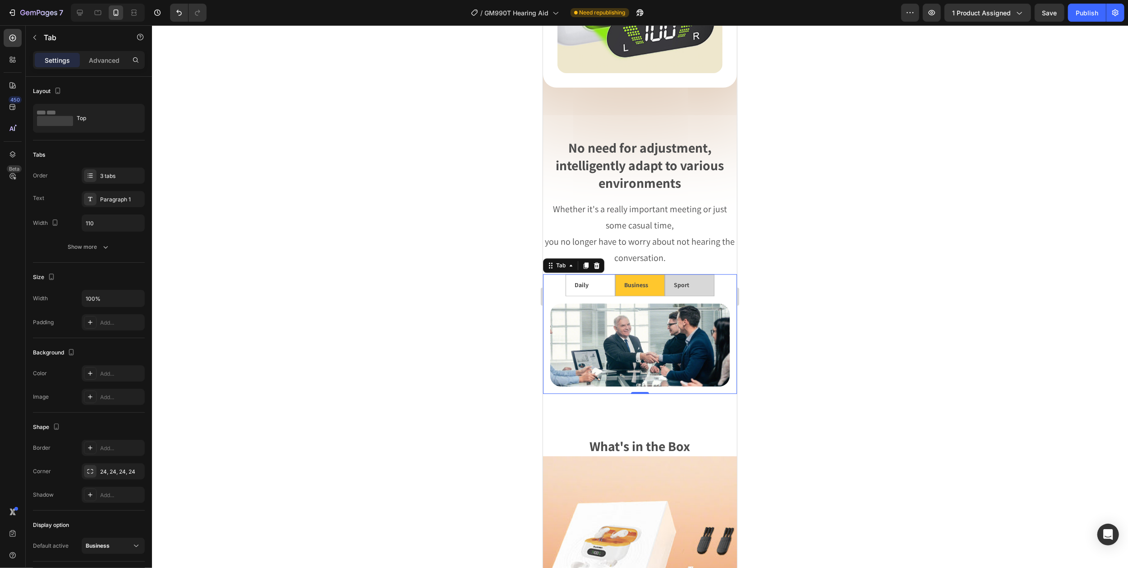
click at [568, 274] on li "Daily" at bounding box center [590, 285] width 50 height 22
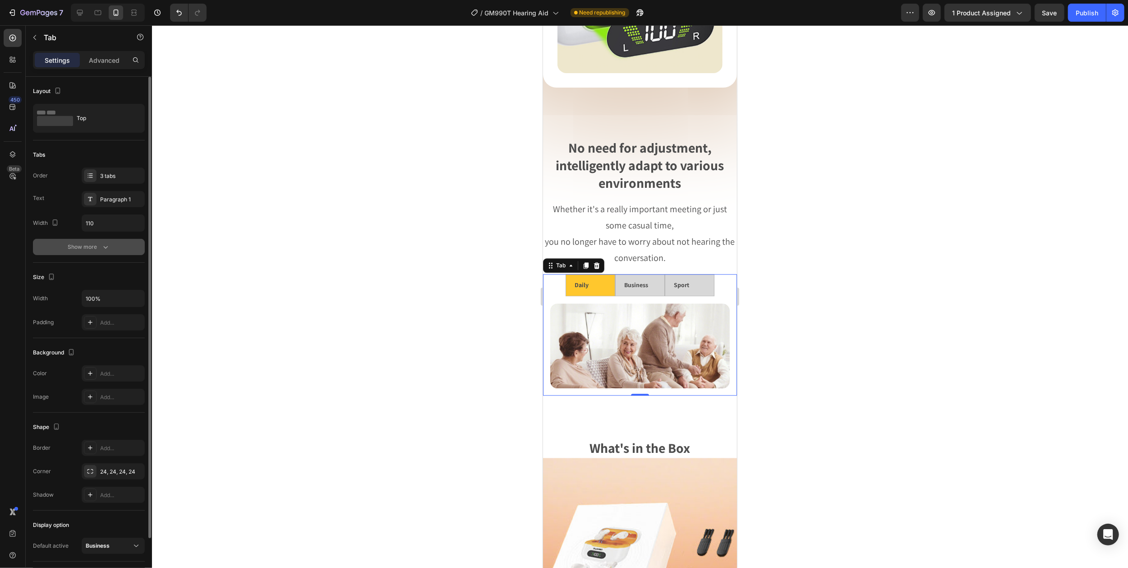
click at [96, 250] on div "Show more" at bounding box center [89, 246] width 42 height 9
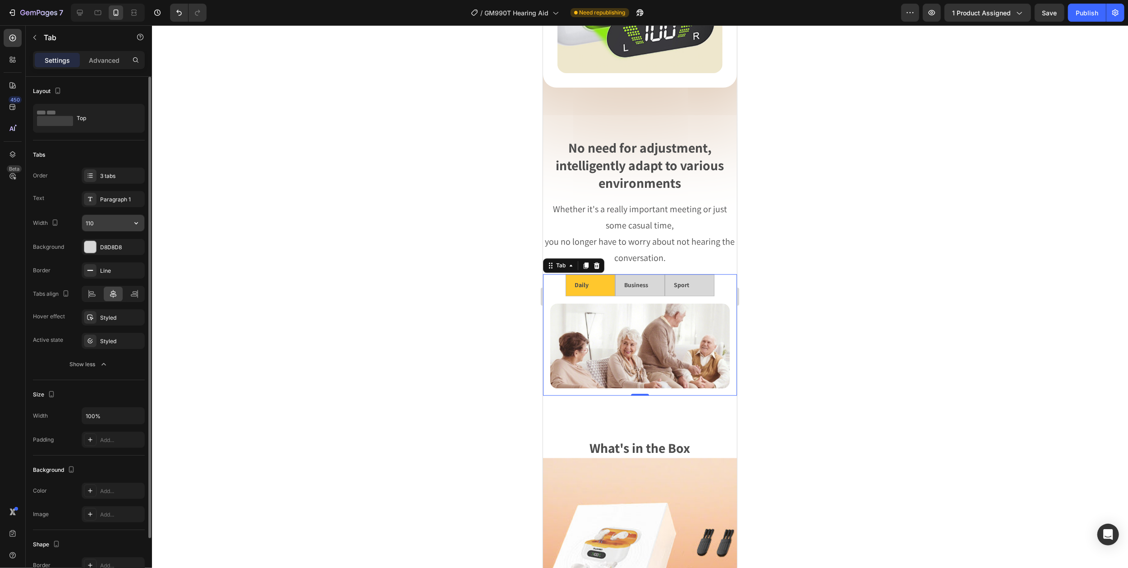
click at [98, 224] on input "110" at bounding box center [113, 223] width 62 height 16
click at [91, 222] on input "110" at bounding box center [113, 223] width 62 height 16
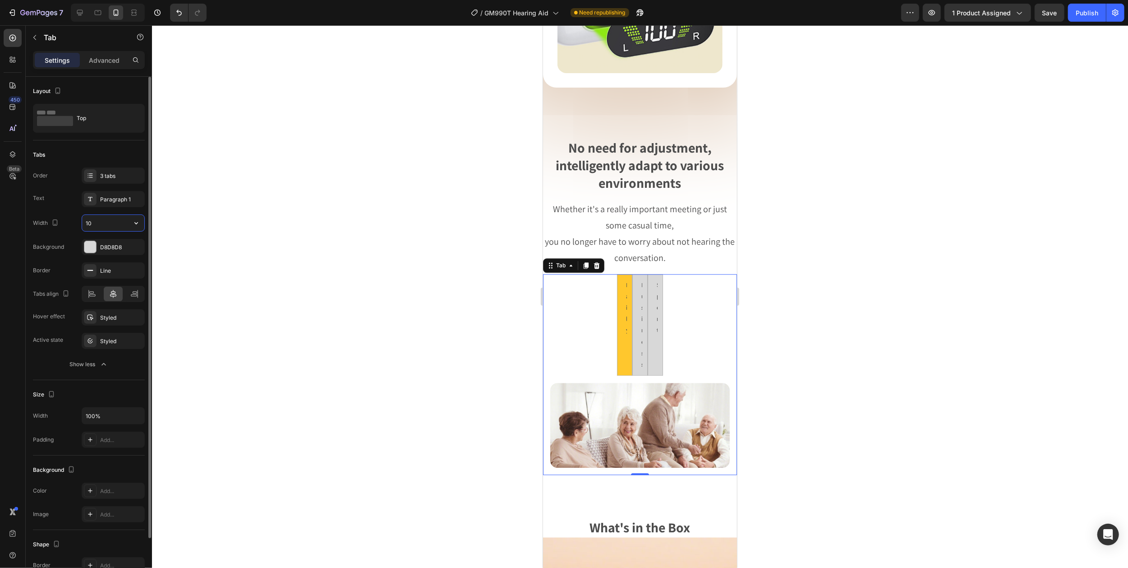
type input "130"
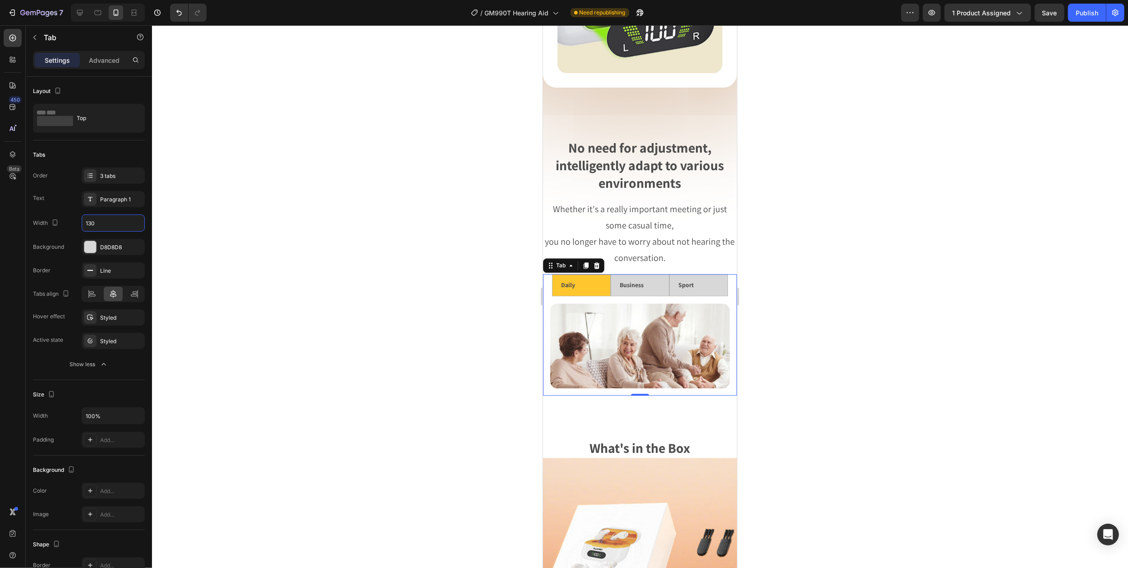
click at [302, 196] on div at bounding box center [640, 296] width 976 height 542
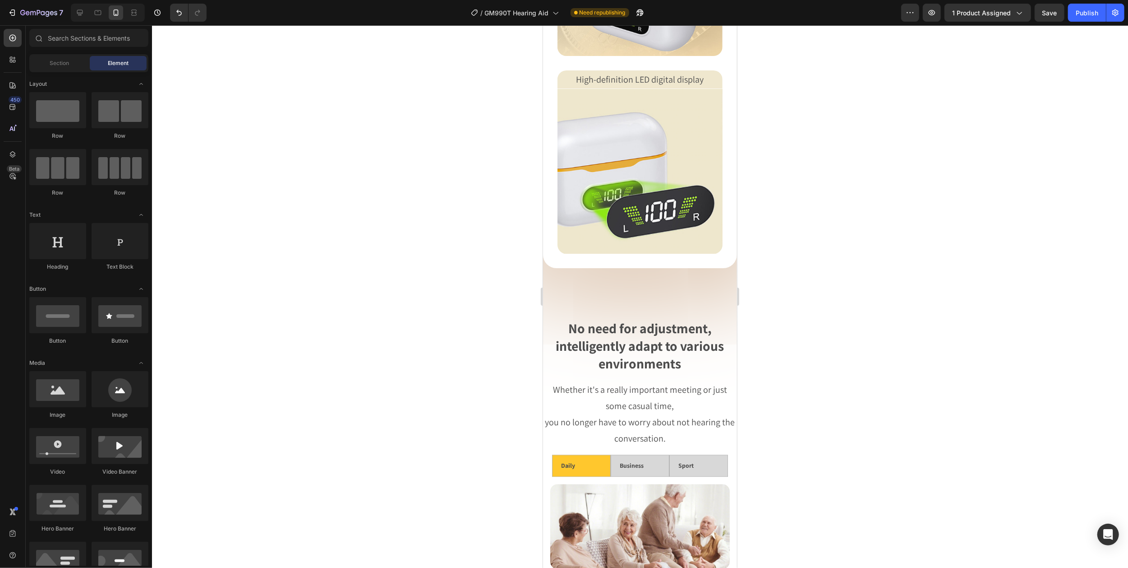
scroll to position [0, 0]
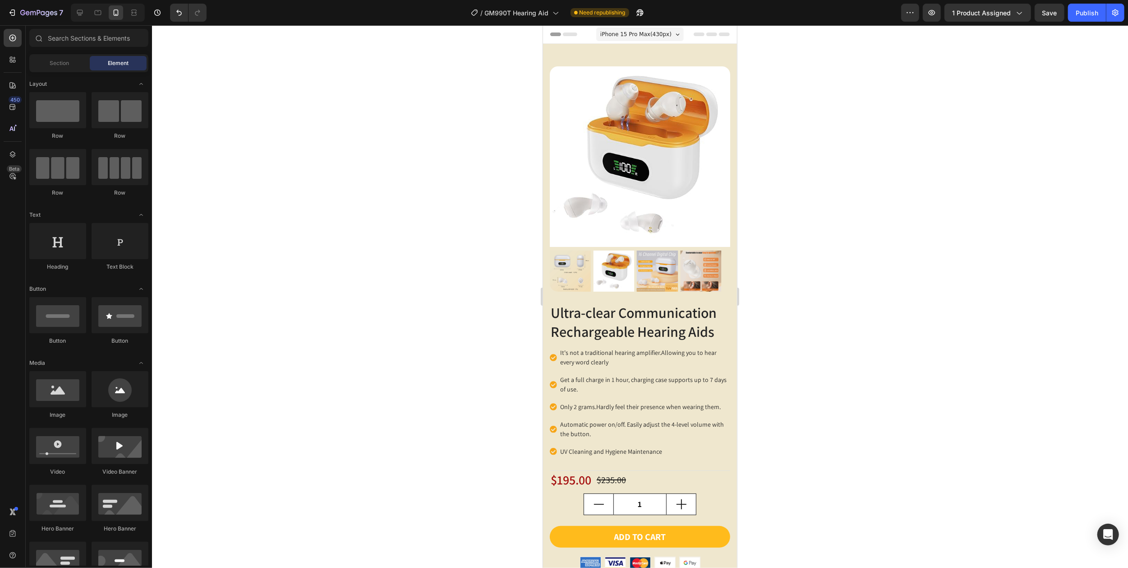
click at [668, 34] on div "iPhone 15 Pro Max ( 430 px)" at bounding box center [640, 35] width 88 height 14
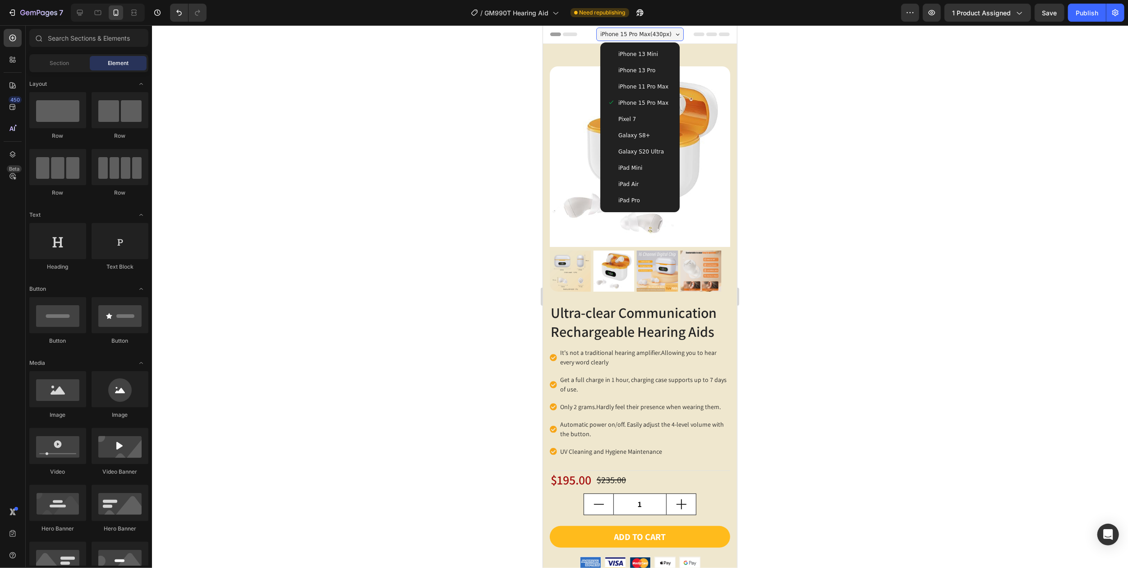
click at [636, 132] on span "Galaxy S8+" at bounding box center [634, 135] width 32 height 9
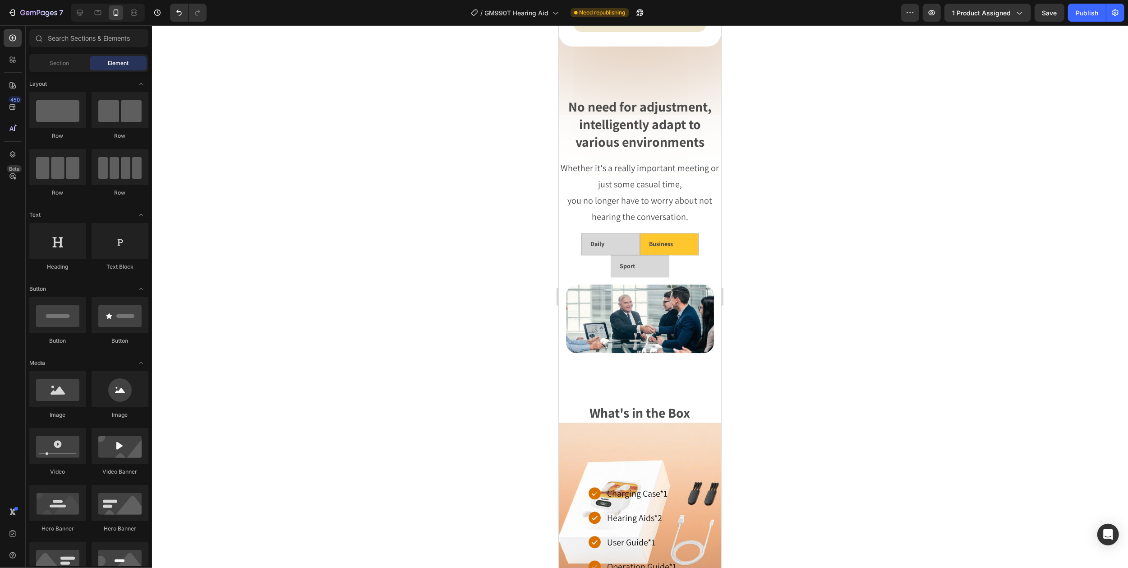
scroll to position [1870, 0]
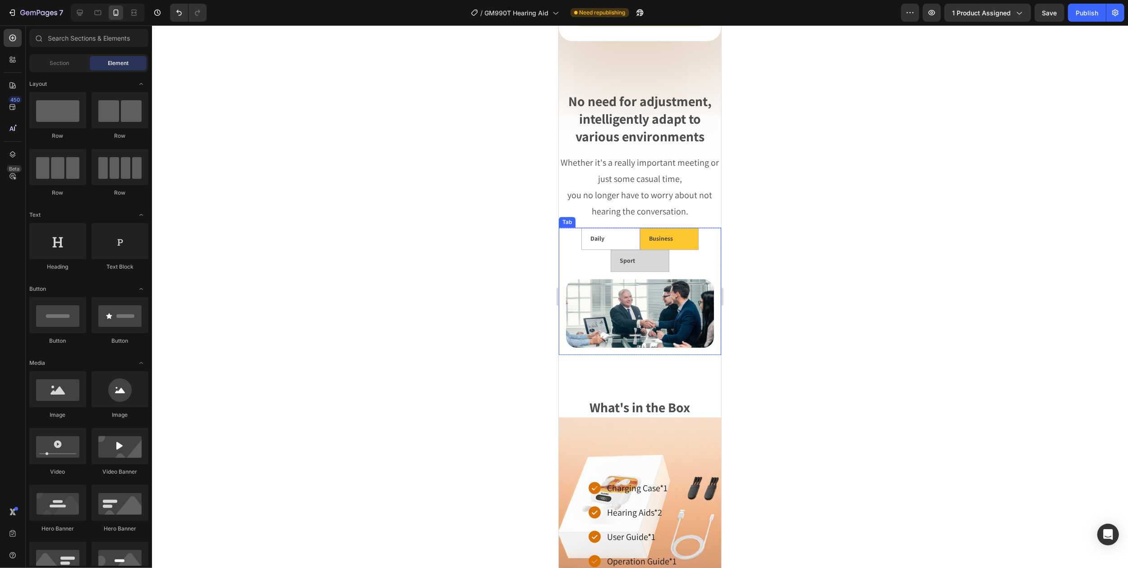
click at [581, 231] on li "Daily" at bounding box center [610, 238] width 59 height 22
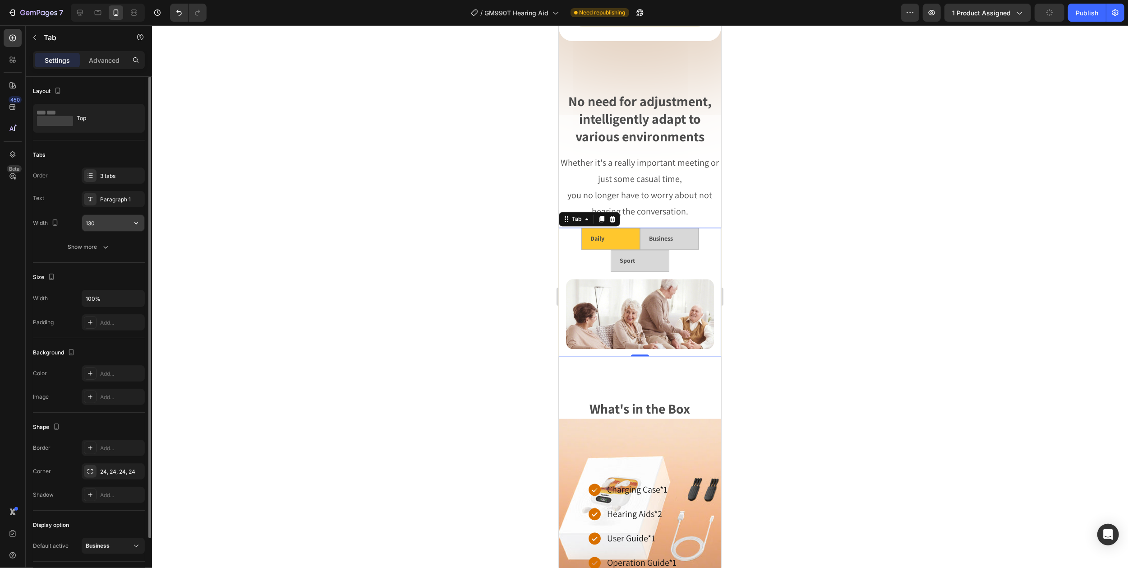
click at [91, 221] on input "130" at bounding box center [113, 223] width 62 height 16
click at [92, 224] on input "130" at bounding box center [113, 223] width 62 height 16
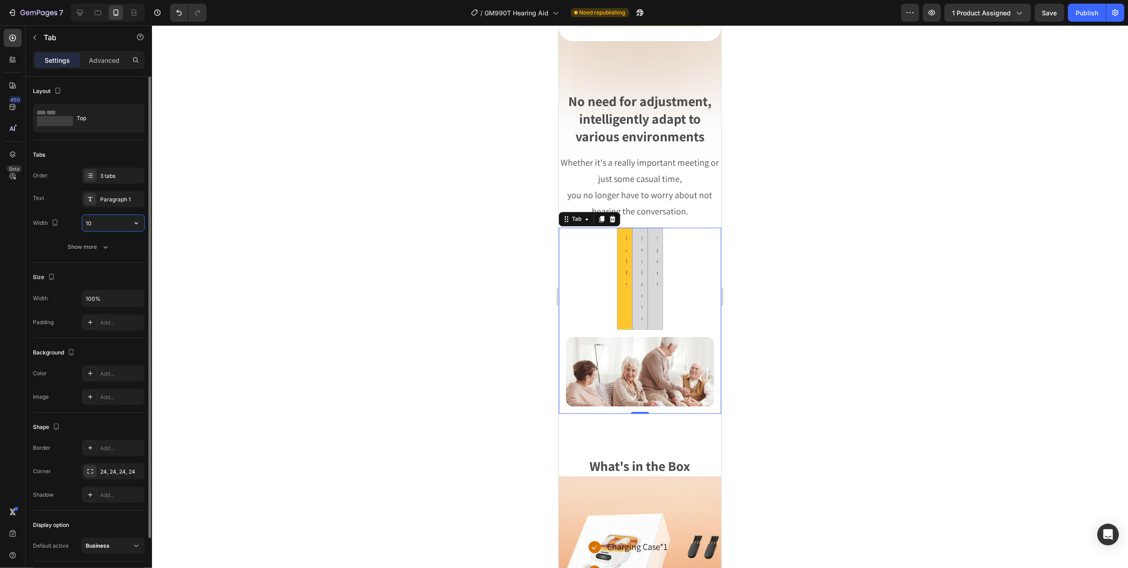
type input "110"
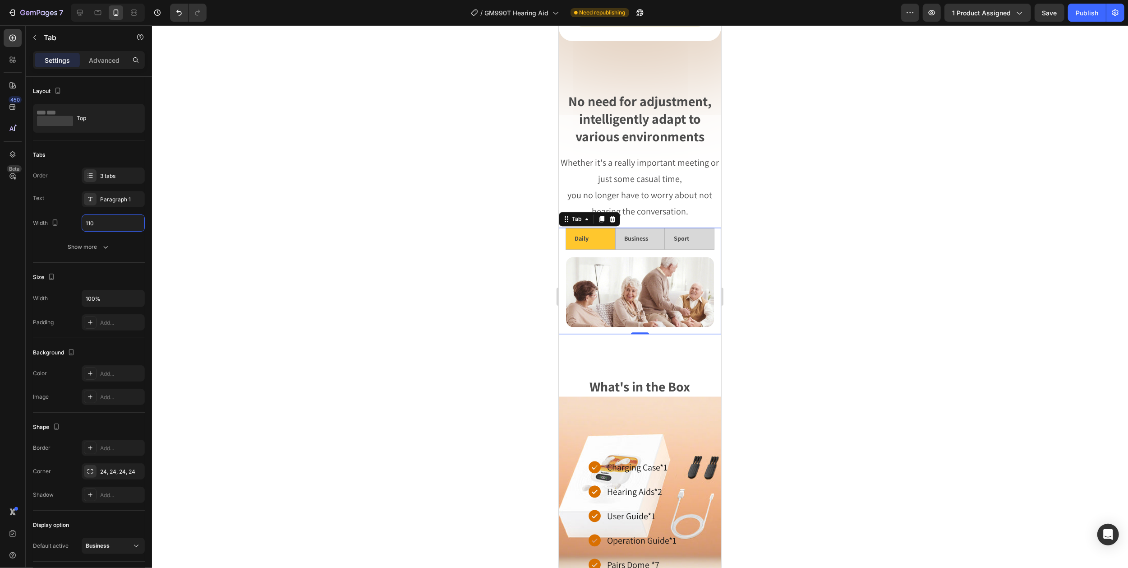
click at [776, 194] on div at bounding box center [640, 296] width 976 height 542
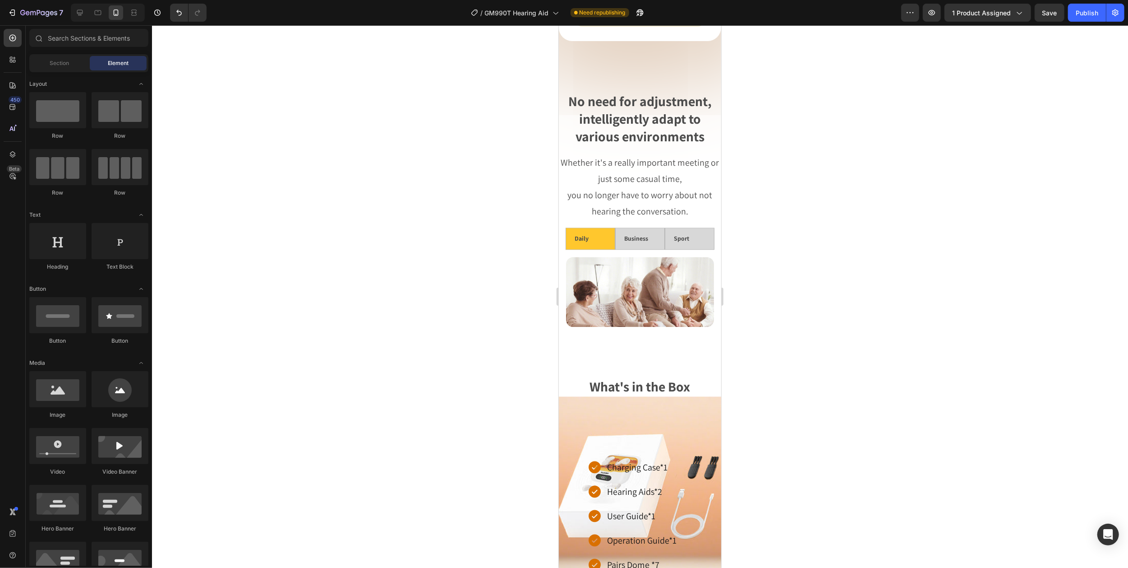
click at [814, 201] on div at bounding box center [640, 296] width 976 height 542
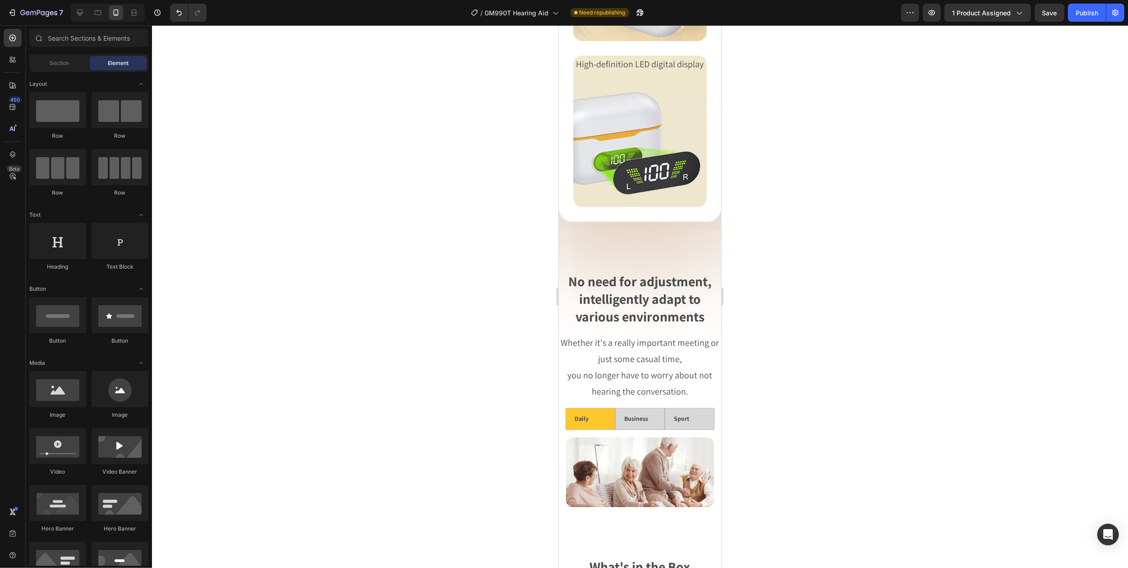
scroll to position [0, 0]
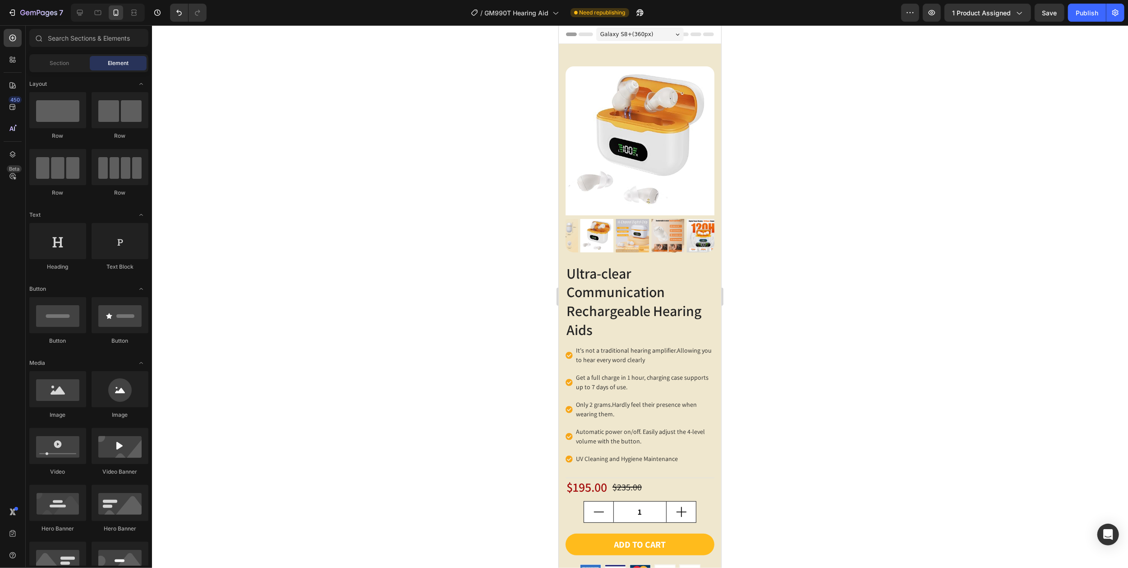
click at [667, 30] on div "Galaxy S8+ ( 360 px)" at bounding box center [640, 35] width 88 height 14
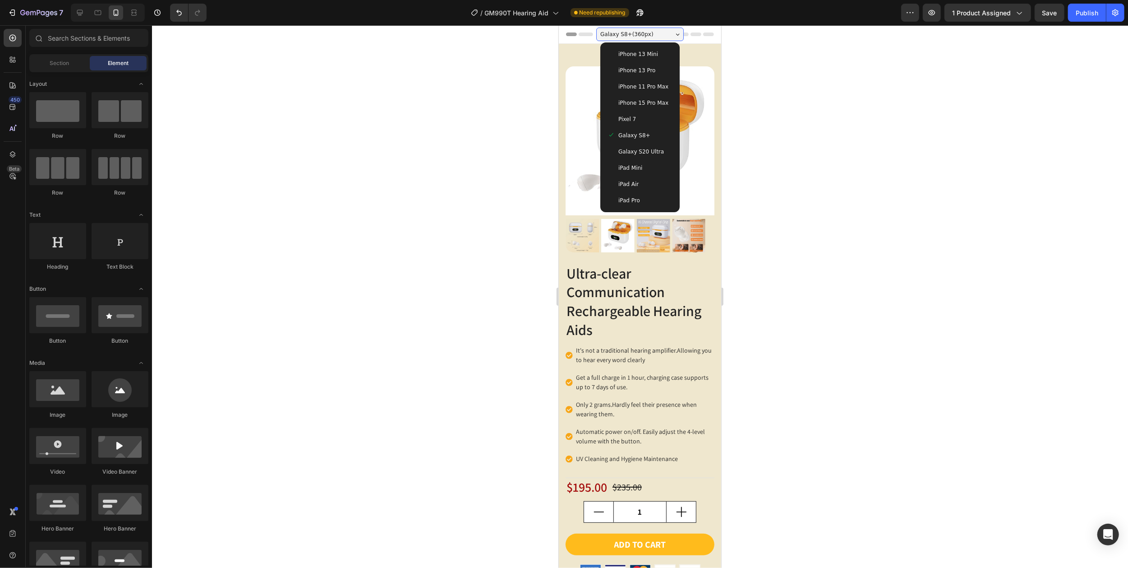
click at [641, 100] on span "iPhone 15 Pro Max" at bounding box center [643, 102] width 50 height 9
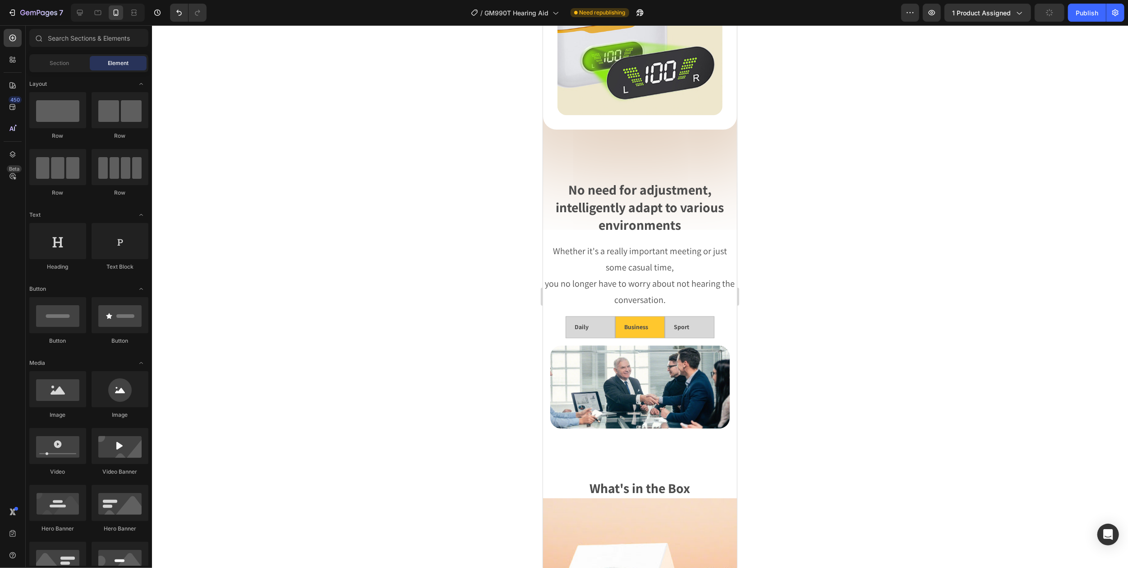
scroll to position [1911, 0]
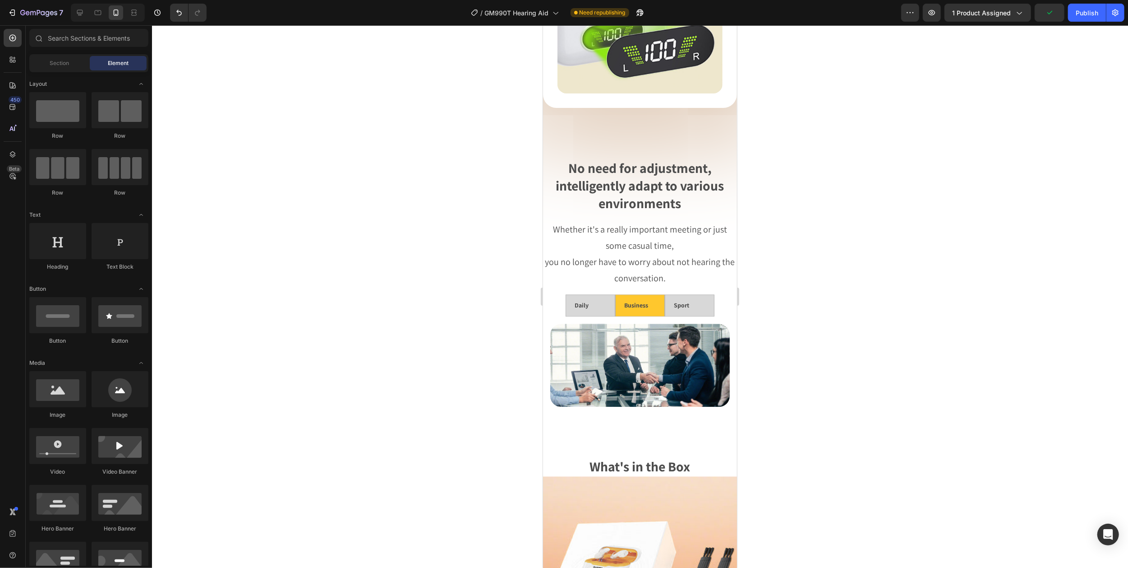
drag, startPoint x: 731, startPoint y: 80, endPoint x: 1373, endPoint y: 299, distance: 677.7
click at [838, 264] on div at bounding box center [640, 296] width 976 height 542
click at [1080, 13] on div "Publish" at bounding box center [1087, 12] width 23 height 9
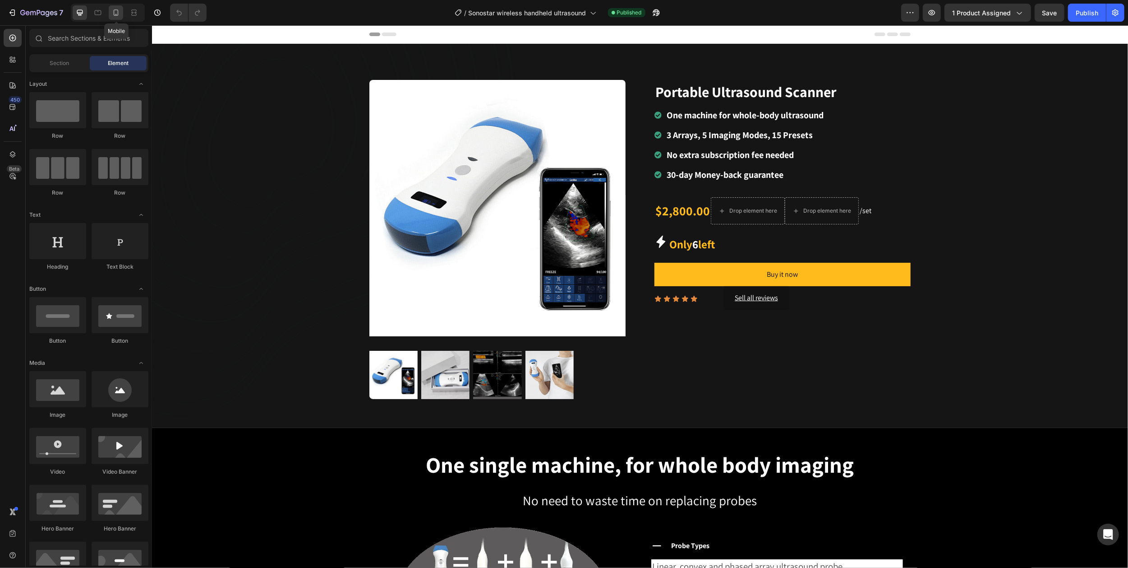
click at [117, 14] on icon at bounding box center [115, 12] width 9 height 9
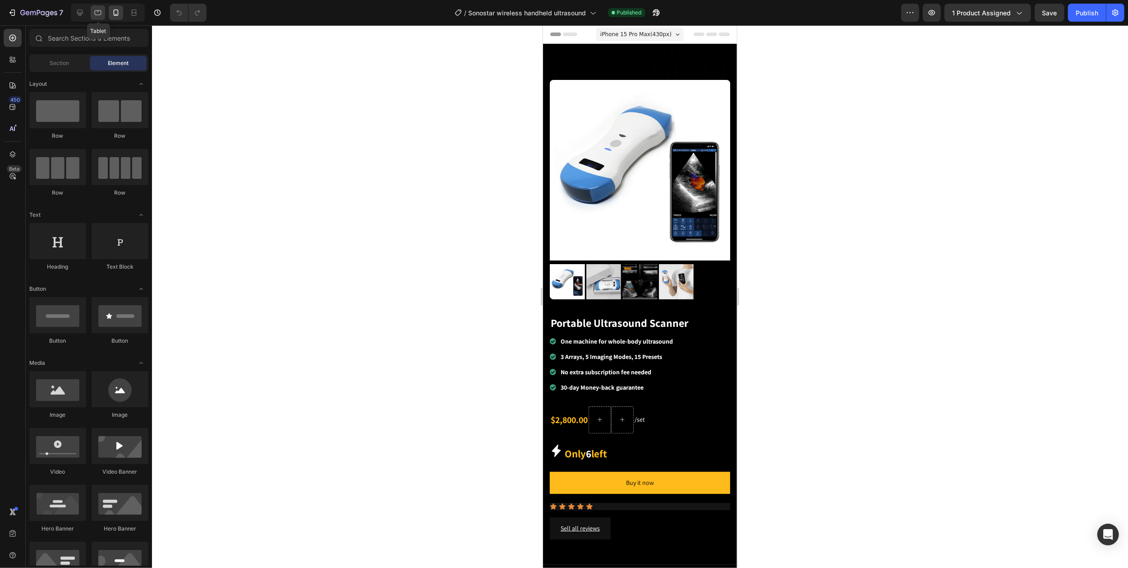
click at [99, 14] on icon at bounding box center [98, 12] width 7 height 5
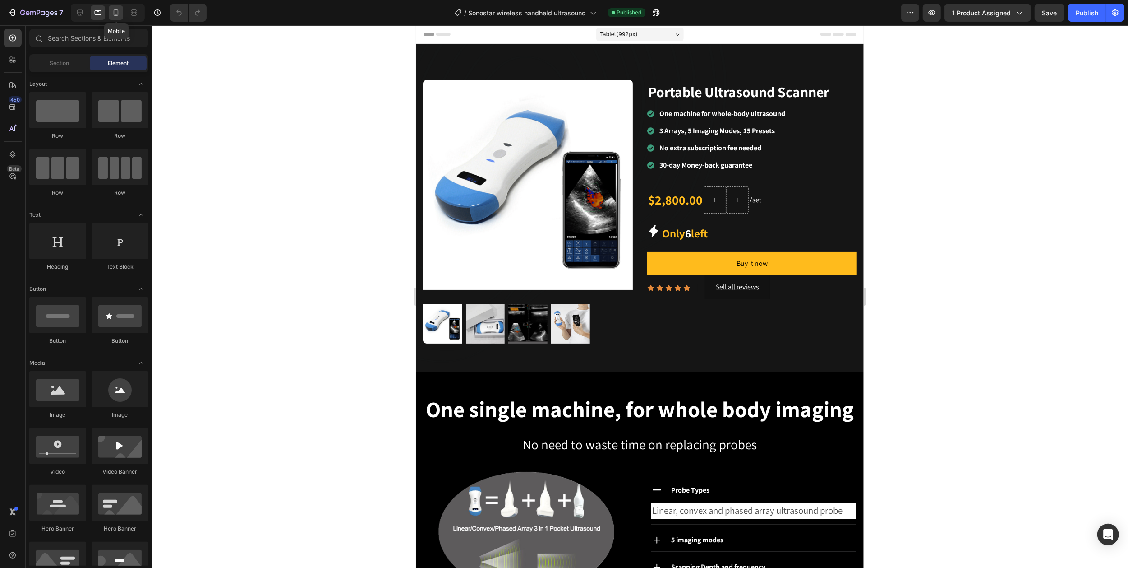
click at [115, 14] on icon at bounding box center [115, 12] width 9 height 9
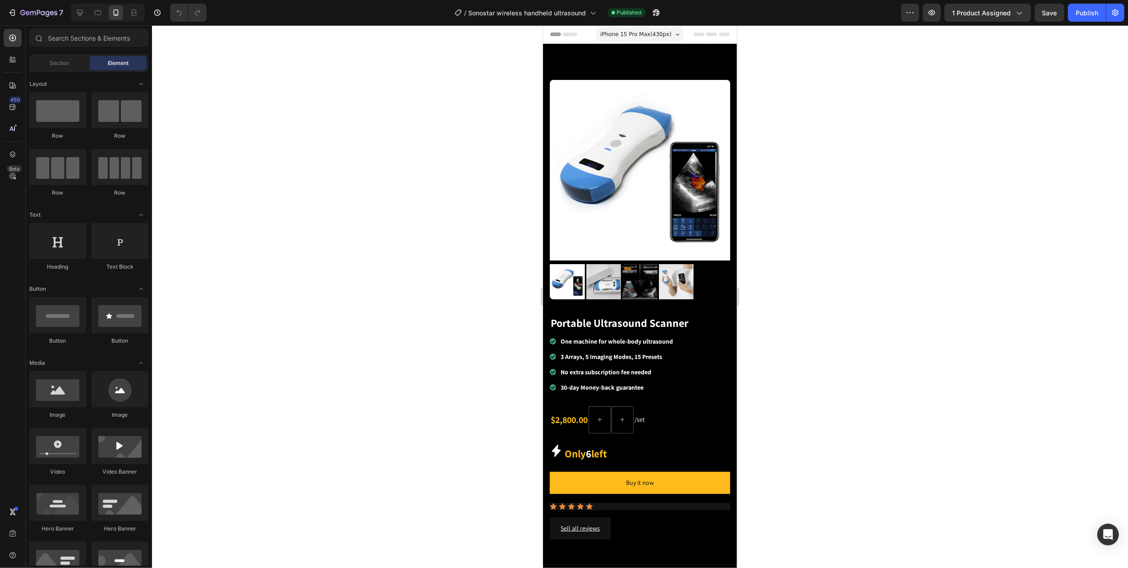
click at [665, 32] on span "iPhone 15 Pro Max ( 430 px)" at bounding box center [635, 34] width 71 height 9
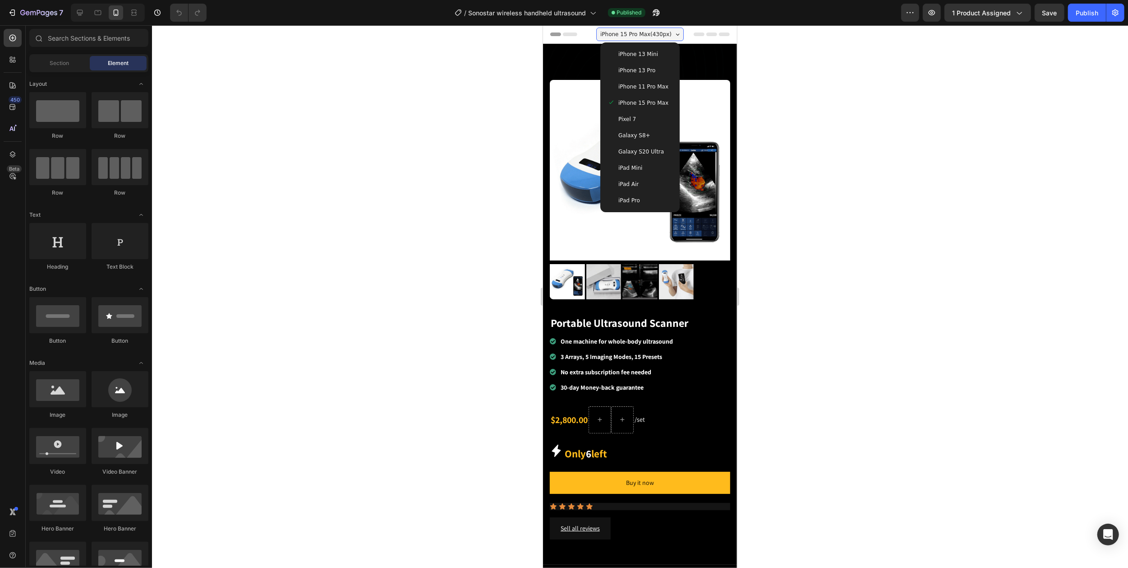
click at [632, 134] on span "Galaxy S8+" at bounding box center [634, 135] width 32 height 9
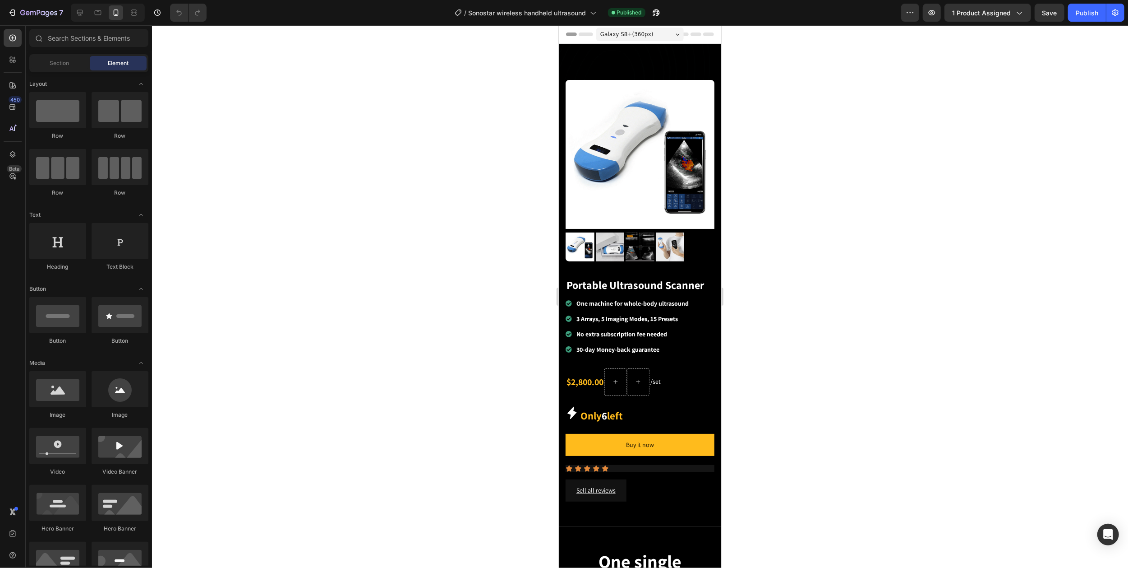
click at [663, 32] on div "Galaxy S8+ ( 360 px)" at bounding box center [640, 35] width 88 height 14
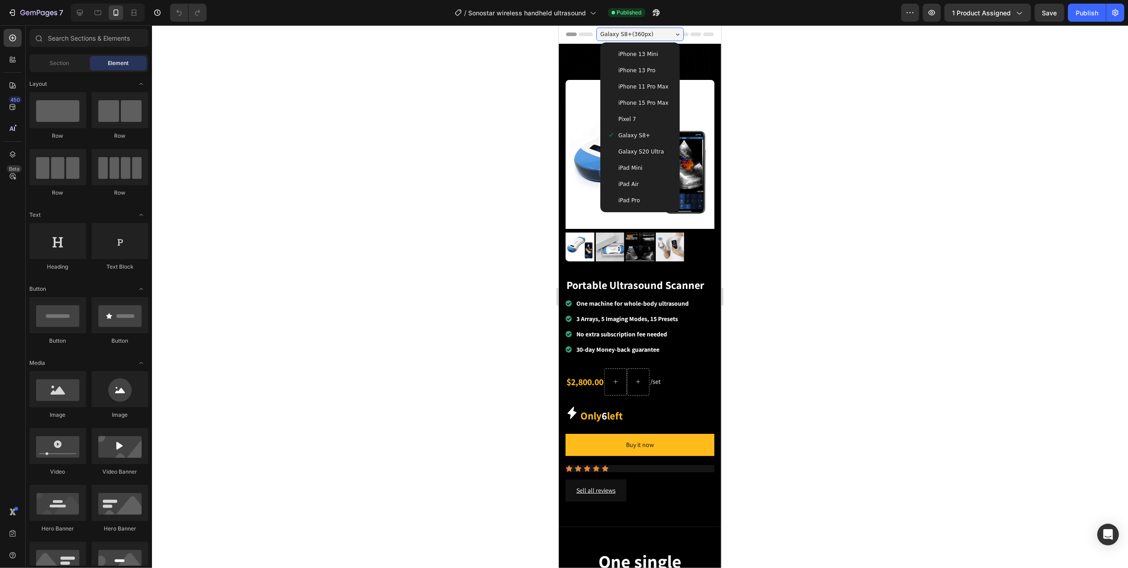
click at [625, 171] on span "iPad Mini" at bounding box center [630, 167] width 24 height 9
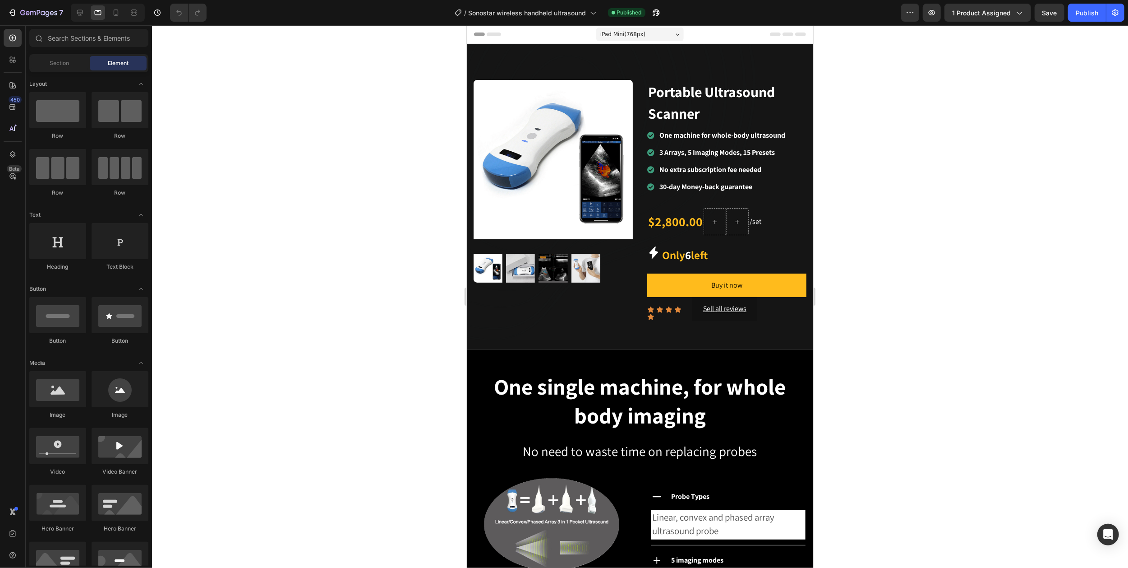
click at [661, 34] on div "iPad Mini ( 768 px)" at bounding box center [640, 35] width 88 height 14
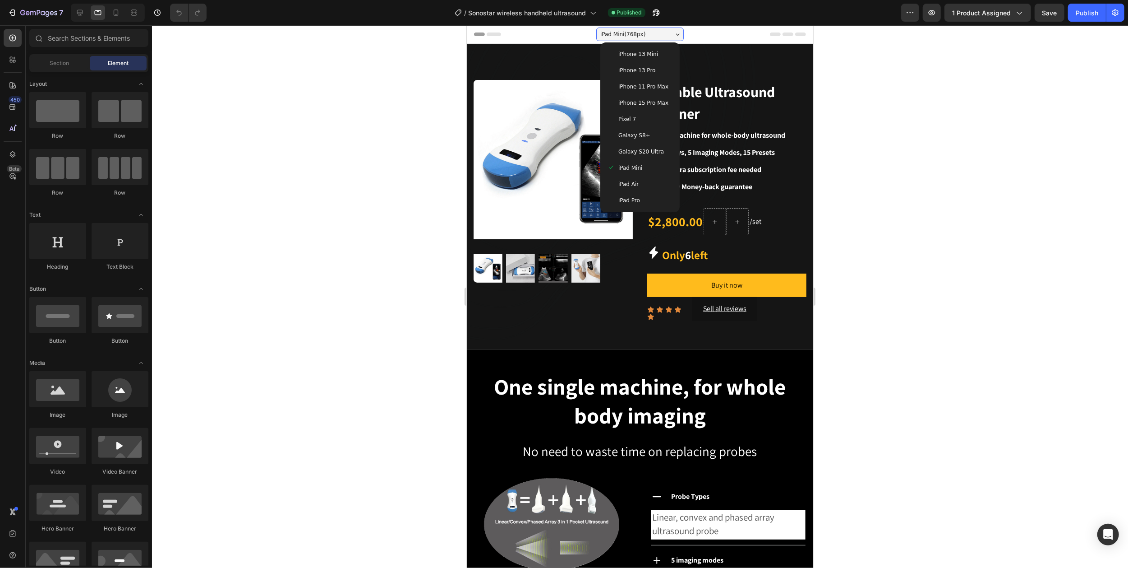
click at [624, 185] on span "iPad Air" at bounding box center [628, 184] width 20 height 9
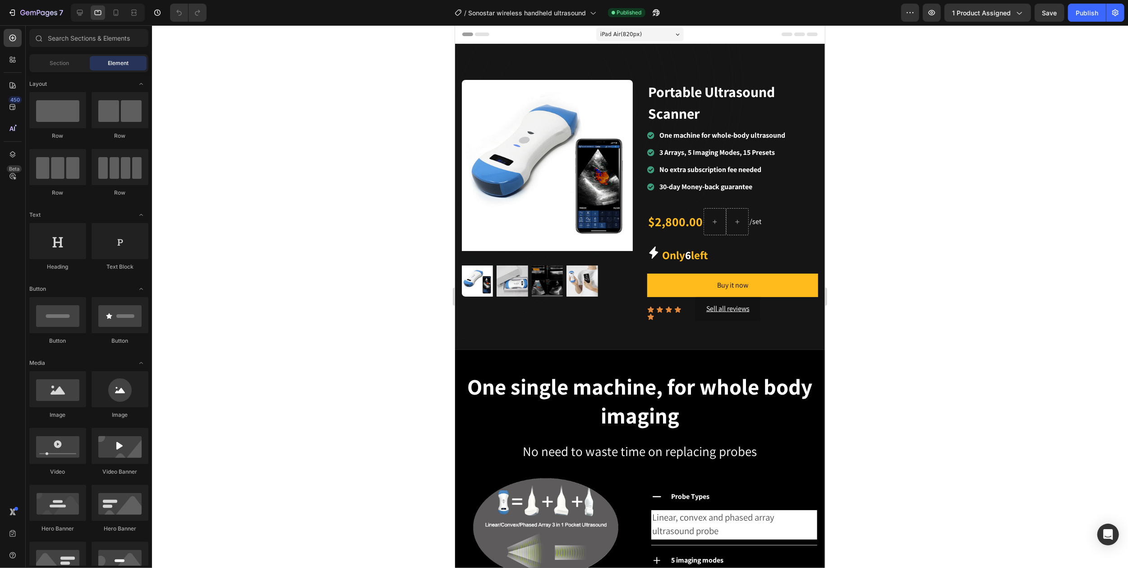
click at [664, 33] on div "iPad Air ( 820 px)" at bounding box center [640, 35] width 88 height 14
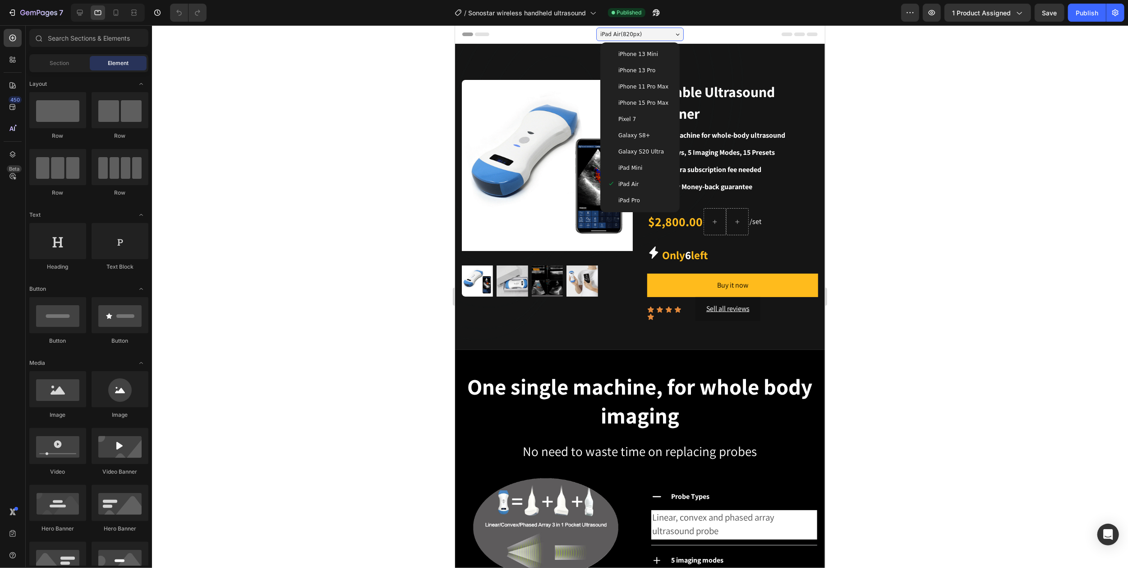
click at [620, 199] on span "iPad Pro" at bounding box center [629, 200] width 22 height 9
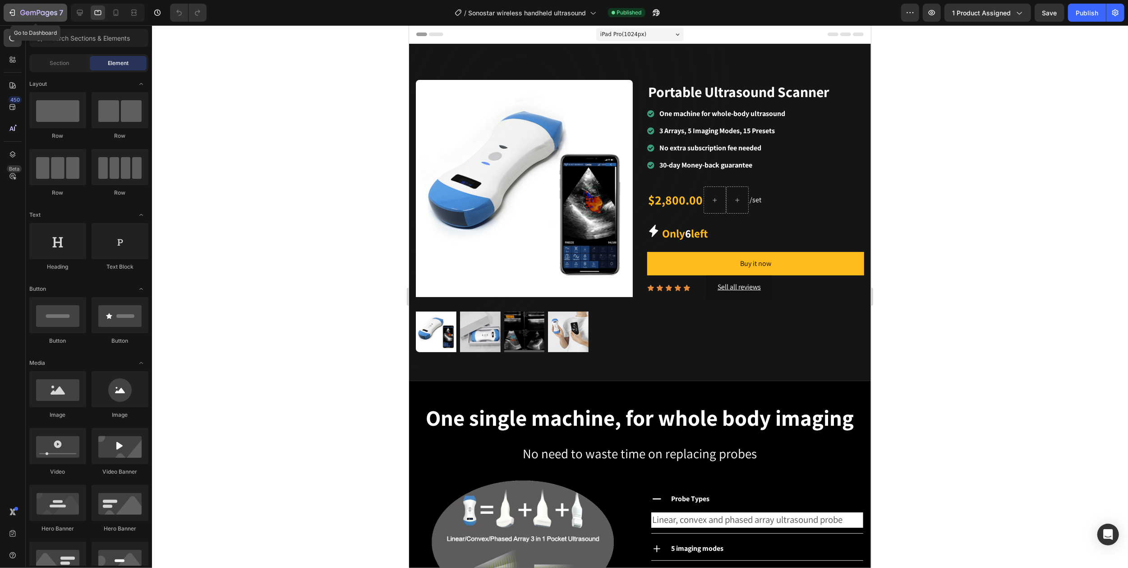
click at [29, 10] on icon "button" at bounding box center [38, 13] width 37 height 8
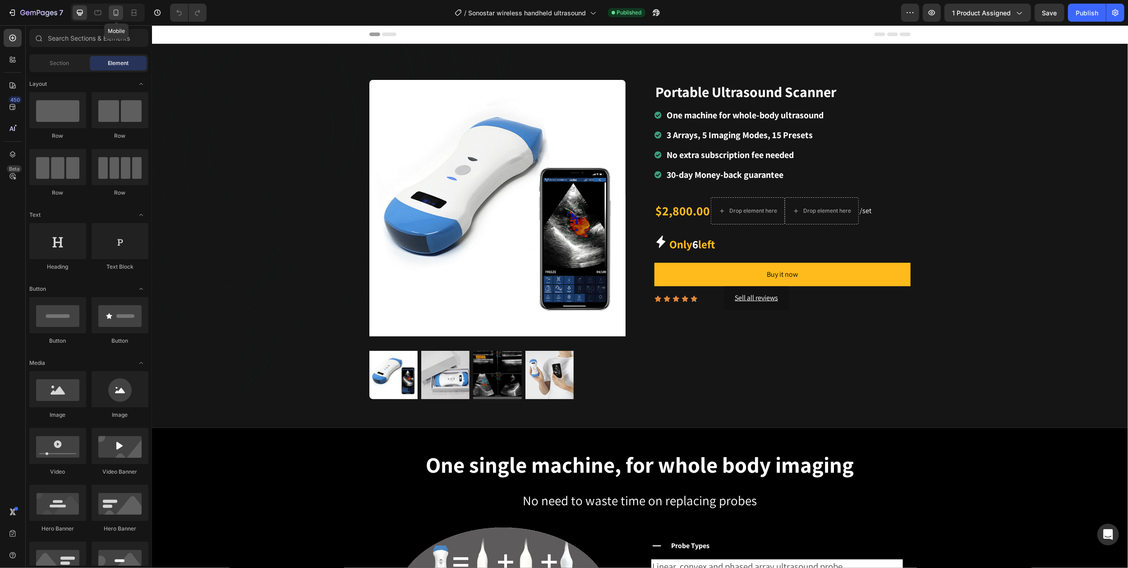
click at [116, 14] on icon at bounding box center [115, 12] width 9 height 9
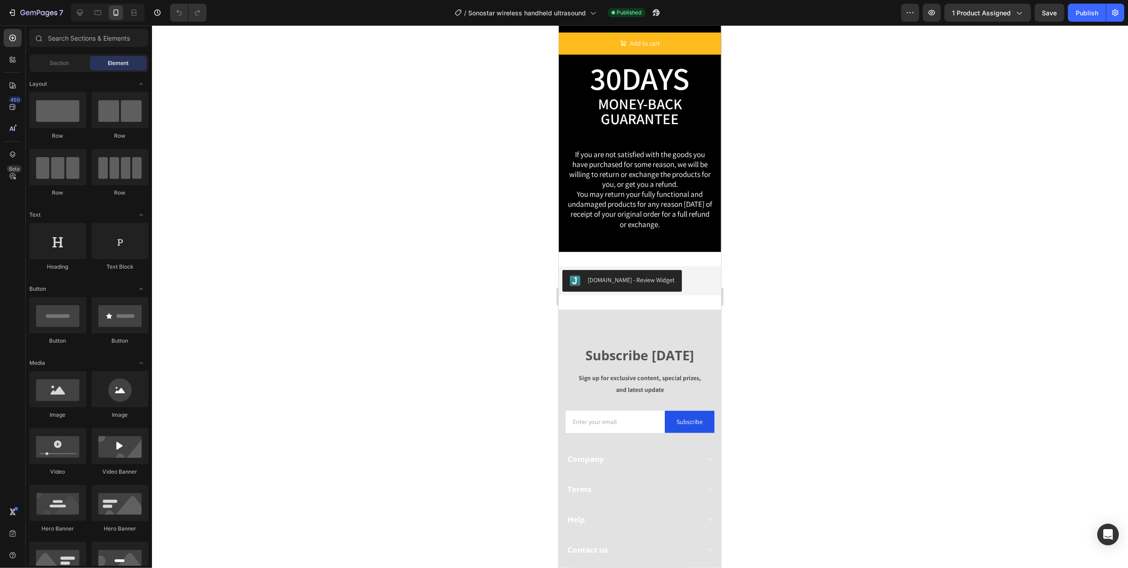
scroll to position [3923, 0]
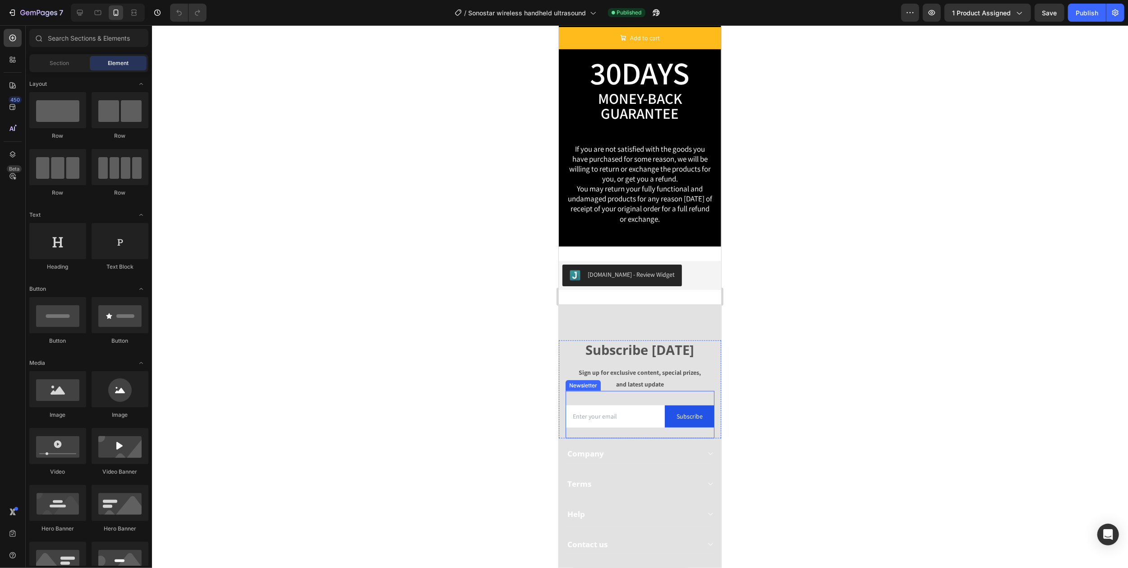
click at [639, 394] on div "Email Field Subscribe Submit Button Row Newsletter" at bounding box center [639, 414] width 149 height 47
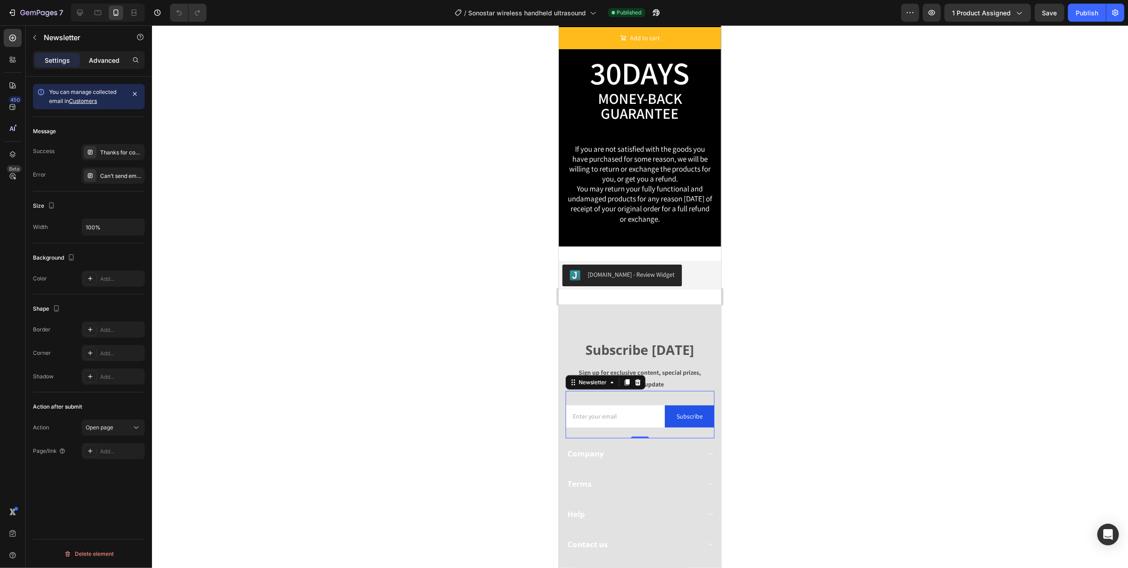
click at [97, 60] on p "Advanced" at bounding box center [104, 59] width 31 height 9
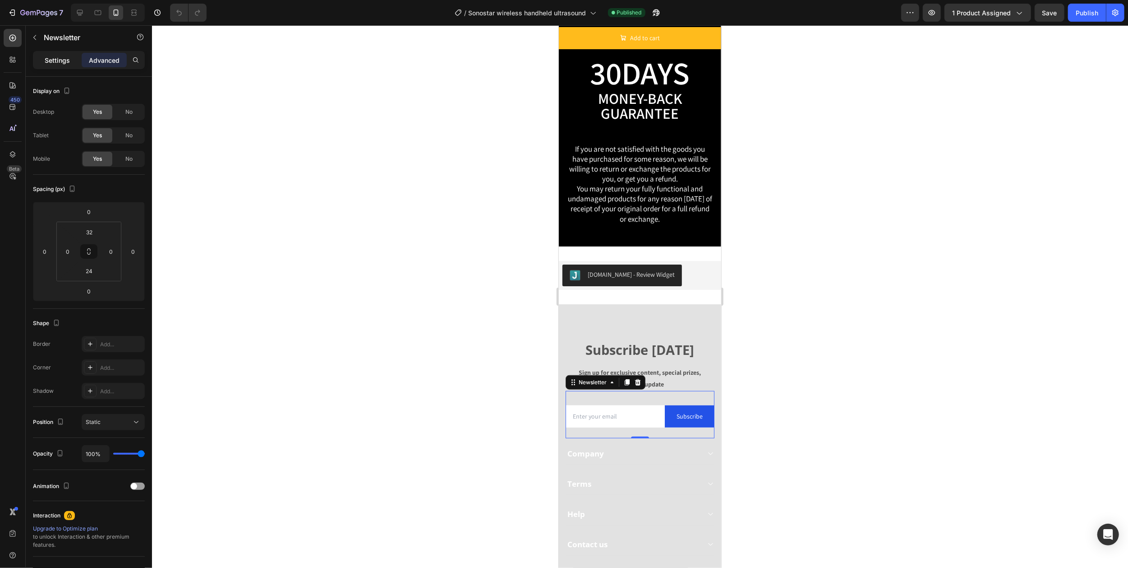
click at [60, 58] on p "Settings" at bounding box center [57, 59] width 25 height 9
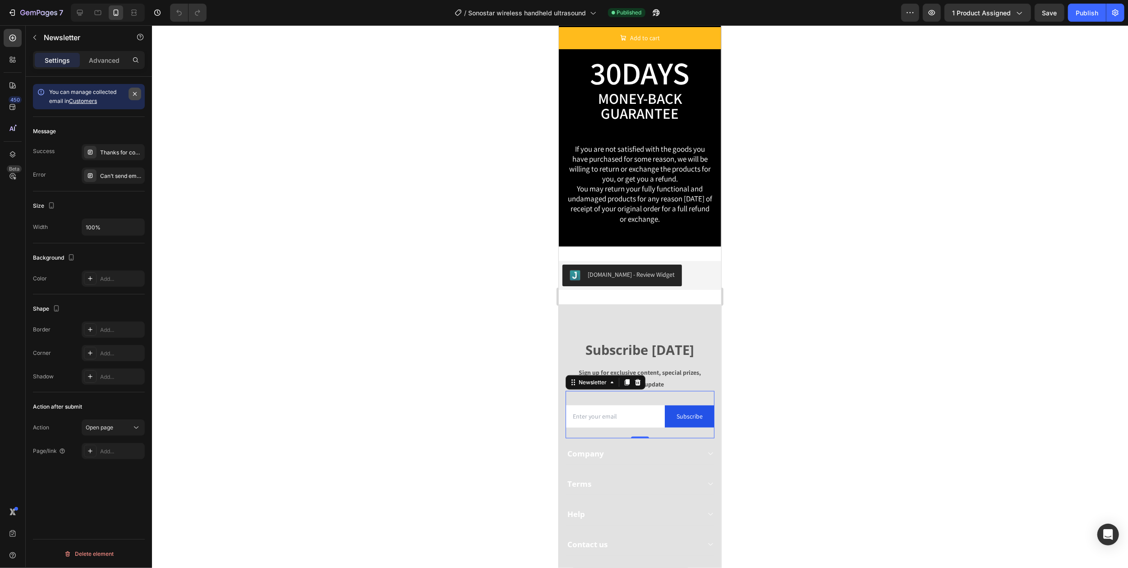
click at [134, 93] on icon "button" at bounding box center [134, 93] width 7 height 7
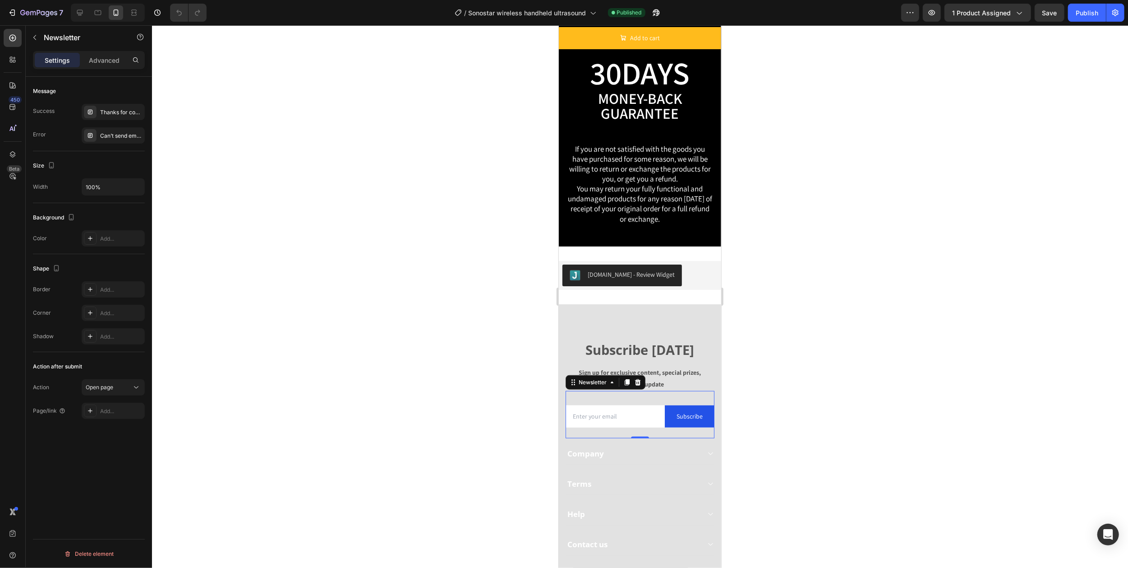
click at [628, 391] on div "Email Field Subscribe Submit Button Row Newsletter 0" at bounding box center [639, 414] width 149 height 47
click at [60, 58] on p "Settings" at bounding box center [57, 59] width 25 height 9
click at [104, 58] on p "Advanced" at bounding box center [104, 59] width 31 height 9
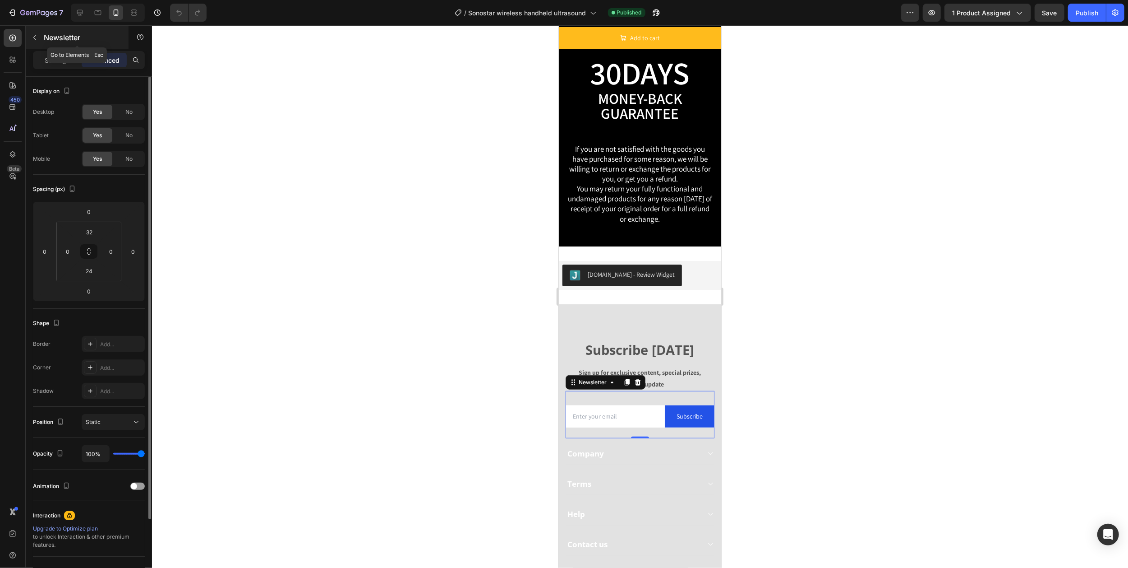
click at [35, 38] on icon "button" at bounding box center [34, 37] width 7 height 7
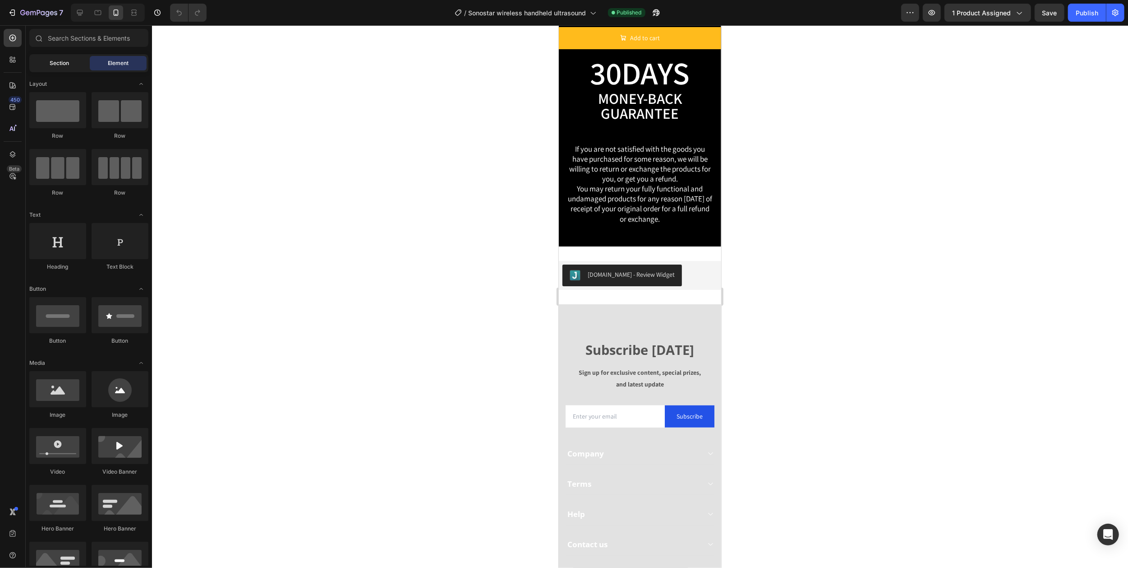
click at [65, 64] on span "Section" at bounding box center [59, 63] width 19 height 8
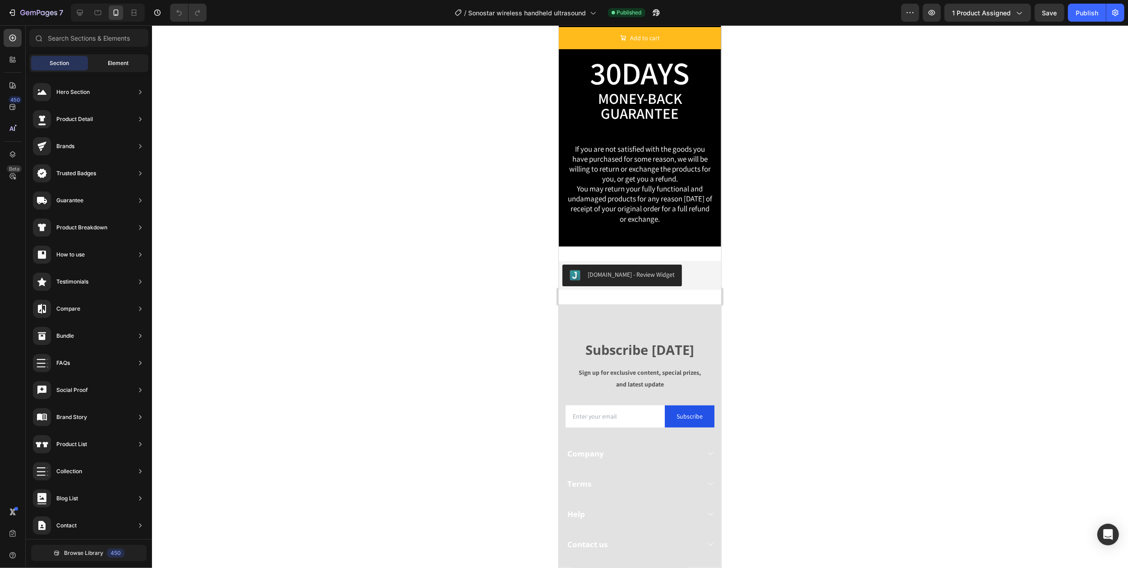
click at [111, 64] on span "Element" at bounding box center [118, 63] width 21 height 8
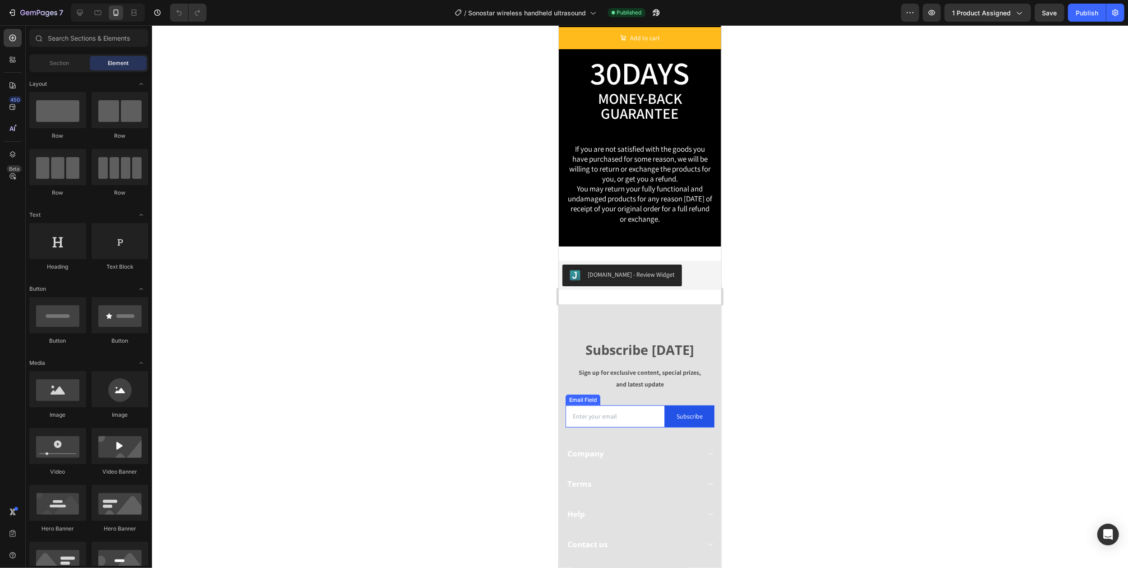
click at [639, 419] on input "email" at bounding box center [614, 416] width 99 height 22
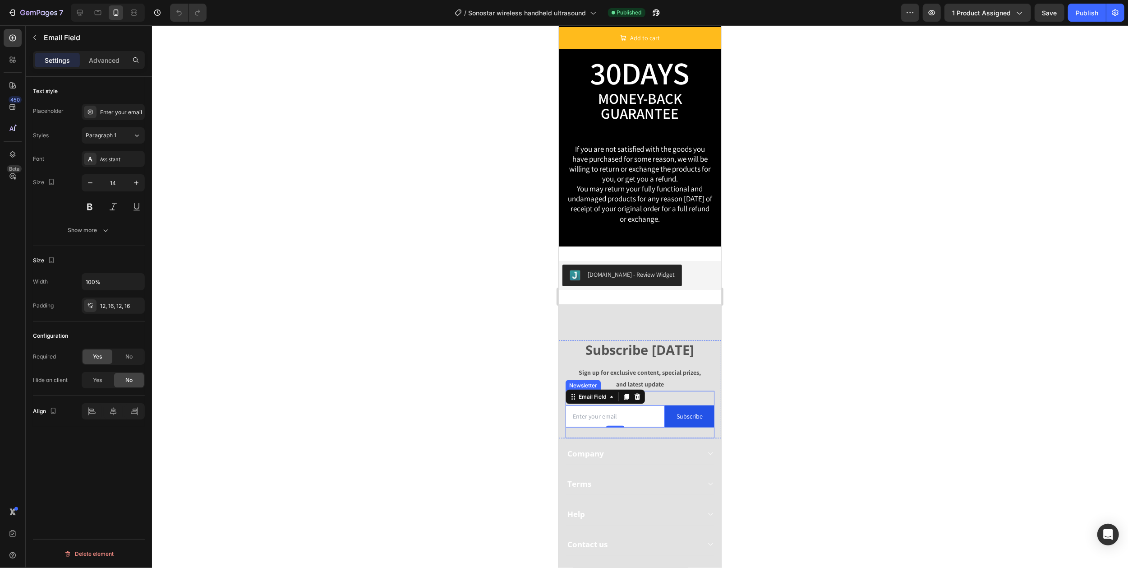
click at [656, 392] on div "Email Field 0 Subscribe Submit Button Row Newsletter" at bounding box center [639, 414] width 149 height 47
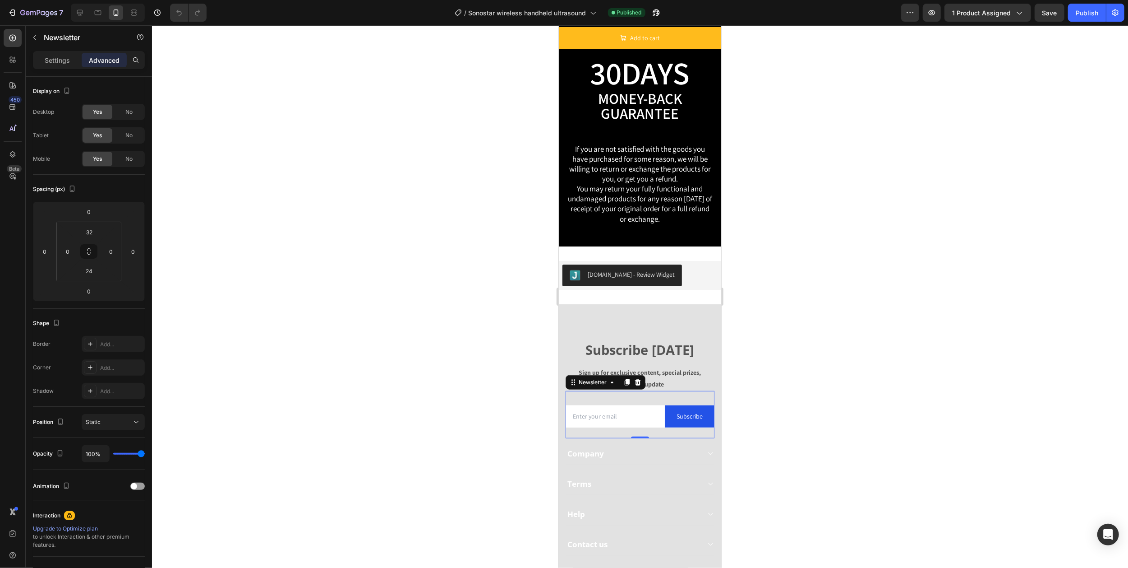
click at [95, 62] on p "Advanced" at bounding box center [104, 59] width 31 height 9
click at [68, 59] on p "Settings" at bounding box center [57, 59] width 25 height 9
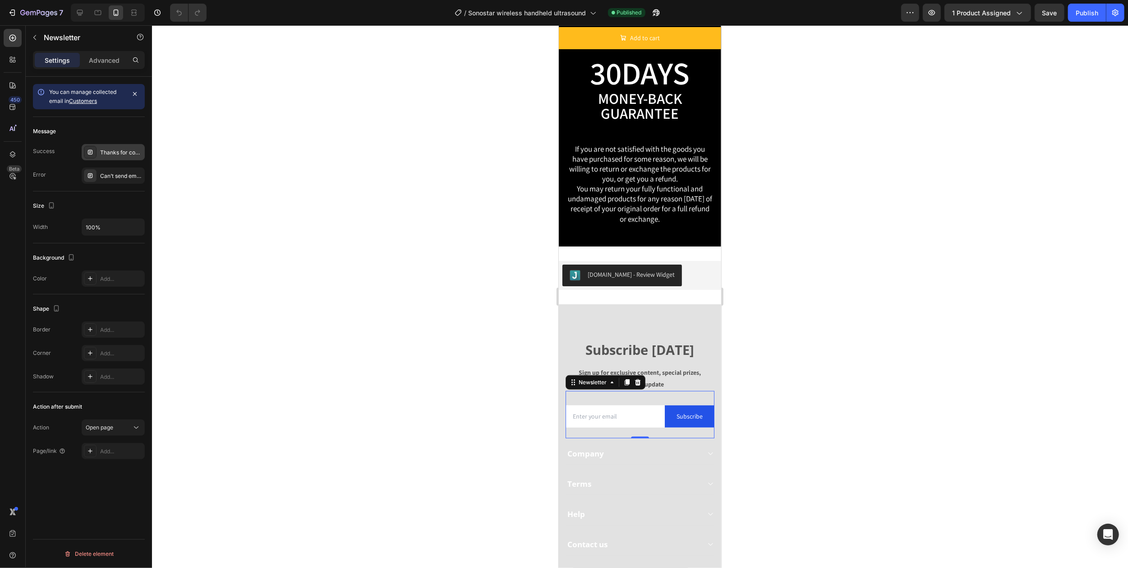
click at [104, 154] on div "Thanks for contacting us. We'll get back to you as soon as possible." at bounding box center [121, 152] width 42 height 8
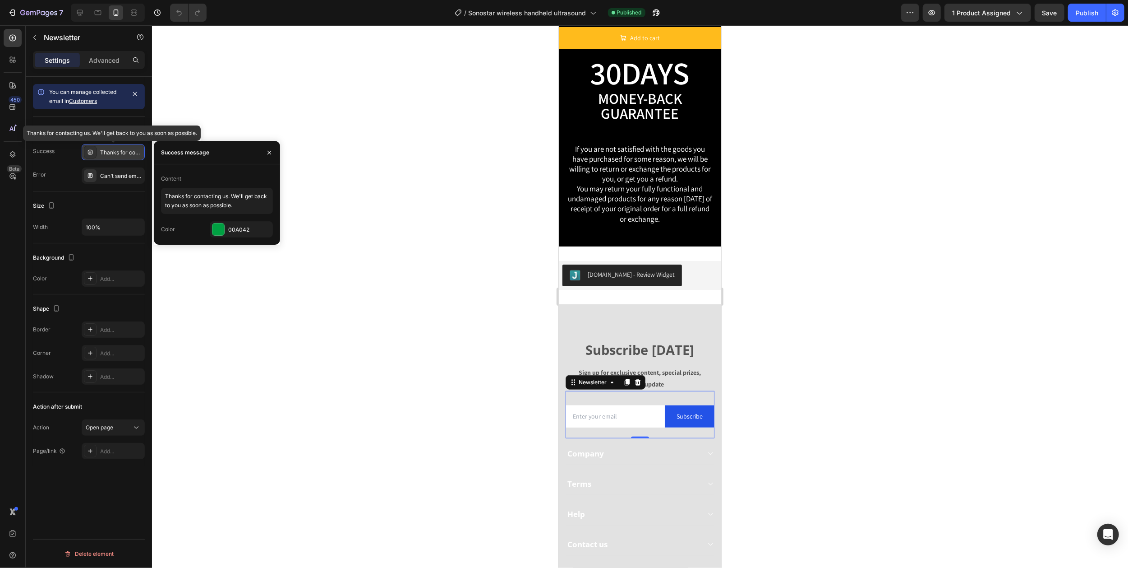
click at [104, 154] on div "Thanks for contacting us. We'll get back to you as soon as possible." at bounding box center [121, 152] width 42 height 8
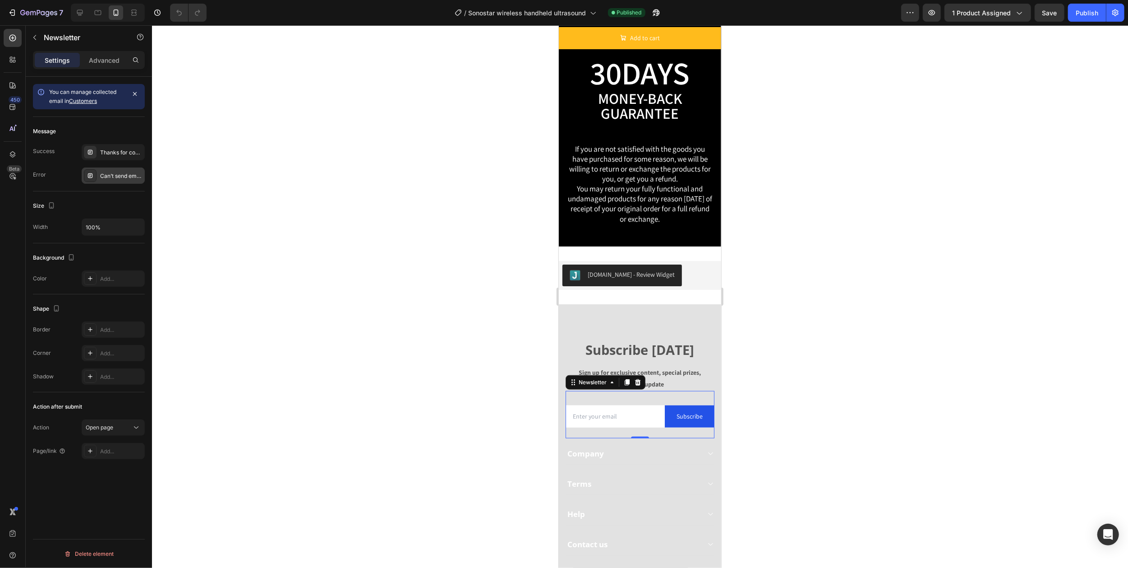
click at [100, 176] on div "Can’t send email. Please try again later." at bounding box center [121, 176] width 42 height 8
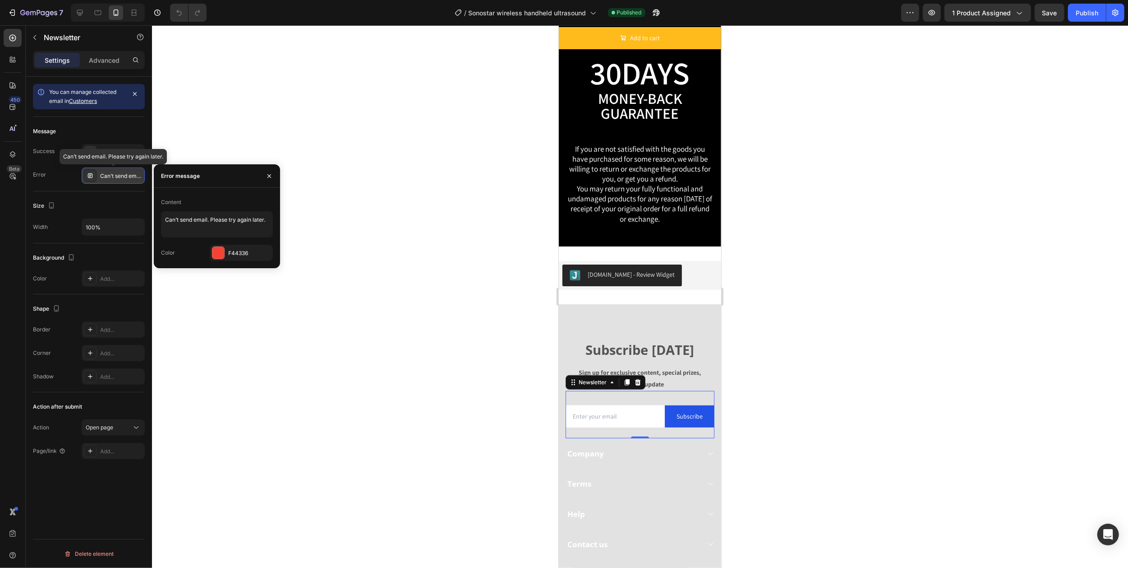
click at [100, 176] on div "Can’t send email. Please try again later." at bounding box center [121, 176] width 42 height 8
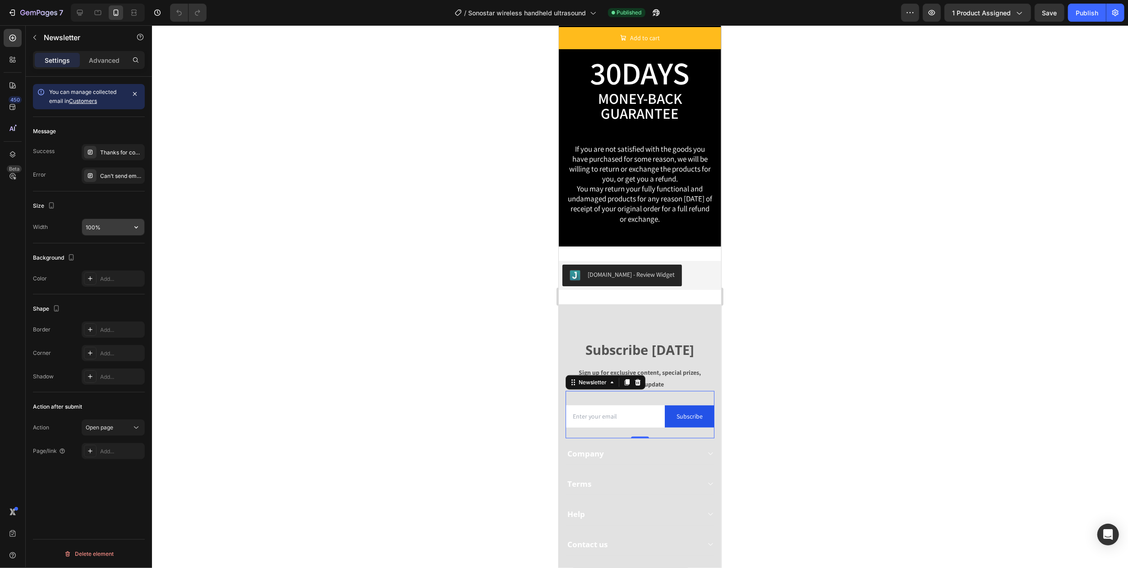
click at [98, 229] on input "100%" at bounding box center [113, 227] width 62 height 16
click at [96, 206] on div "Size" at bounding box center [89, 206] width 112 height 14
click at [114, 125] on div "Message" at bounding box center [89, 131] width 112 height 14
click at [99, 67] on div "Settings Advanced" at bounding box center [89, 60] width 112 height 18
click at [99, 62] on p "Advanced" at bounding box center [104, 59] width 31 height 9
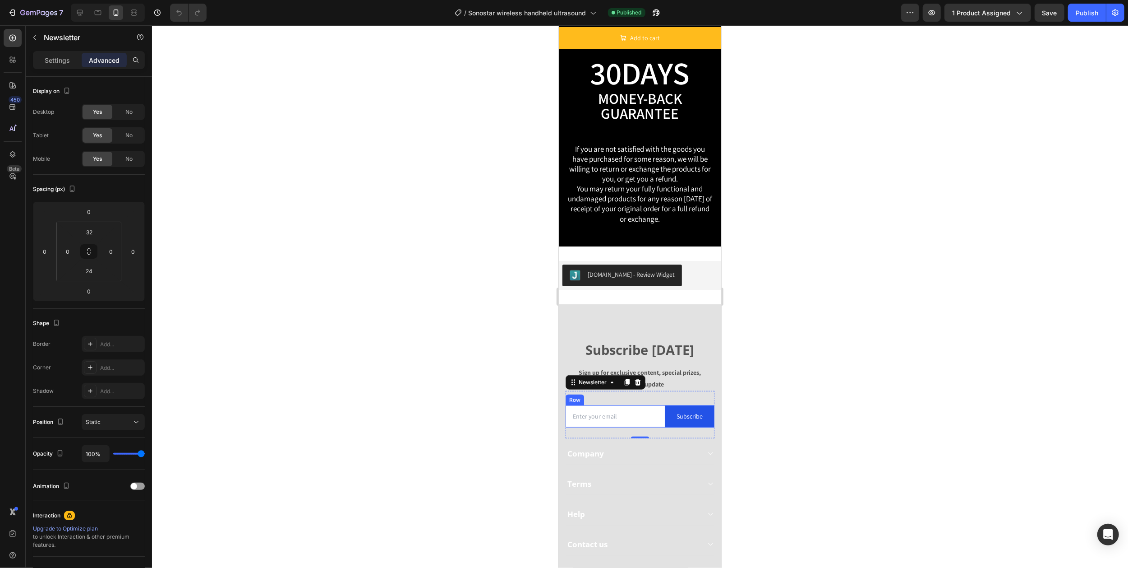
click at [634, 421] on div "Email Field" at bounding box center [614, 416] width 99 height 22
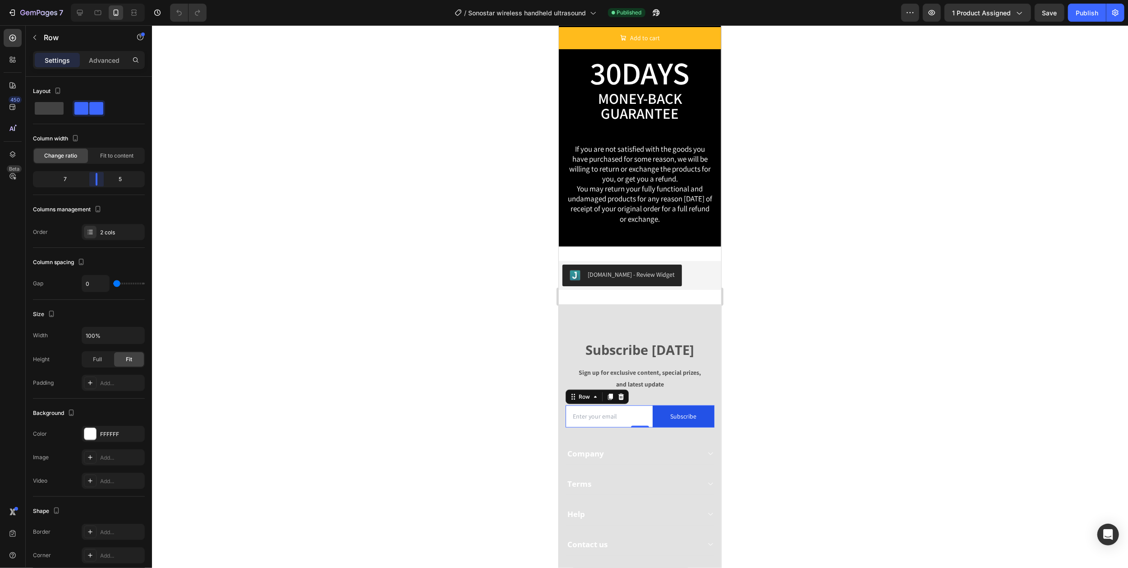
click at [102, 0] on body "7 Version history / Sonostar wireless handheld ultrasound Published Preview 1 p…" at bounding box center [564, 0] width 1128 height 0
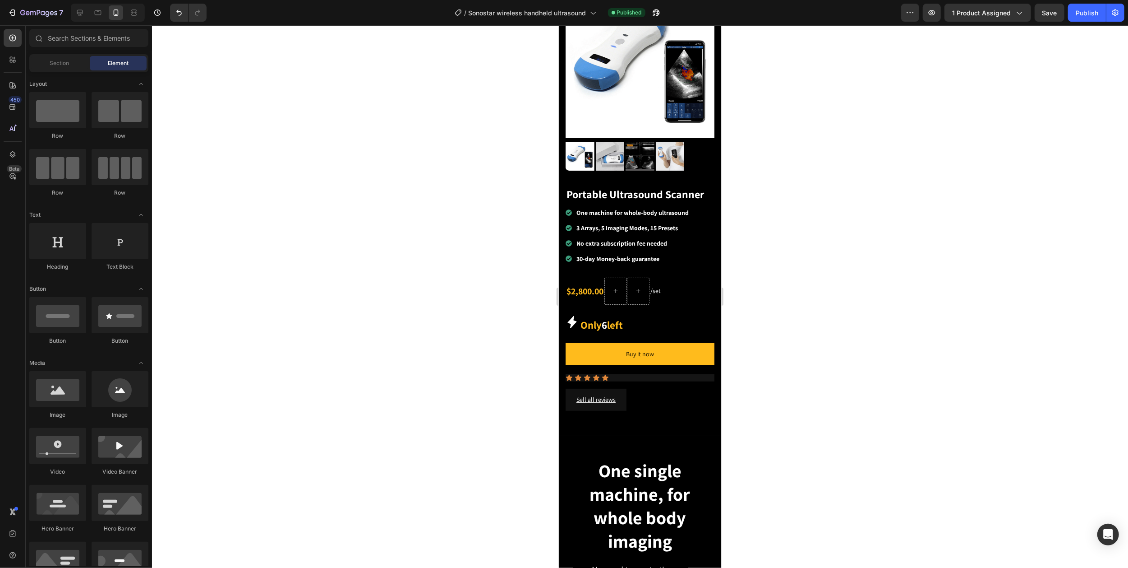
scroll to position [0, 0]
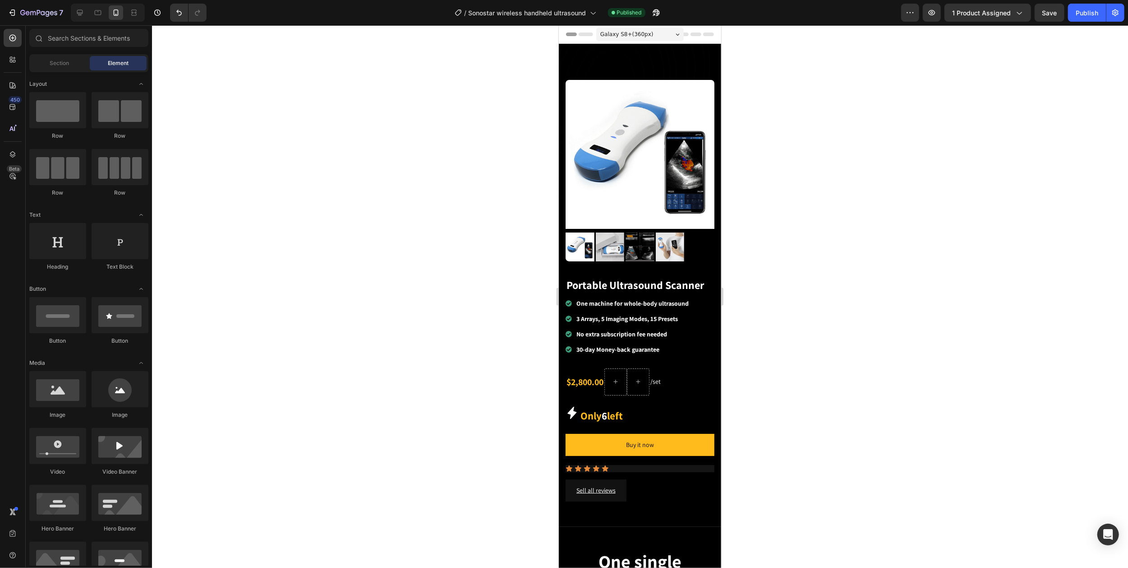
click at [665, 33] on div "Galaxy S8+ ( 360 px)" at bounding box center [640, 35] width 88 height 14
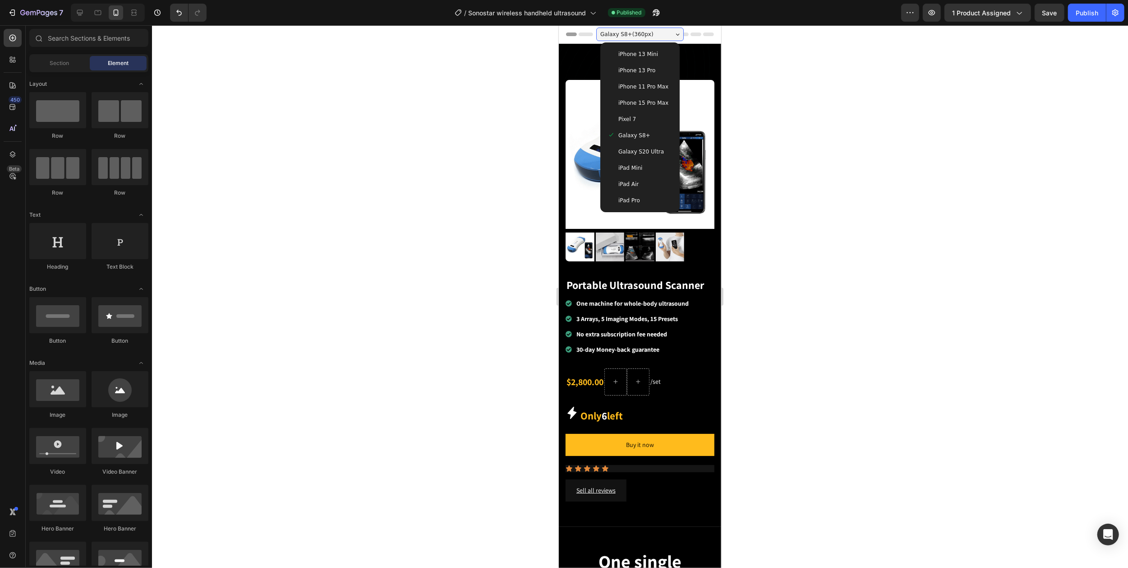
click at [641, 104] on span "iPhone 15 Pro Max" at bounding box center [643, 102] width 50 height 9
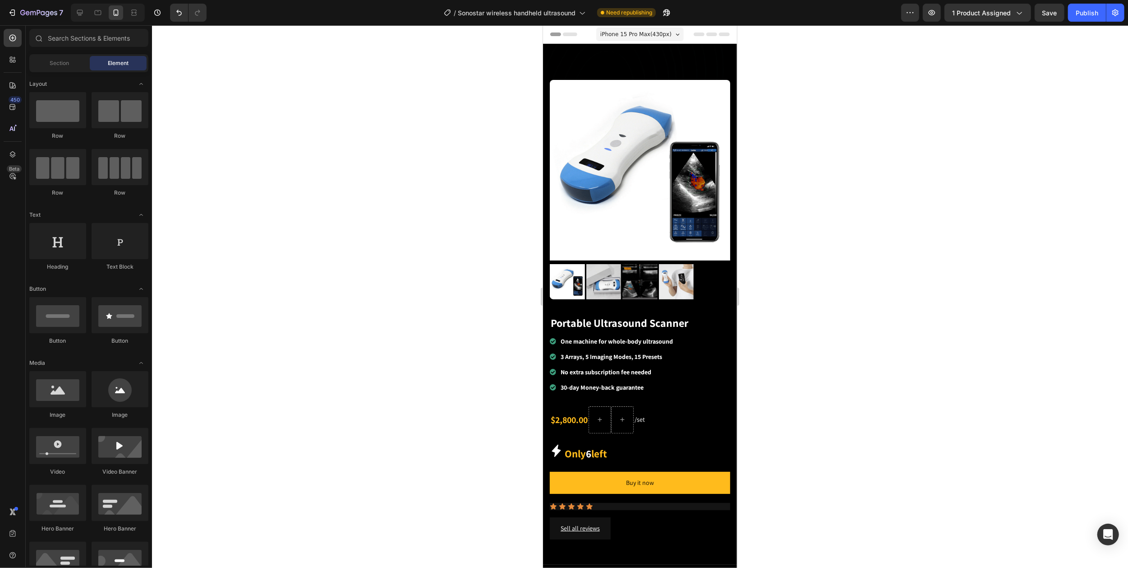
drag, startPoint x: 732, startPoint y: 80, endPoint x: 1266, endPoint y: 25, distance: 537.5
click at [1047, 17] on div "Save" at bounding box center [1050, 12] width 15 height 9
click at [1081, 14] on div "Publish" at bounding box center [1087, 12] width 23 height 9
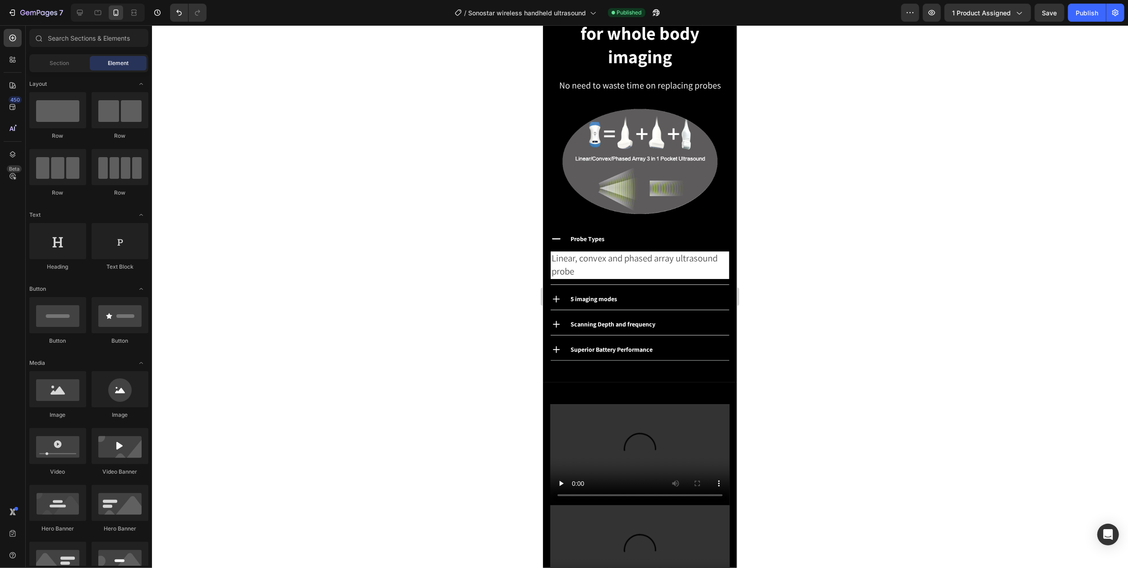
scroll to position [661, 0]
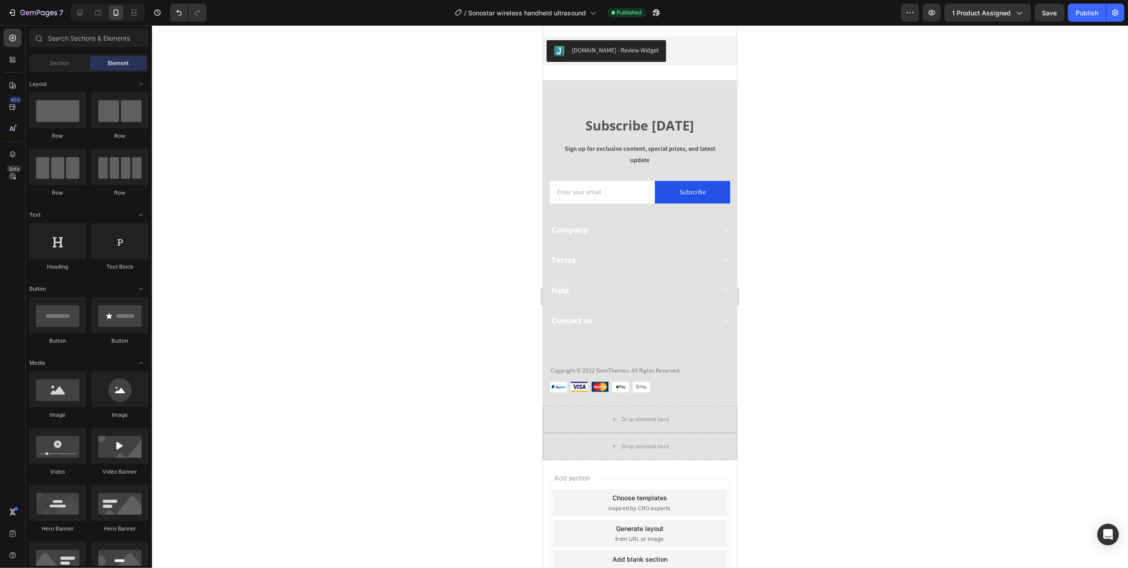
drag, startPoint x: 731, startPoint y: 132, endPoint x: 1399, endPoint y: 392, distance: 716.7
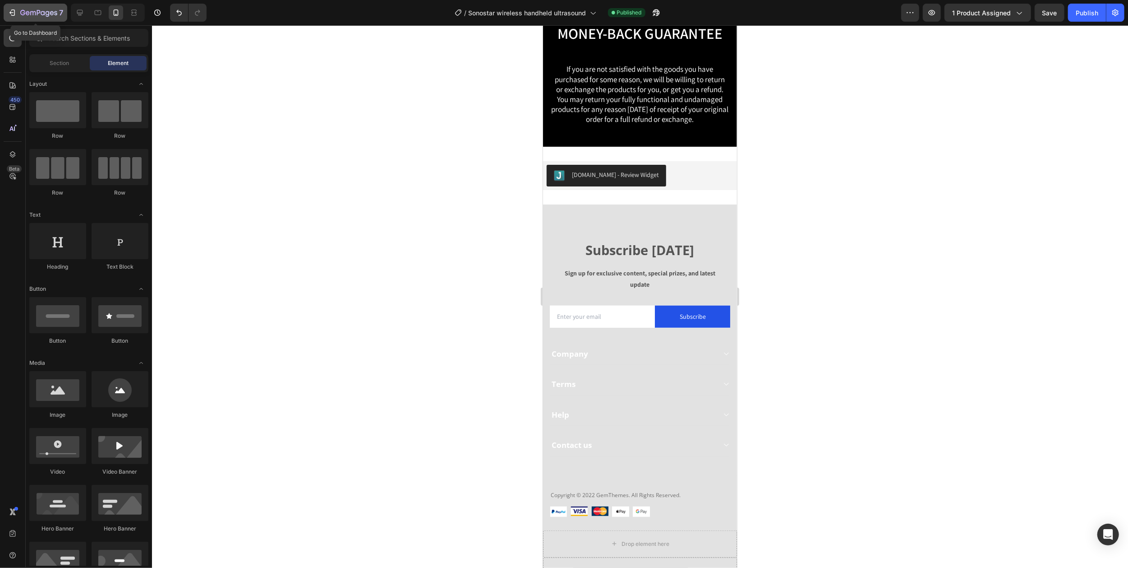
click at [15, 13] on icon "button" at bounding box center [13, 12] width 4 height 6
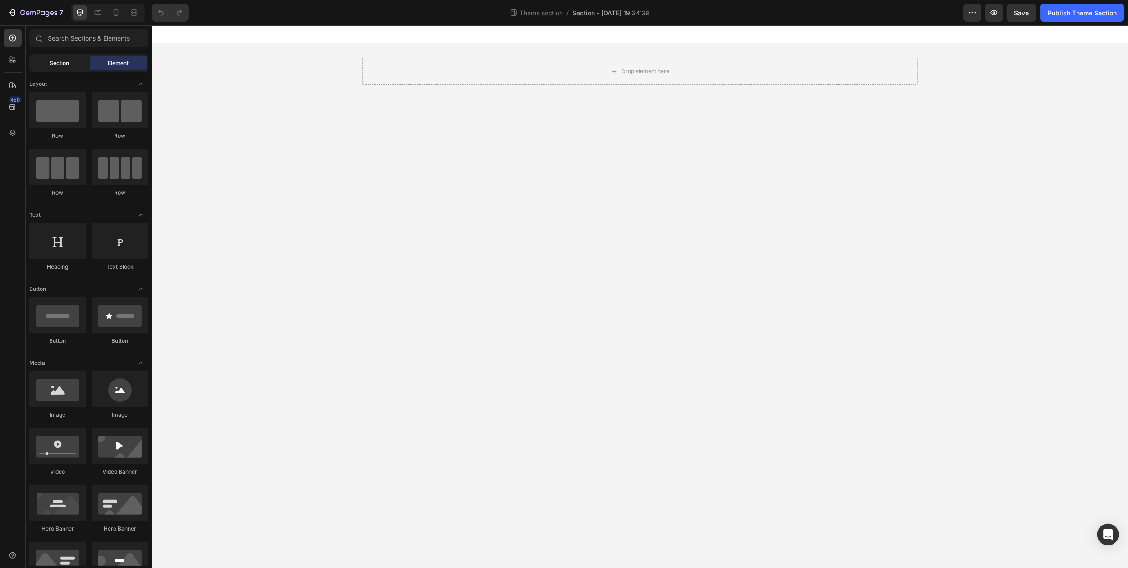
click at [62, 64] on span "Section" at bounding box center [59, 63] width 19 height 8
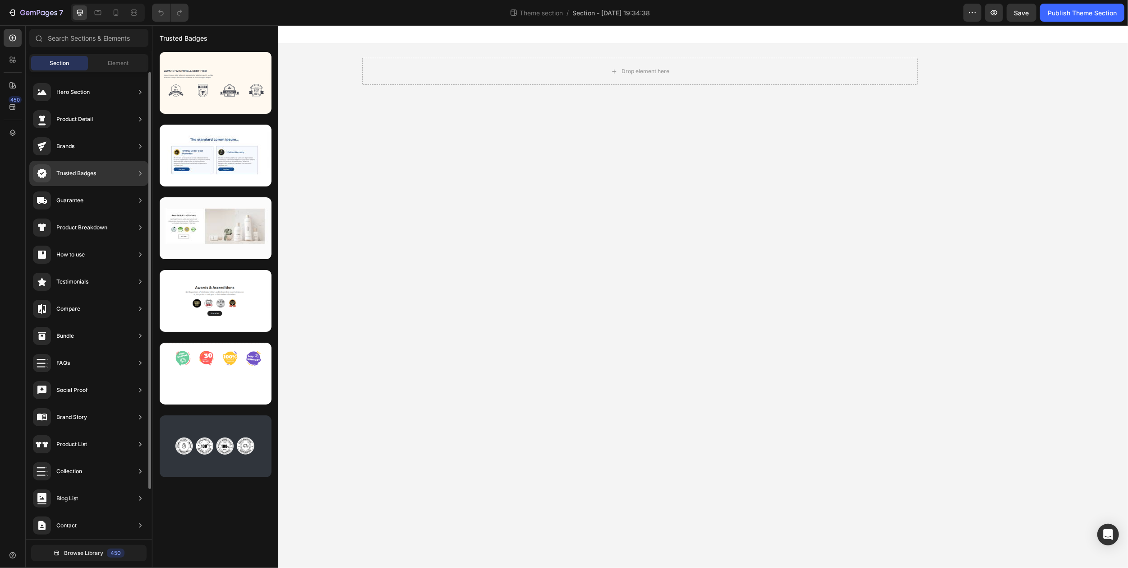
scroll to position [56, 0]
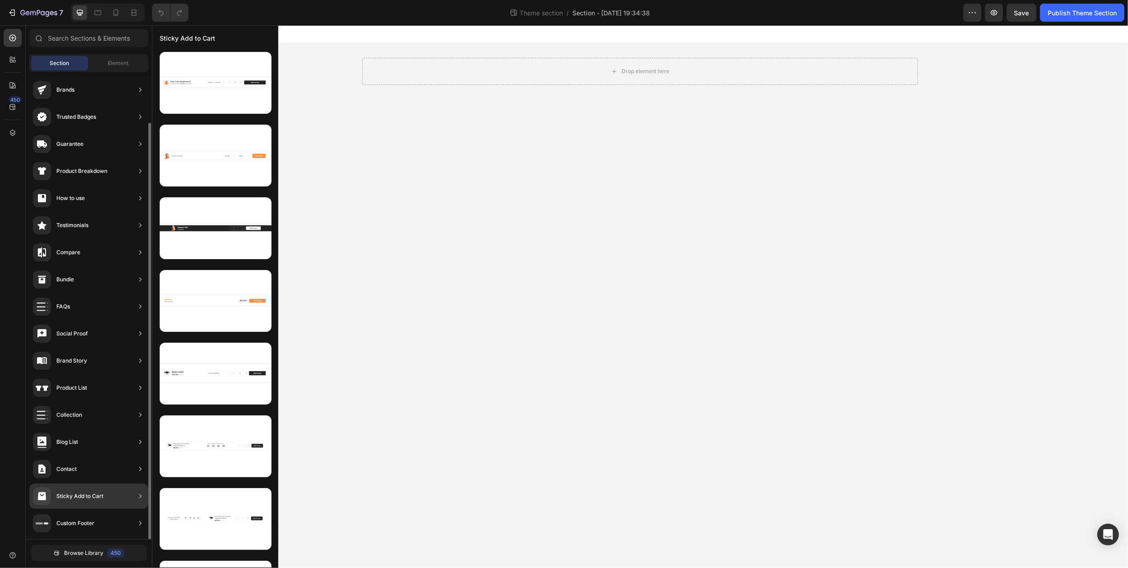
click at [104, 492] on div "Sticky Add to Cart" at bounding box center [88, 495] width 119 height 25
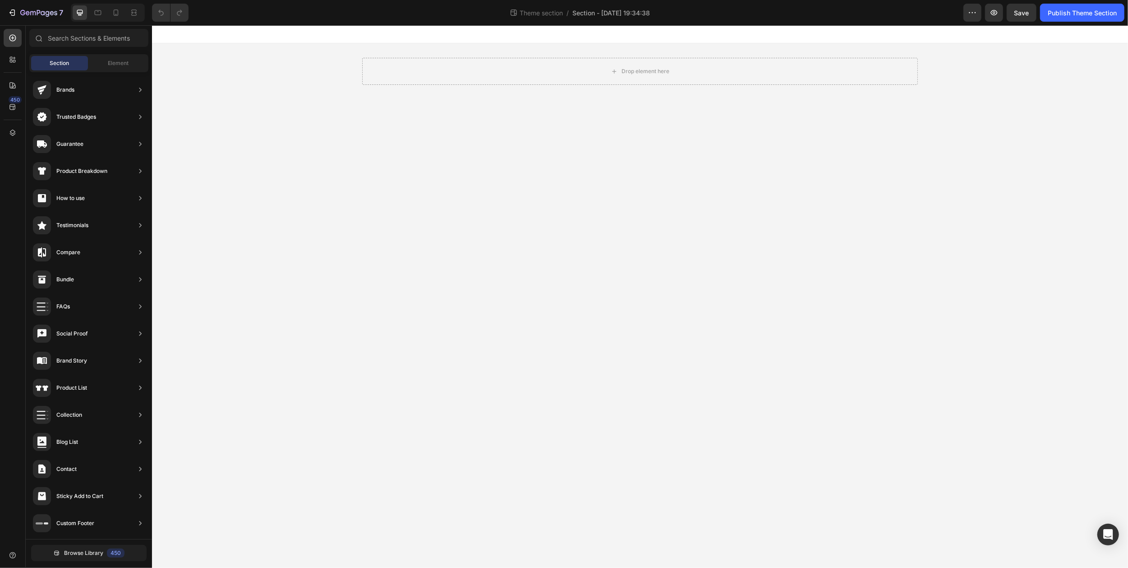
drag, startPoint x: 255, startPoint y: 517, endPoint x: 578, endPoint y: 100, distance: 527.2
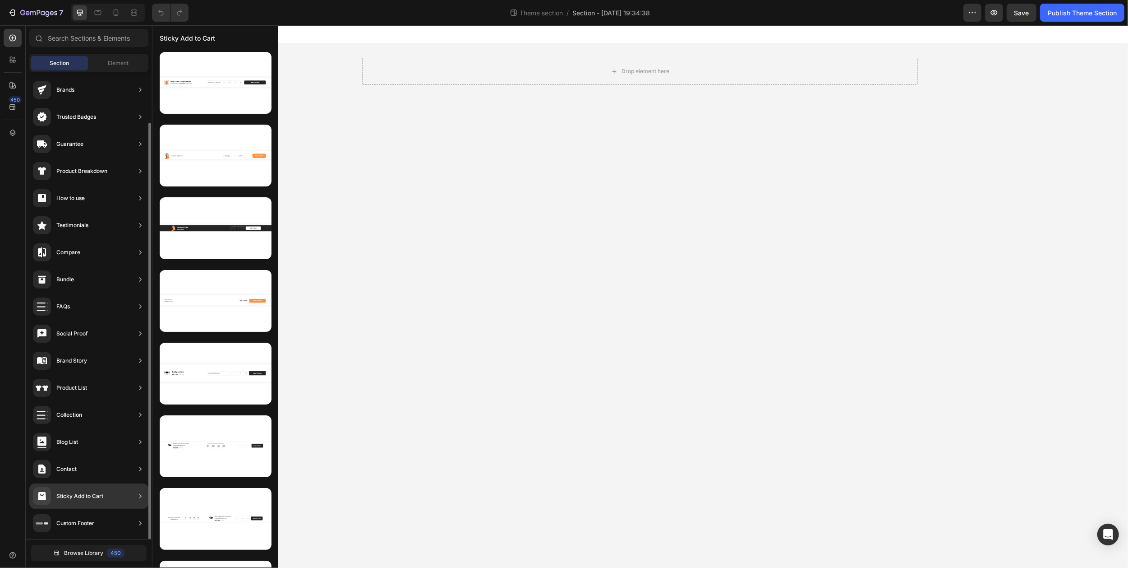
click at [121, 494] on div "Sticky Add to Cart" at bounding box center [88, 495] width 119 height 25
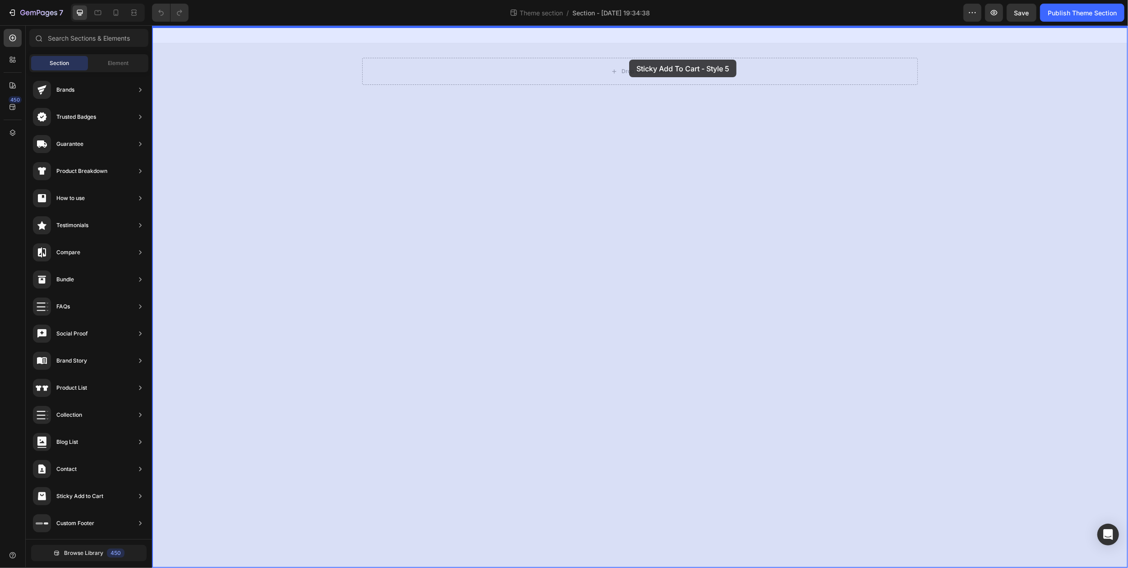
drag, startPoint x: 305, startPoint y: 360, endPoint x: 629, endPoint y: 60, distance: 441.5
